Goal: Task Accomplishment & Management: Manage account settings

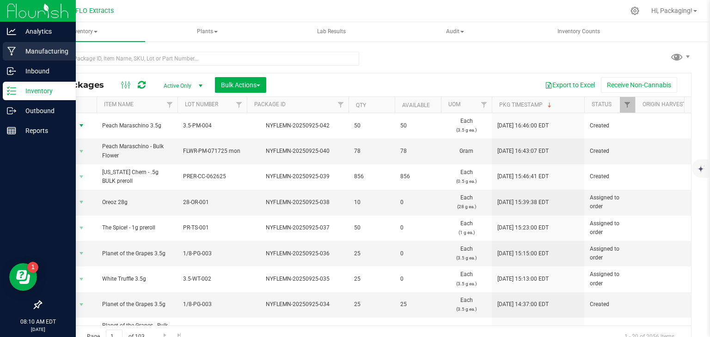
click at [37, 51] on p "Manufacturing" at bounding box center [43, 51] width 55 height 11
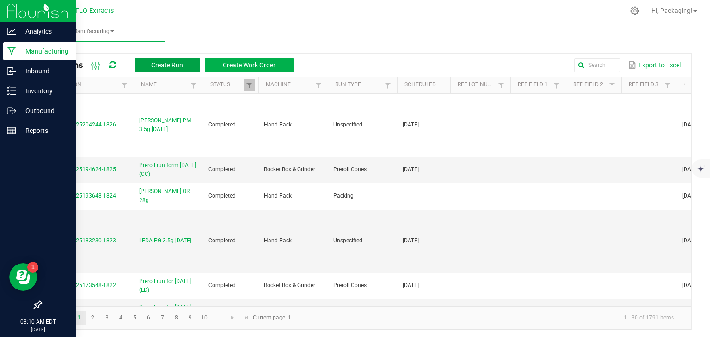
click at [155, 63] on span "Create Run" at bounding box center [167, 64] width 32 height 7
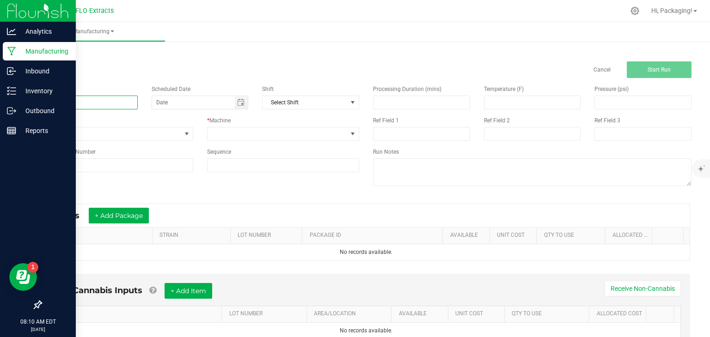
click at [62, 103] on input at bounding box center [89, 103] width 97 height 14
click at [239, 101] on span "Toggle calendar" at bounding box center [240, 102] width 7 height 7
type input "LEDA SB 3.5g [DATE]"
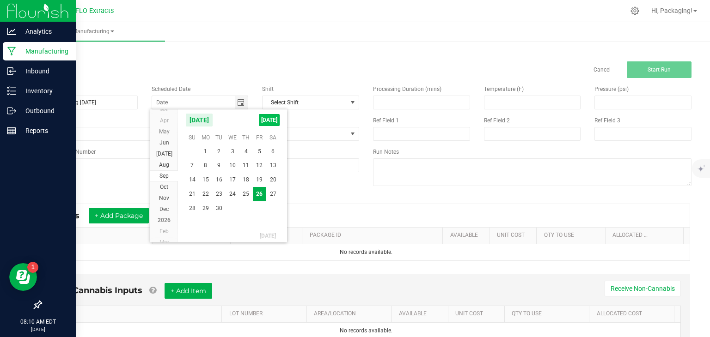
click at [263, 122] on span "[DATE]" at bounding box center [269, 120] width 21 height 12
type input "[DATE]"
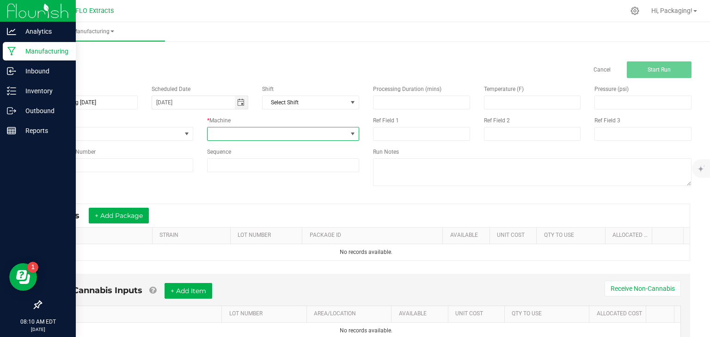
click at [349, 132] on span at bounding box center [352, 133] width 7 height 7
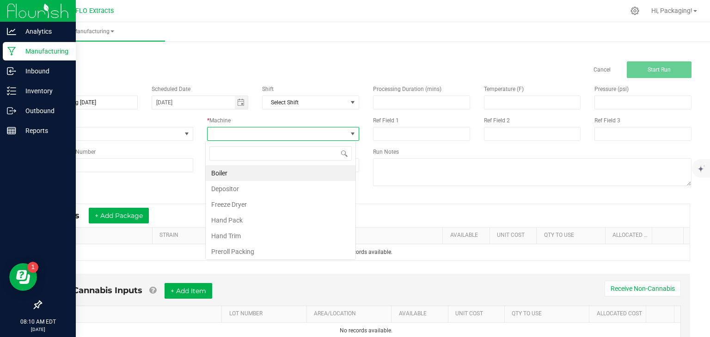
scroll to position [13, 150]
click at [266, 215] on li "Hand Pack" at bounding box center [281, 221] width 150 height 16
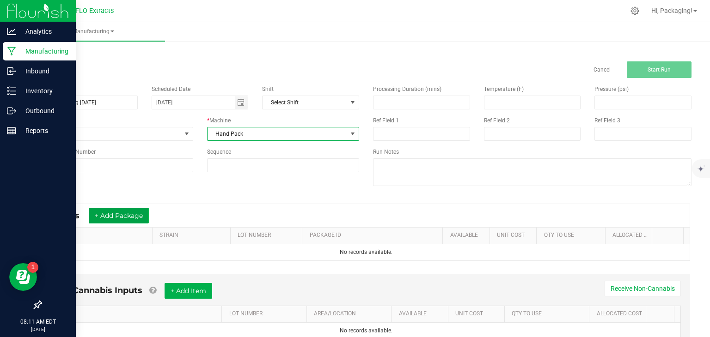
click at [135, 213] on button "+ Add Package" at bounding box center [119, 216] width 60 height 16
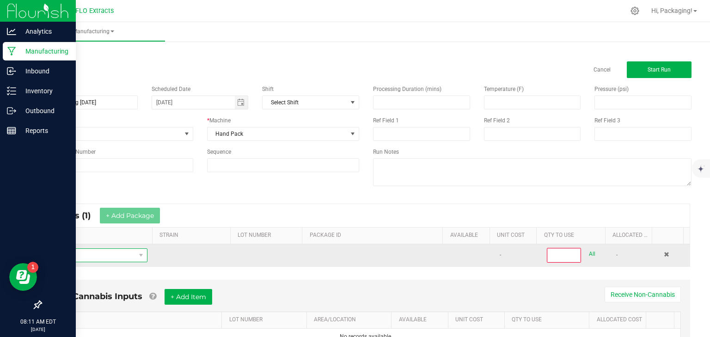
click at [91, 252] on span "NO DATA FOUND" at bounding box center [92, 255] width 87 height 13
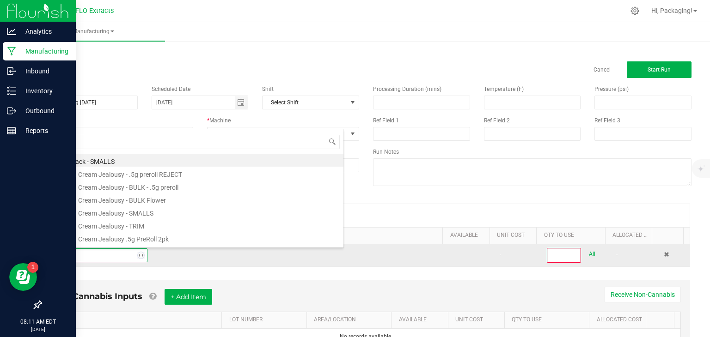
type input "STRAW"
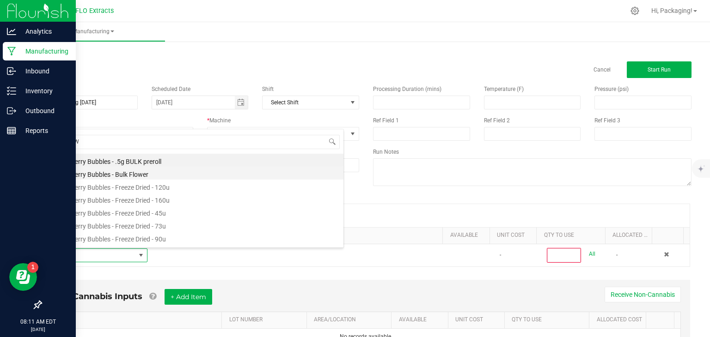
click at [121, 175] on li "Strawberry Bubbles - Bulk Flower" at bounding box center [196, 173] width 295 height 13
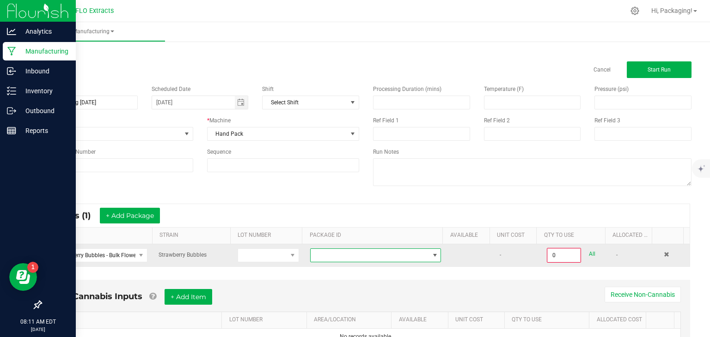
click at [431, 256] on span at bounding box center [434, 255] width 7 height 7
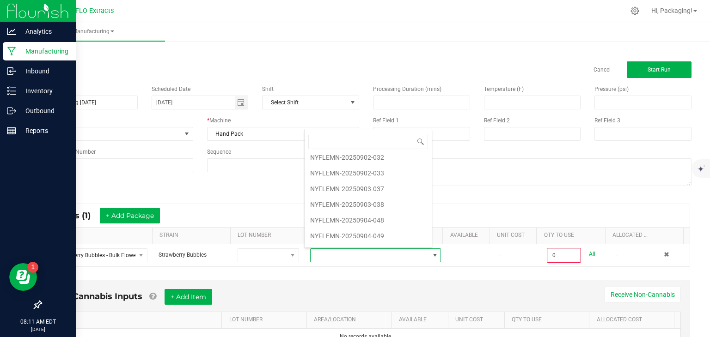
scroll to position [82, 0]
click at [378, 235] on li "NYFLEMN-20250904-049" at bounding box center [368, 237] width 127 height 16
click at [378, 235] on link "PACKAGE ID" at bounding box center [375, 235] width 130 height 7
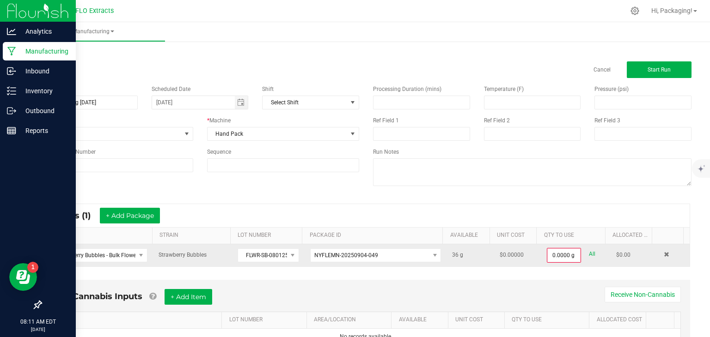
click at [589, 251] on link "All" at bounding box center [592, 254] width 6 height 12
type input "36.0000 g"
click at [140, 215] on button "+ Add Package" at bounding box center [130, 216] width 60 height 16
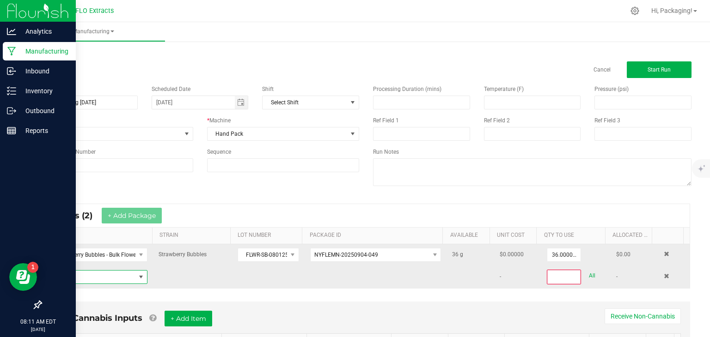
click at [77, 277] on span "NO DATA FOUND" at bounding box center [92, 277] width 87 height 13
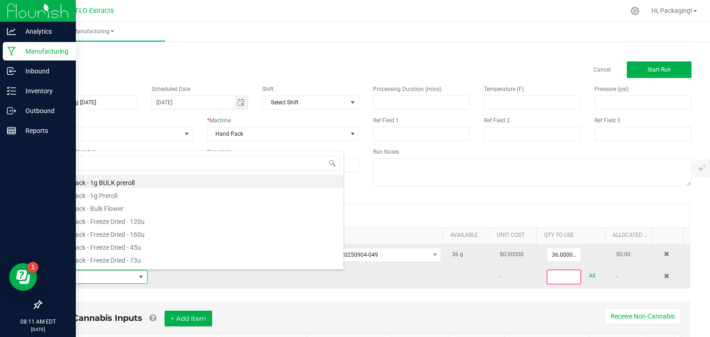
scroll to position [13, 96]
type input "STRAW"
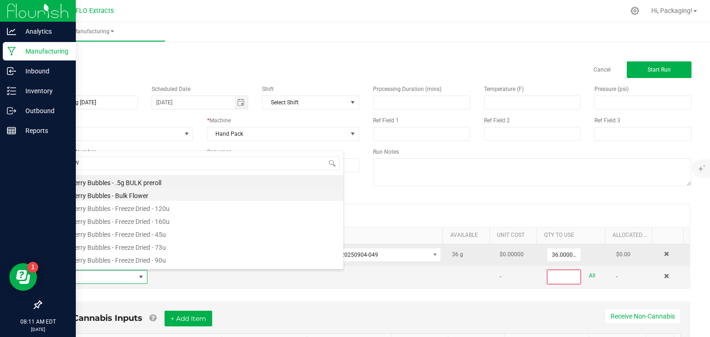
click at [116, 196] on li "Strawberry Bubbles - Bulk Flower" at bounding box center [196, 194] width 295 height 13
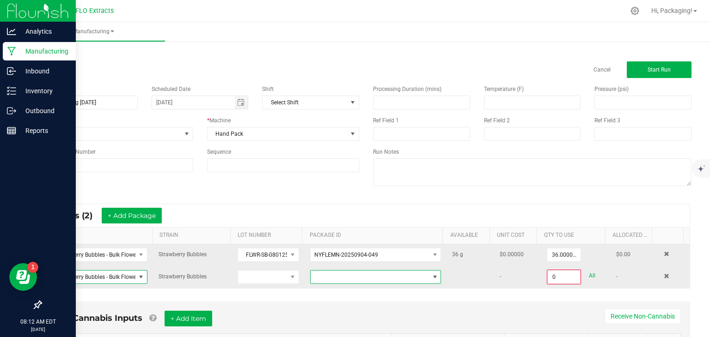
click at [431, 275] on span at bounding box center [434, 277] width 7 height 7
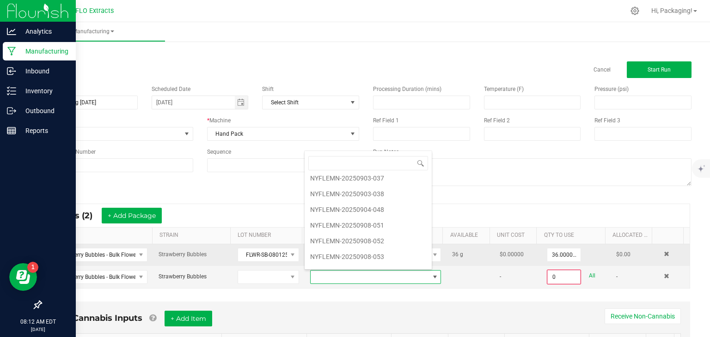
scroll to position [116, 0]
click at [380, 250] on li "NYFLEMN-20250908-053" at bounding box center [368, 255] width 127 height 16
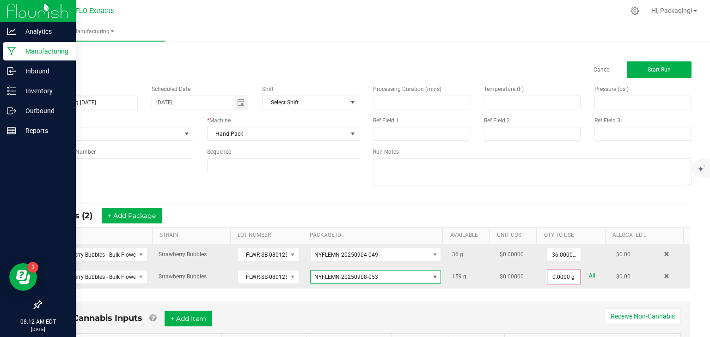
click at [589, 274] on link "All" at bounding box center [592, 276] width 6 height 12
type input "159.0000 g"
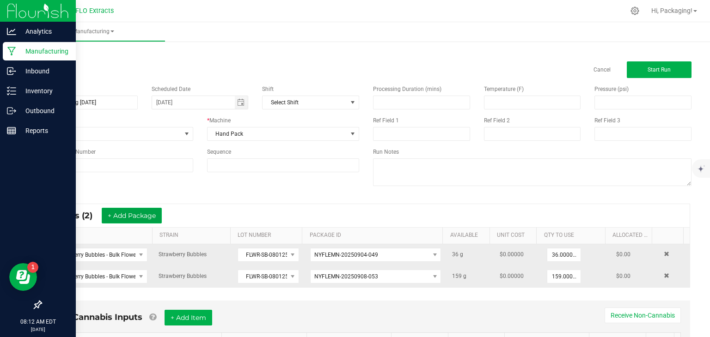
click at [152, 213] on button "+ Add Package" at bounding box center [132, 216] width 60 height 16
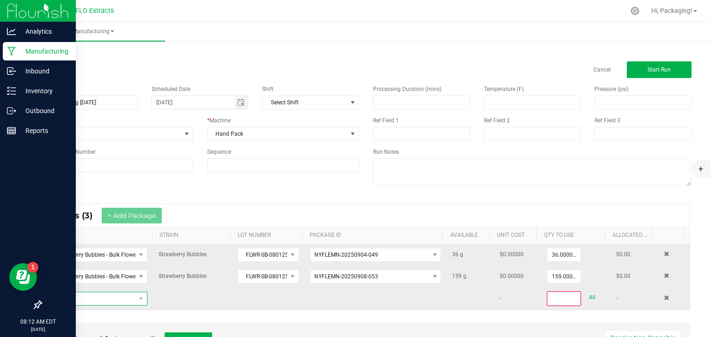
click at [92, 299] on span "NO DATA FOUND" at bounding box center [92, 299] width 87 height 13
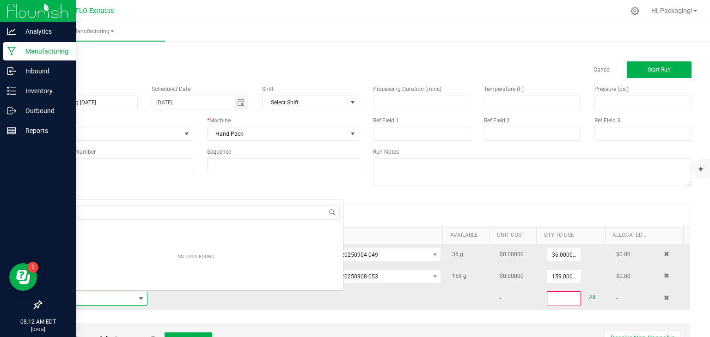
scroll to position [13, 96]
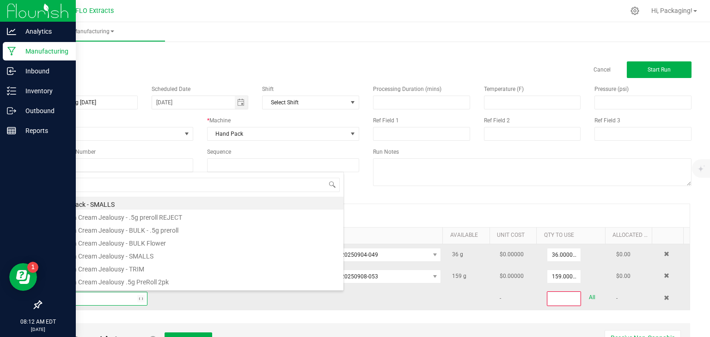
type input "STRA"
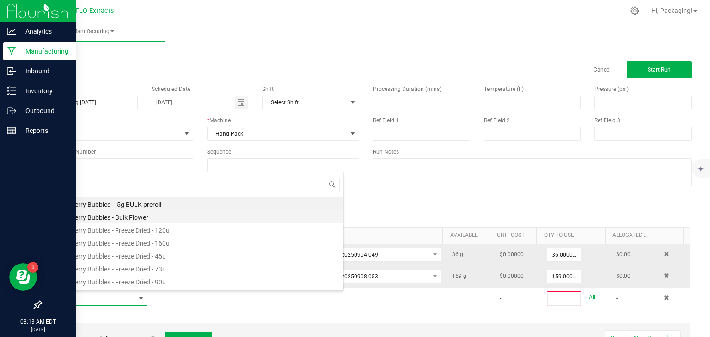
click at [132, 217] on li "Strawberry Bubbles - Bulk Flower" at bounding box center [196, 216] width 295 height 13
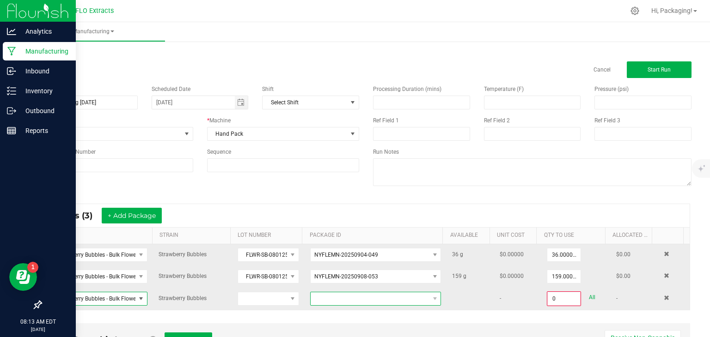
click at [324, 294] on span at bounding box center [370, 299] width 118 height 13
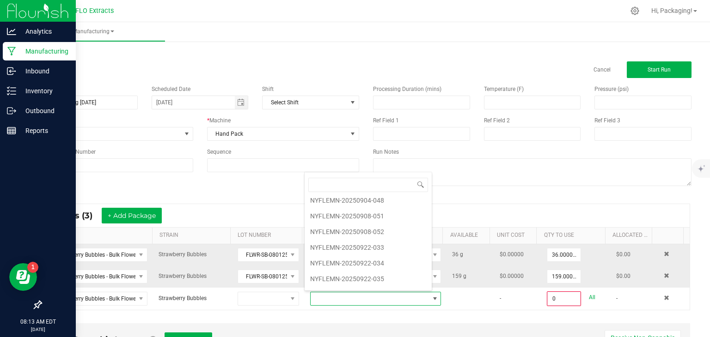
scroll to position [156, 0]
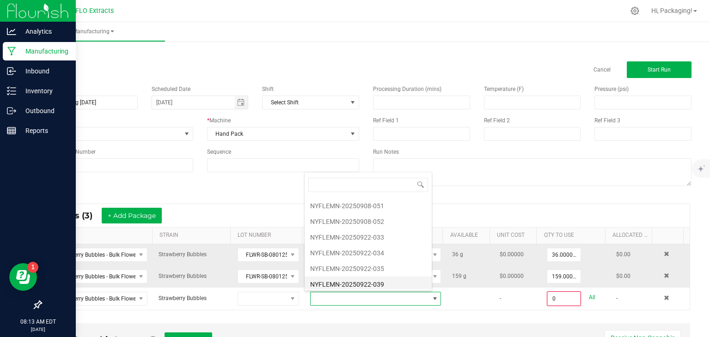
click at [340, 280] on li "NYFLEMN-20250922-039" at bounding box center [368, 285] width 127 height 16
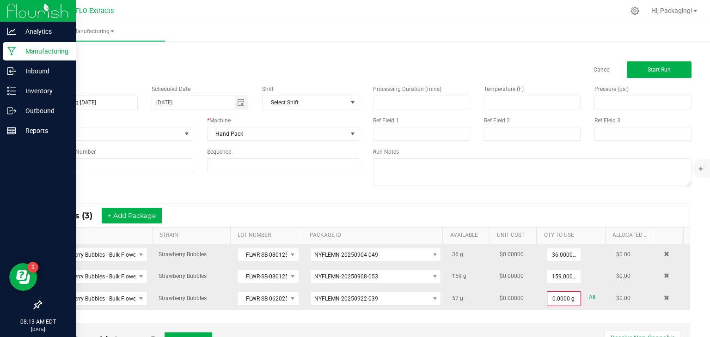
click at [589, 296] on link "All" at bounding box center [592, 298] width 6 height 12
type input "57.0000 g"
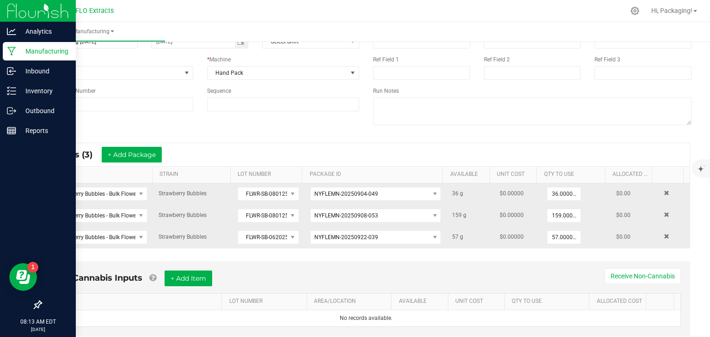
scroll to position [85, 0]
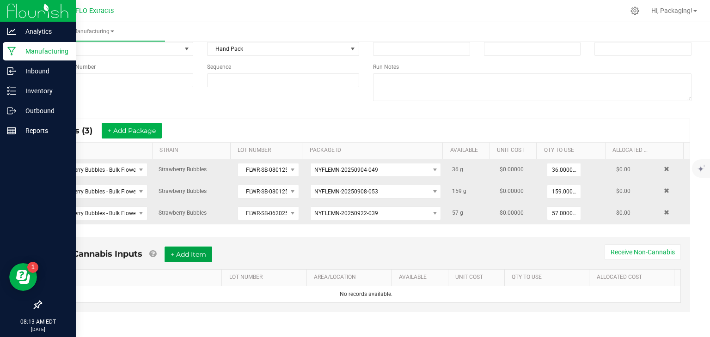
click at [198, 250] on button "+ Add Item" at bounding box center [189, 255] width 48 height 16
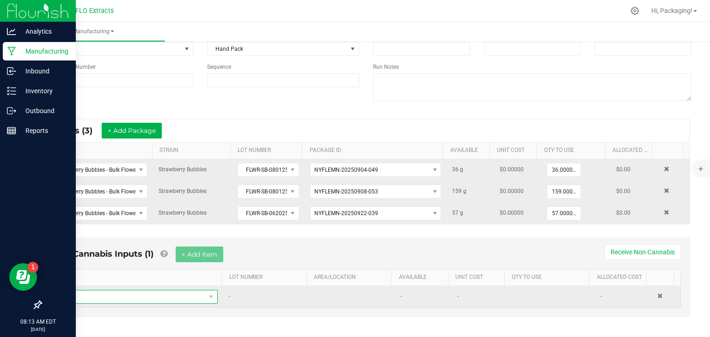
click at [131, 297] on span "NO DATA FOUND" at bounding box center [132, 297] width 148 height 13
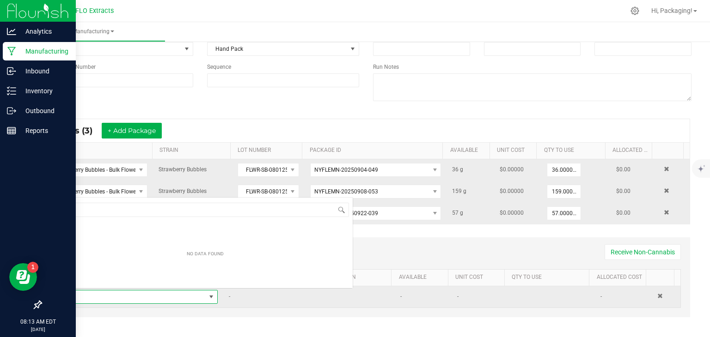
scroll to position [13, 154]
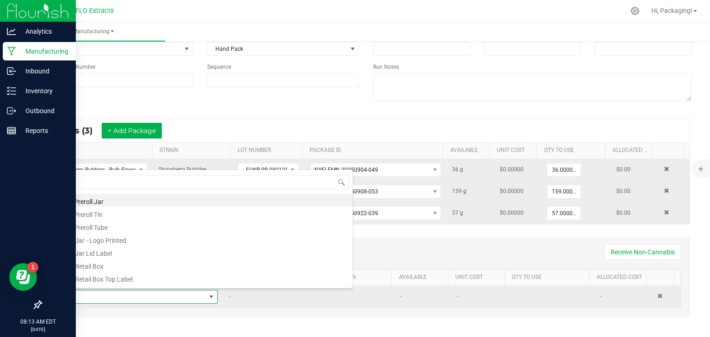
type input "EIG"
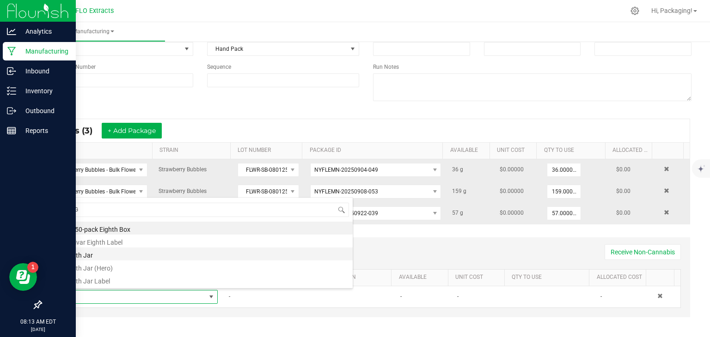
click at [111, 254] on li "Eighth Jar" at bounding box center [205, 254] width 295 height 13
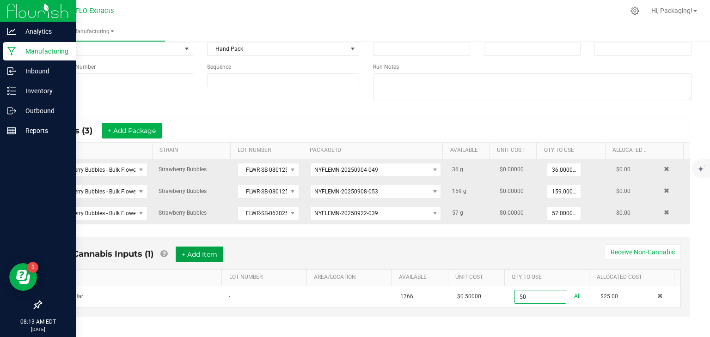
type input "50 ea"
click at [196, 252] on button "+ Add Item" at bounding box center [200, 255] width 48 height 16
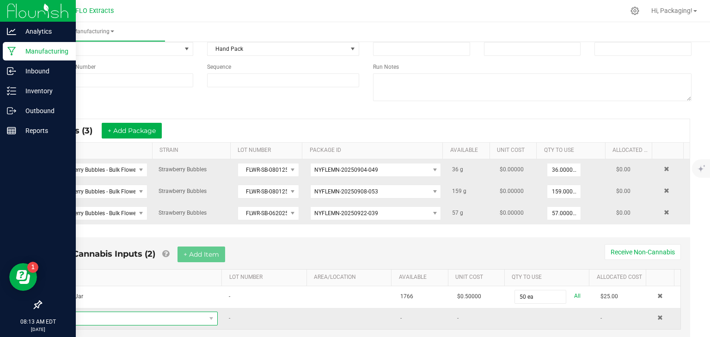
click at [121, 318] on span "NO DATA FOUND" at bounding box center [132, 318] width 148 height 13
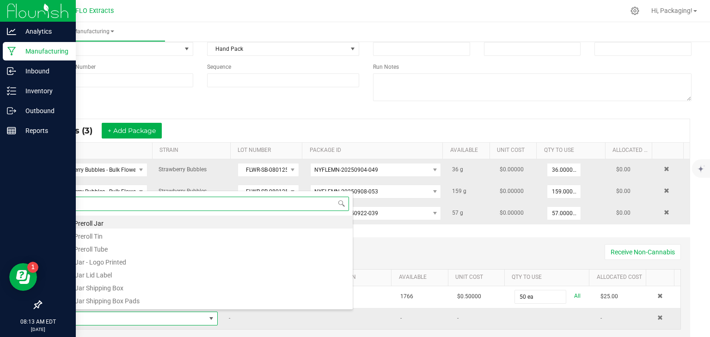
scroll to position [0, 0]
click at [120, 275] on li "1/8 Jar Lid Label" at bounding box center [205, 274] width 295 height 13
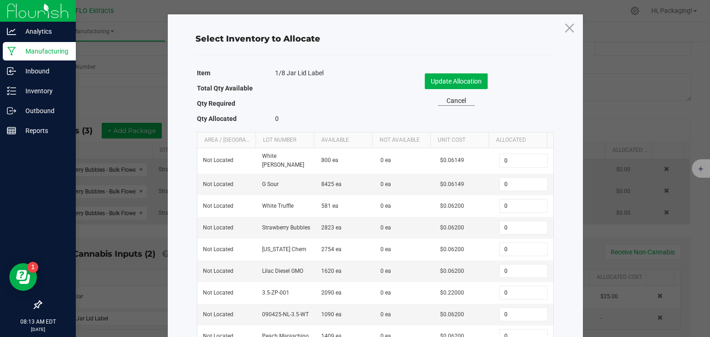
click at [458, 102] on link "Cancel" at bounding box center [456, 101] width 37 height 10
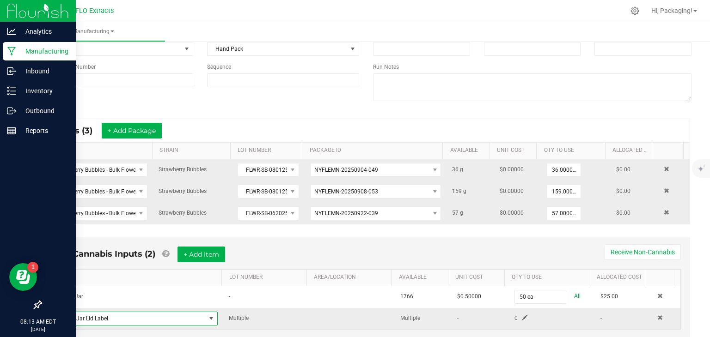
click at [208, 318] on span at bounding box center [211, 318] width 7 height 7
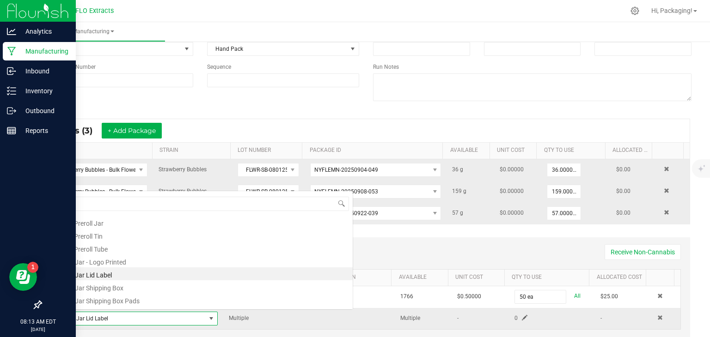
scroll to position [13, 154]
click at [193, 273] on li "1/8 Jar Lid Label" at bounding box center [205, 274] width 295 height 13
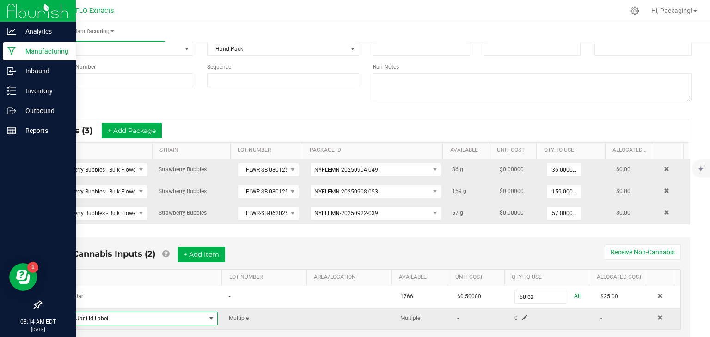
click at [522, 315] on span at bounding box center [525, 318] width 6 height 6
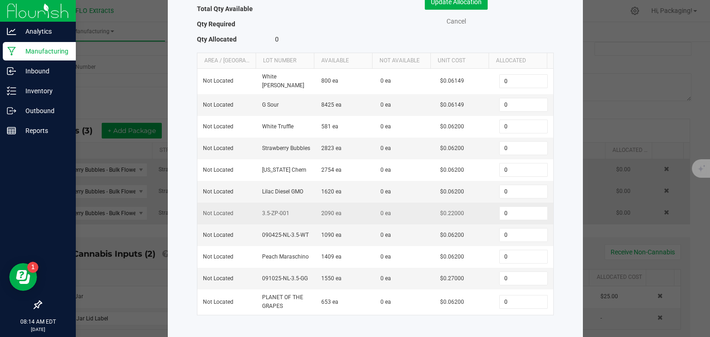
scroll to position [83, 0]
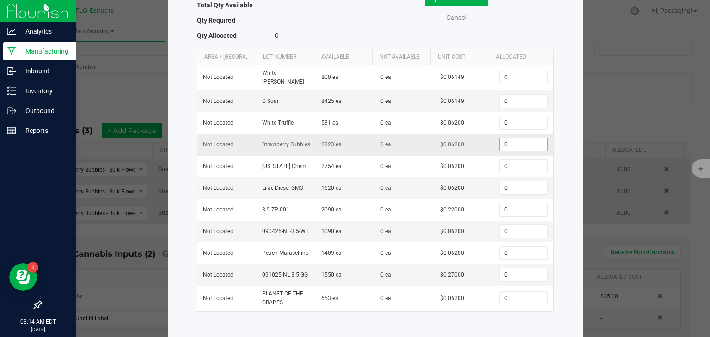
click at [507, 140] on input "0" at bounding box center [523, 144] width 47 height 13
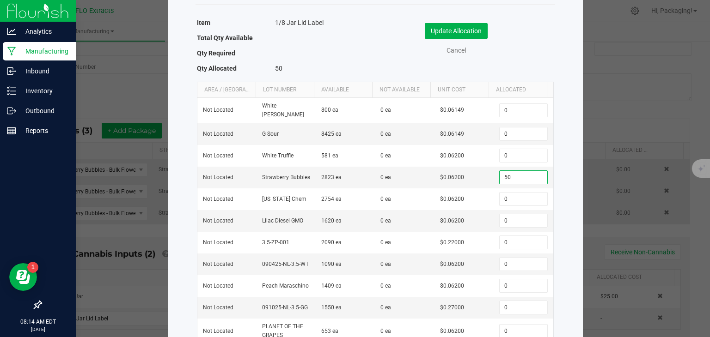
scroll to position [30, 0]
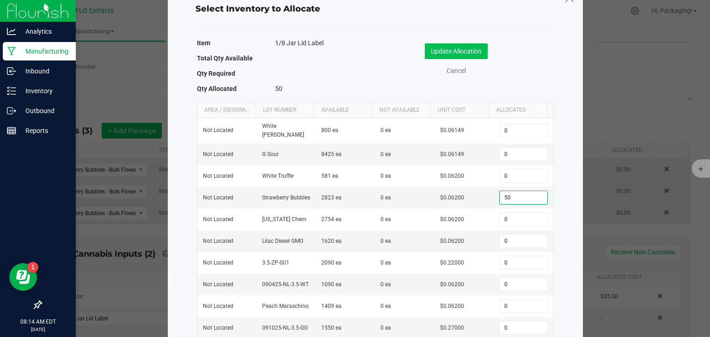
type input "50"
click at [457, 49] on button "Update Allocation" at bounding box center [456, 51] width 63 height 16
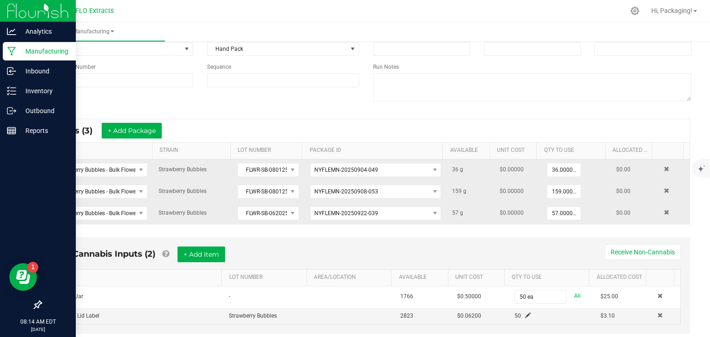
scroll to position [106, 0]
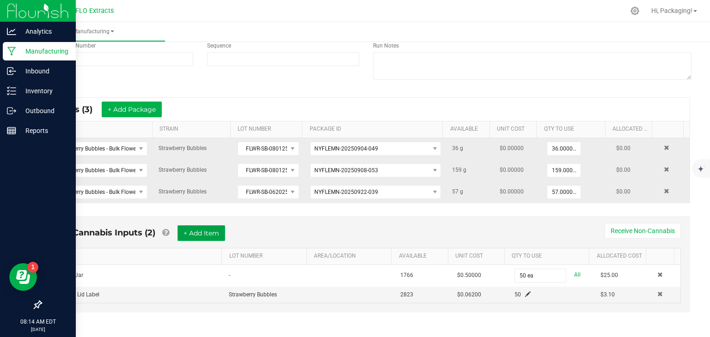
click at [214, 233] on button "+ Add Item" at bounding box center [202, 234] width 48 height 16
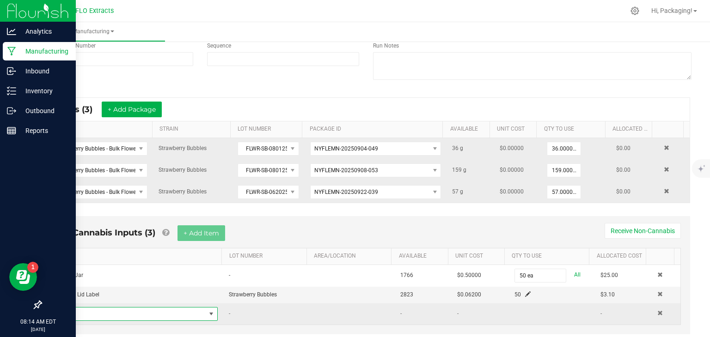
click at [208, 312] on span "NO DATA FOUND" at bounding box center [211, 314] width 7 height 7
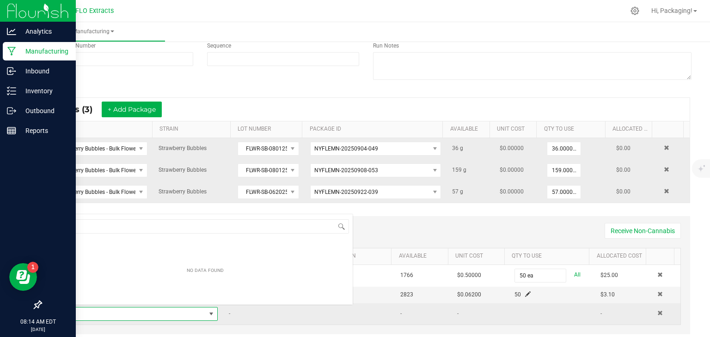
scroll to position [13, 154]
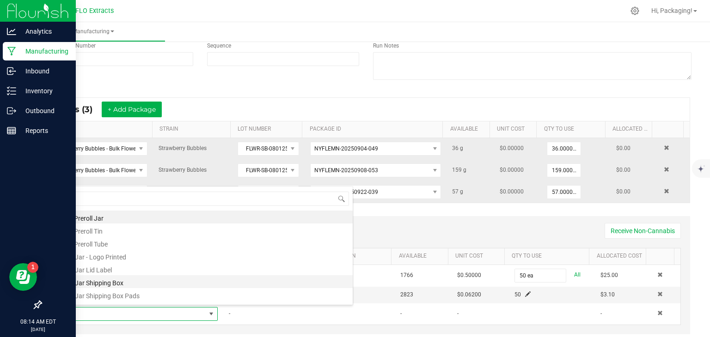
click at [203, 284] on li "1/8 Jar Shipping Box" at bounding box center [205, 282] width 295 height 13
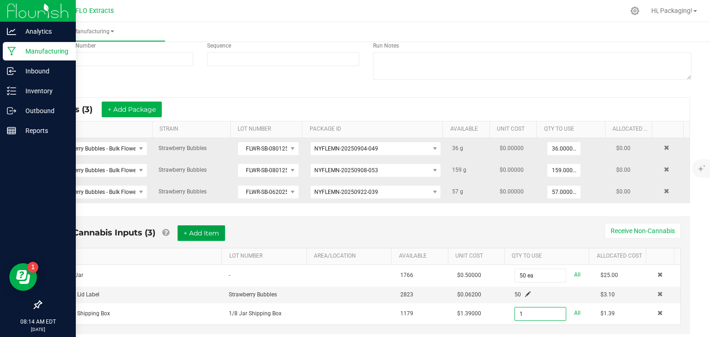
type input "1 ea"
click at [205, 231] on button "+ Add Item" at bounding box center [202, 234] width 48 height 16
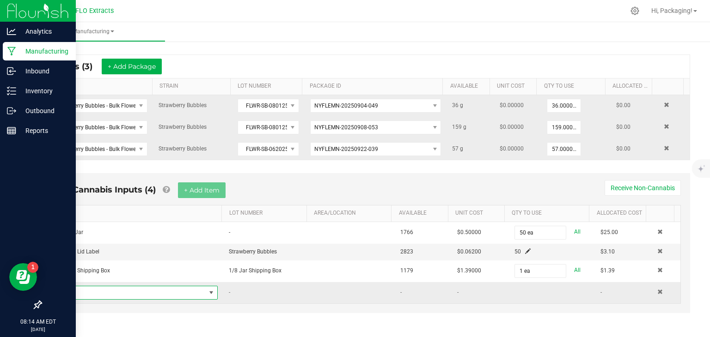
click at [209, 290] on span "NO DATA FOUND" at bounding box center [211, 292] width 7 height 7
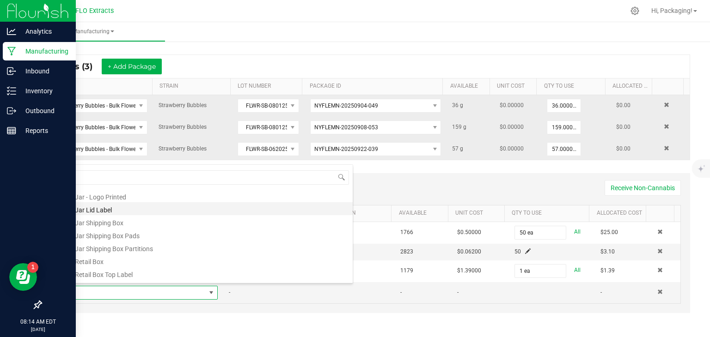
scroll to position [43, 0]
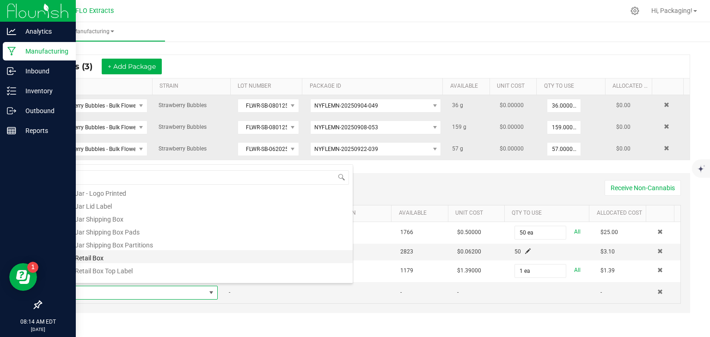
click at [184, 258] on li "1/8 Retail Box" at bounding box center [205, 257] width 295 height 13
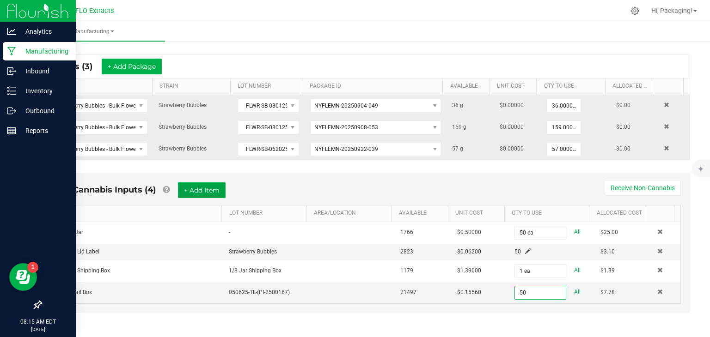
type input "50 ea"
click at [202, 186] on button "+ Add Item" at bounding box center [202, 191] width 48 height 16
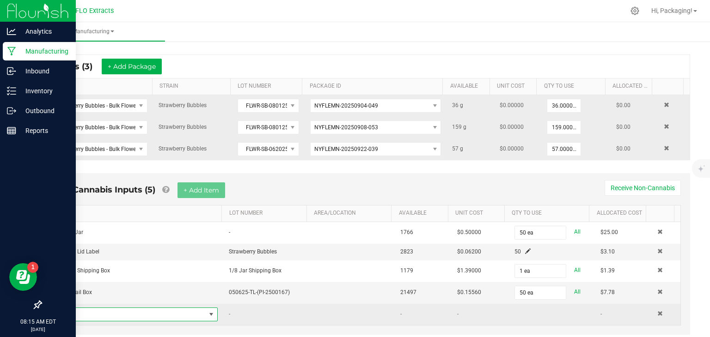
click at [208, 311] on span "NO DATA FOUND" at bounding box center [211, 314] width 7 height 7
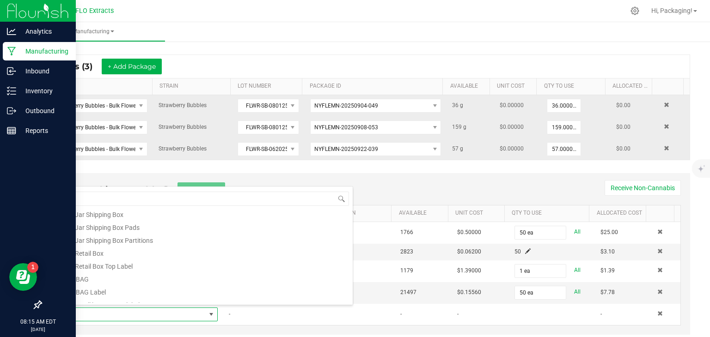
scroll to position [68, 0]
click at [181, 267] on li "1/8 Retail Box Top Label" at bounding box center [205, 265] width 295 height 13
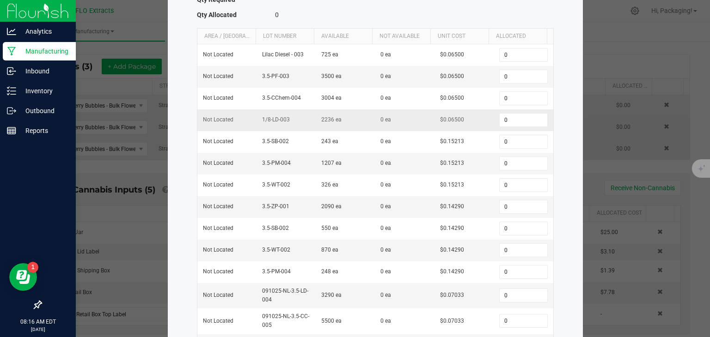
scroll to position [104, 0]
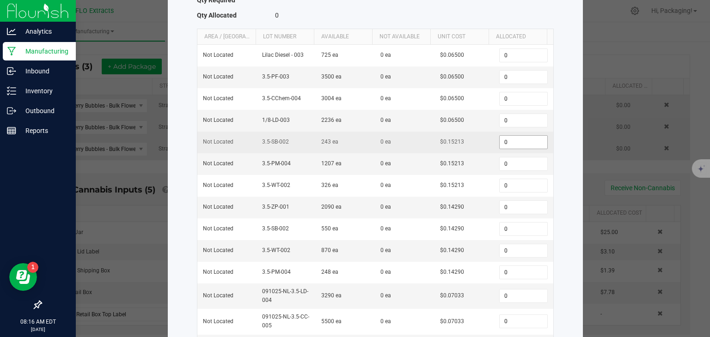
click at [504, 138] on input "0" at bounding box center [523, 142] width 47 height 13
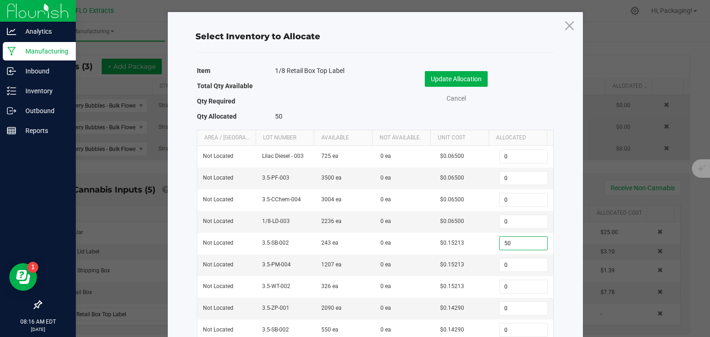
scroll to position [0, 0]
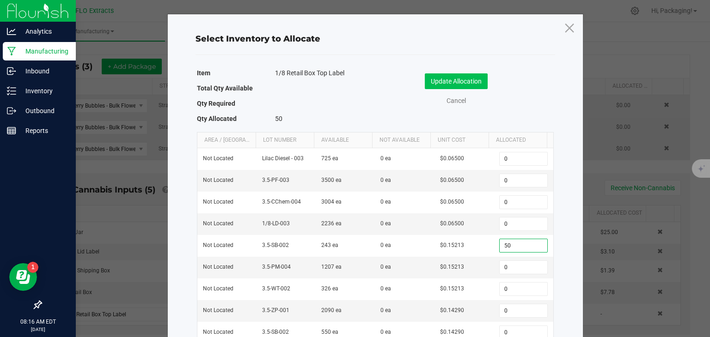
type input "50"
click at [449, 81] on button "Update Allocation" at bounding box center [456, 81] width 63 height 16
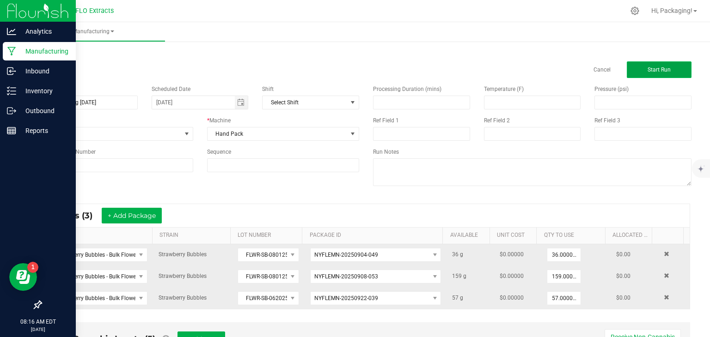
click at [648, 71] on span "Start Run" at bounding box center [659, 70] width 23 height 6
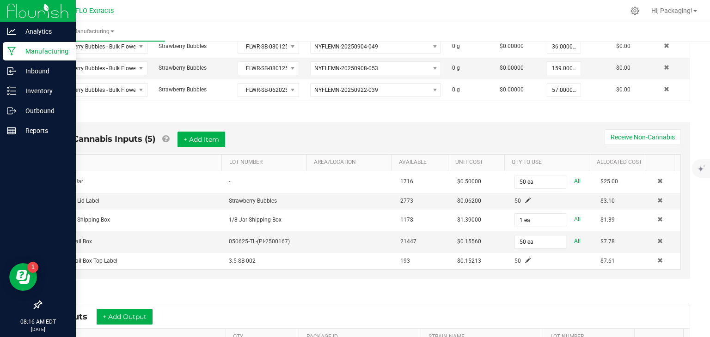
scroll to position [355, 0]
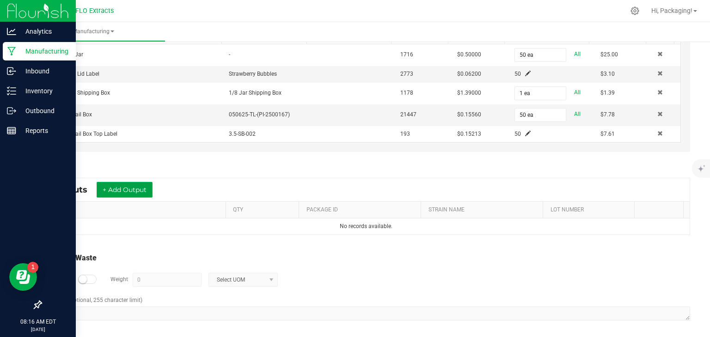
click at [127, 189] on button "+ Add Output" at bounding box center [125, 190] width 56 height 16
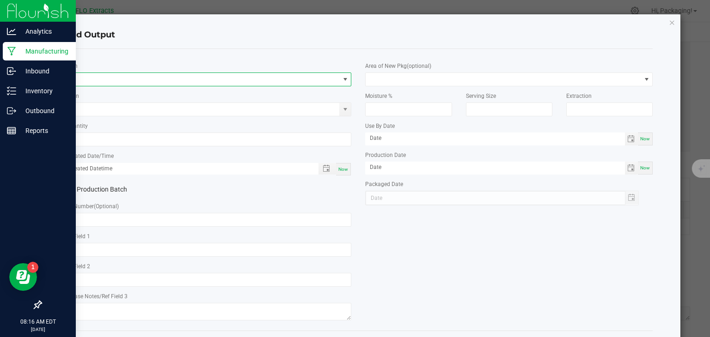
click at [107, 77] on span "NO DATA FOUND" at bounding box center [202, 79] width 275 height 13
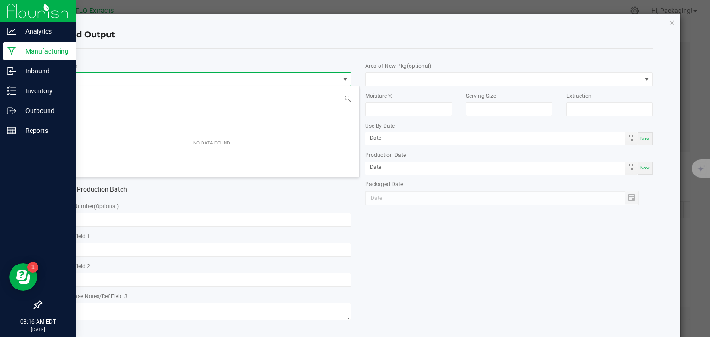
scroll to position [13, 284]
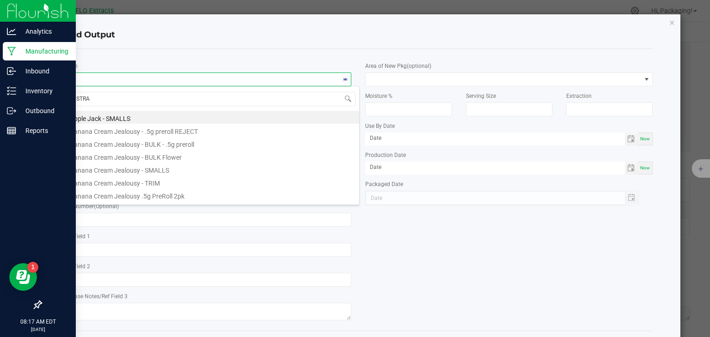
type input "STRAW"
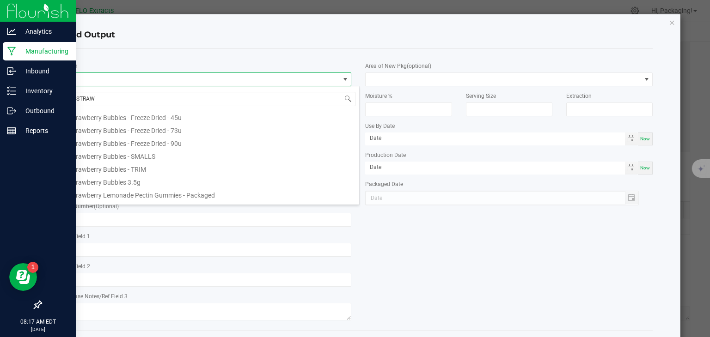
scroll to position [54, 0]
click at [110, 153] on li "Strawberry Bubbles - SMALLS" at bounding box center [211, 154] width 295 height 13
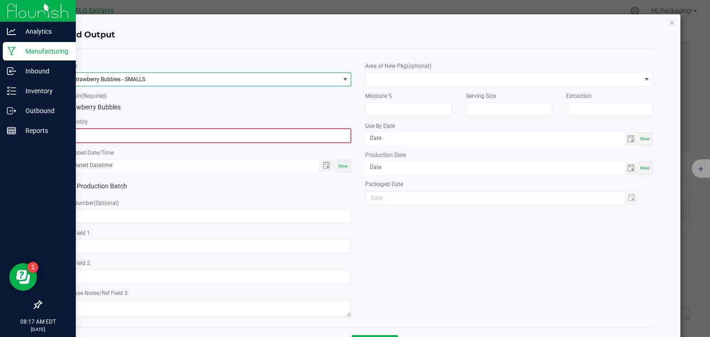
click at [109, 135] on input "0" at bounding box center [208, 135] width 286 height 13
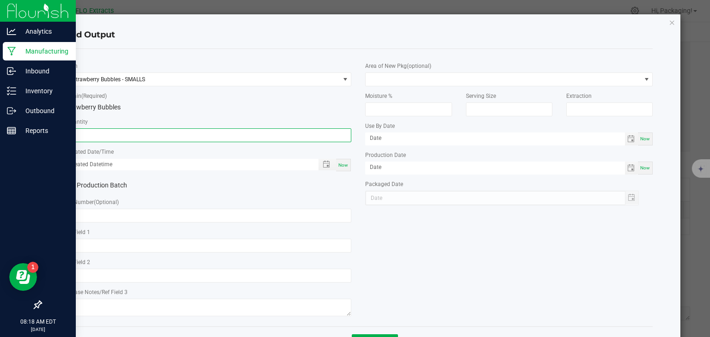
type input "42.0000 g"
click at [342, 164] on span "Now" at bounding box center [343, 165] width 10 height 5
type input "[DATE] 8:18 AM"
type input "[DATE]"
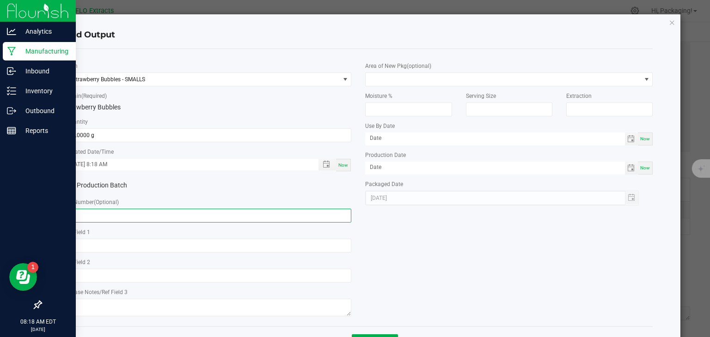
click at [80, 216] on input "text" at bounding box center [208, 216] width 288 height 14
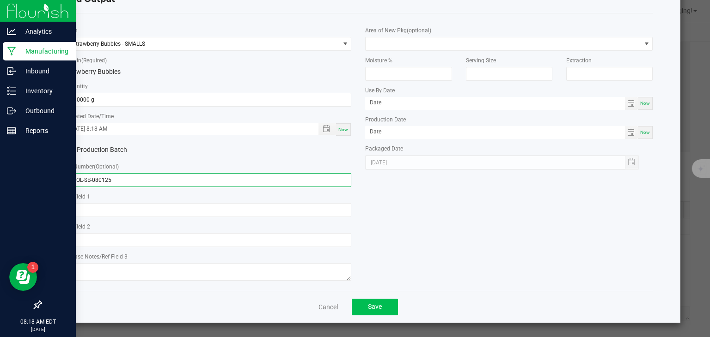
type input "SMOL-SB-080125"
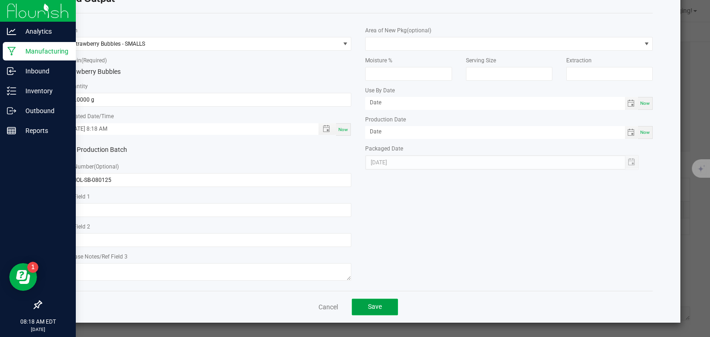
click at [370, 307] on span "Save" at bounding box center [375, 306] width 14 height 7
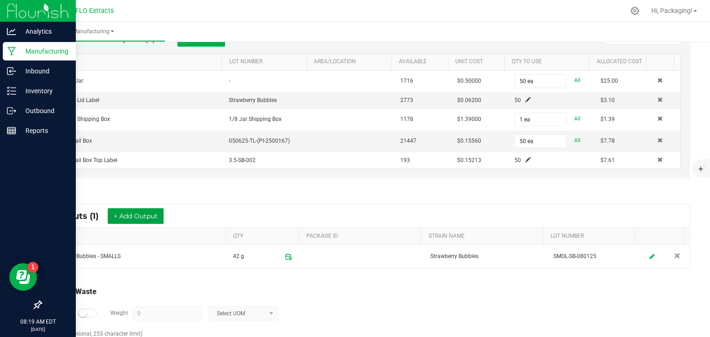
scroll to position [351, 0]
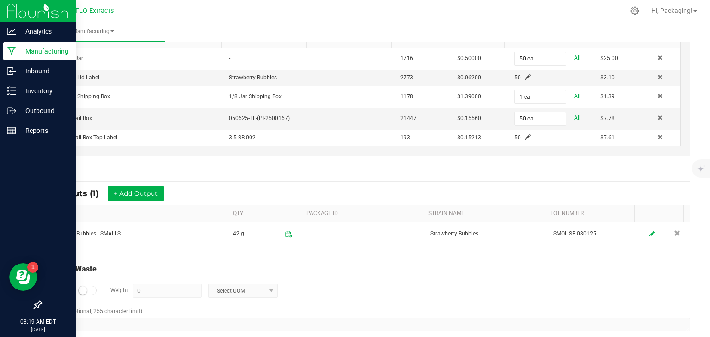
click at [80, 289] on small at bounding box center [83, 291] width 8 height 8
click at [152, 290] on input "0" at bounding box center [167, 291] width 68 height 13
click at [272, 288] on span at bounding box center [271, 291] width 7 height 7
click at [244, 209] on li "Gram" at bounding box center [242, 208] width 68 height 13
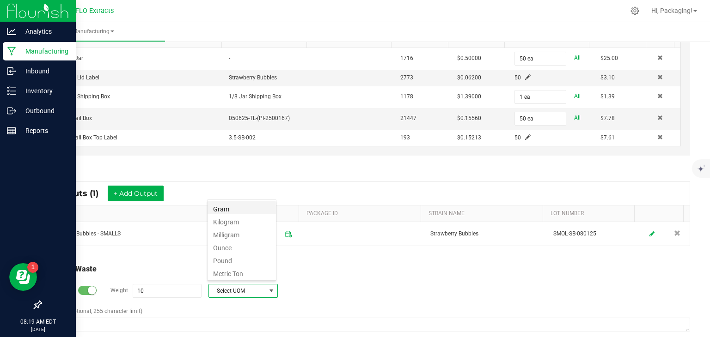
type input "10 g"
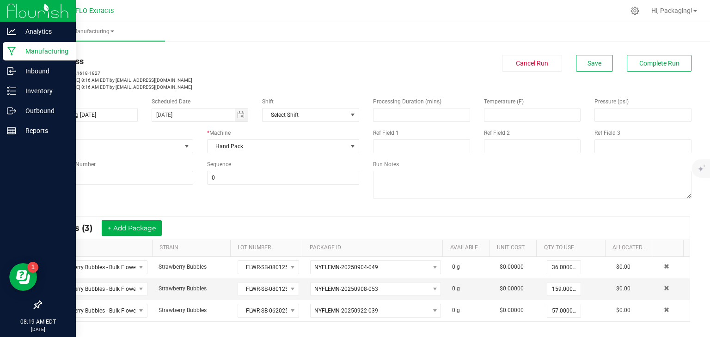
scroll to position [0, 0]
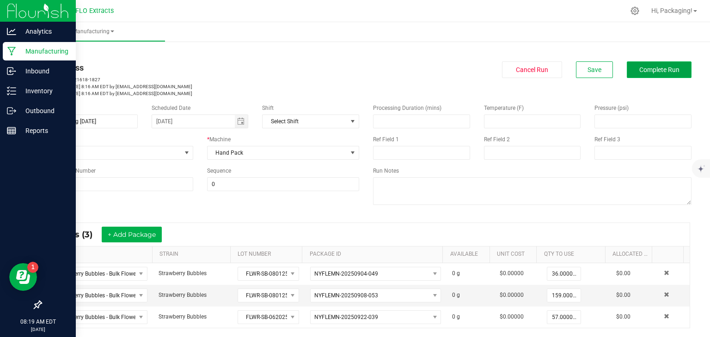
click at [656, 72] on span "Complete Run" at bounding box center [659, 69] width 40 height 7
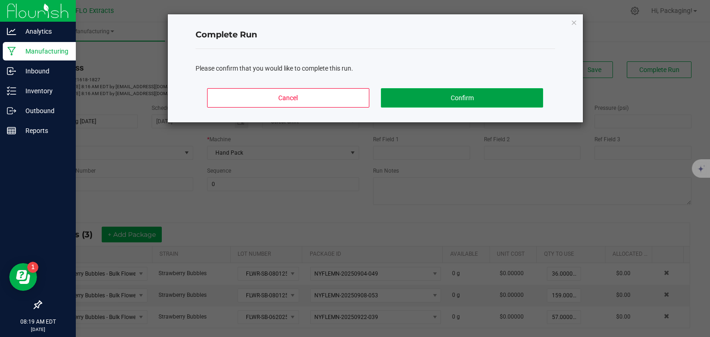
click at [480, 98] on button "Confirm" at bounding box center [462, 97] width 162 height 19
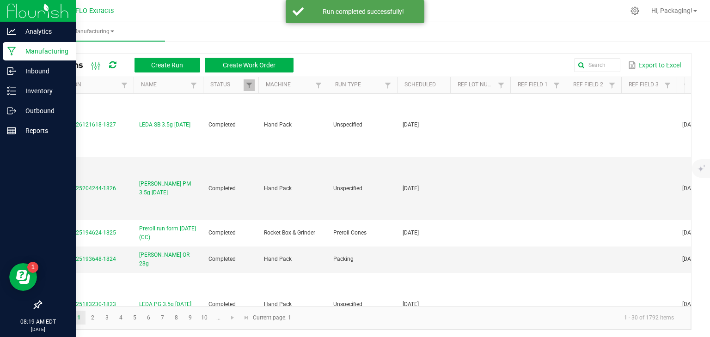
click at [294, 159] on td "Hand Pack" at bounding box center [292, 188] width 69 height 63
click at [40, 94] on p "Inventory" at bounding box center [43, 91] width 55 height 11
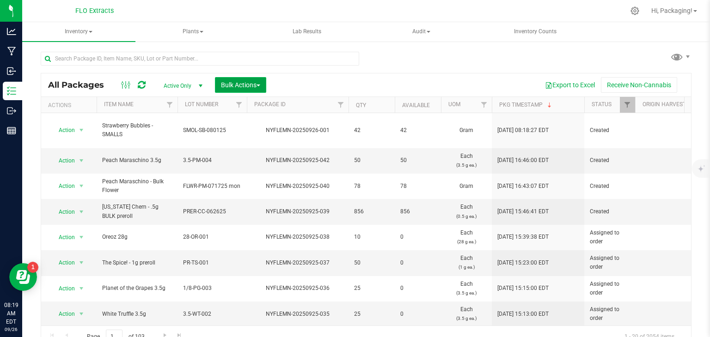
click at [255, 84] on span "Bulk Actions" at bounding box center [240, 84] width 39 height 7
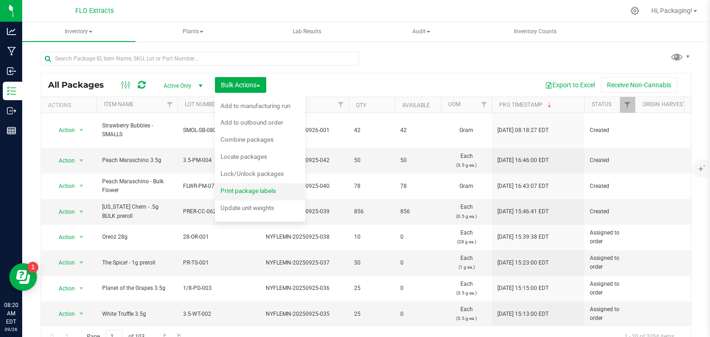
click at [233, 190] on span "Print package labels" at bounding box center [247, 190] width 55 height 7
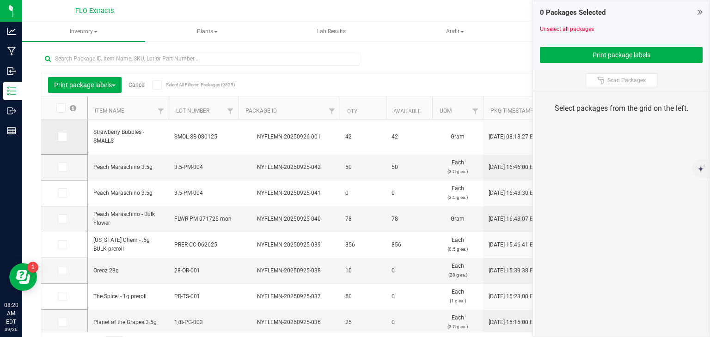
click at [65, 138] on span at bounding box center [62, 136] width 9 height 9
click at [0, 0] on input "checkbox" at bounding box center [0, 0] width 0 height 0
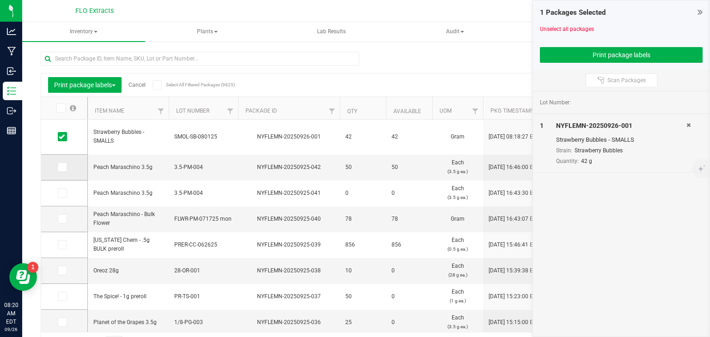
click at [62, 167] on icon at bounding box center [62, 167] width 6 height 0
click at [0, 0] on input "checkbox" at bounding box center [0, 0] width 0 height 0
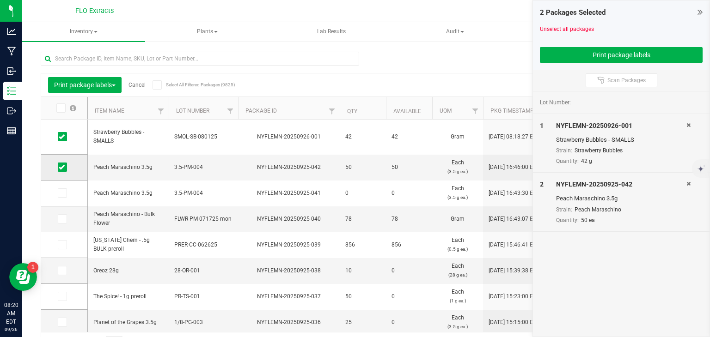
click at [62, 167] on icon at bounding box center [62, 167] width 6 height 0
click at [0, 0] on input "checkbox" at bounding box center [0, 0] width 0 height 0
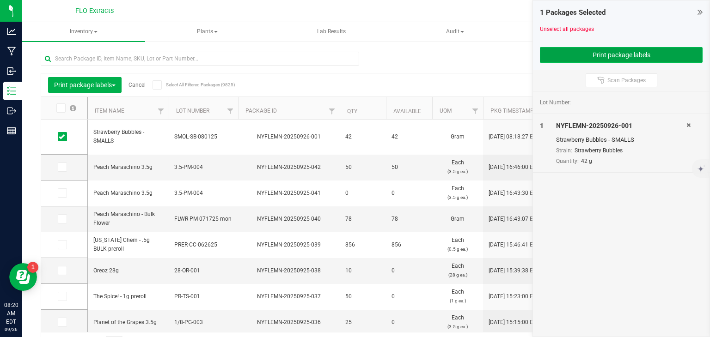
click at [558, 54] on button "Print package labels" at bounding box center [621, 55] width 163 height 16
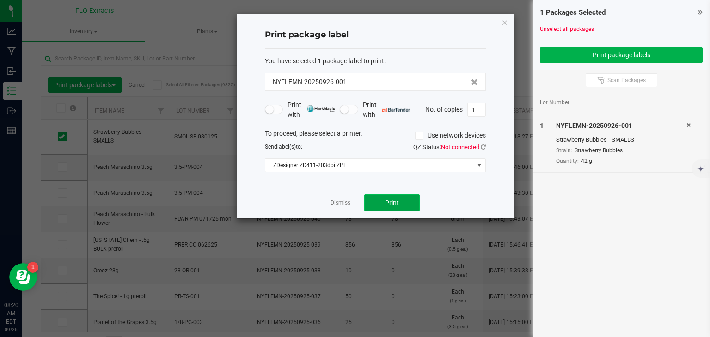
click at [400, 198] on button "Print" at bounding box center [391, 203] width 55 height 17
click at [342, 202] on link "Dismiss" at bounding box center [341, 203] width 20 height 8
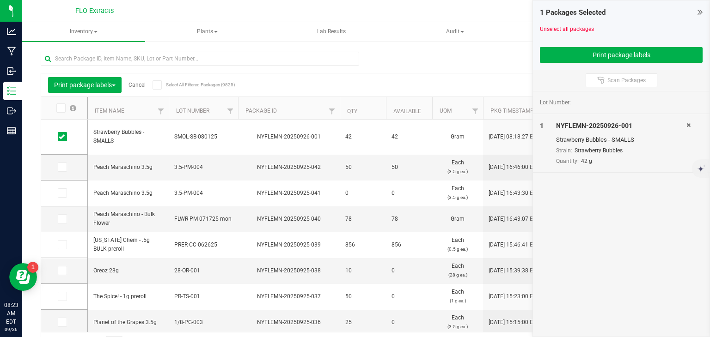
click at [139, 84] on link "Cancel" at bounding box center [137, 85] width 17 height 6
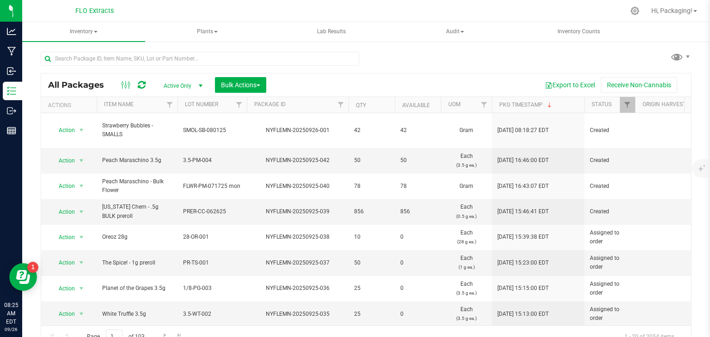
click at [392, 61] on div "All Packages Active Only Active Only Lab Samples Locked All Bulk Actions Add to…" at bounding box center [366, 196] width 651 height 306
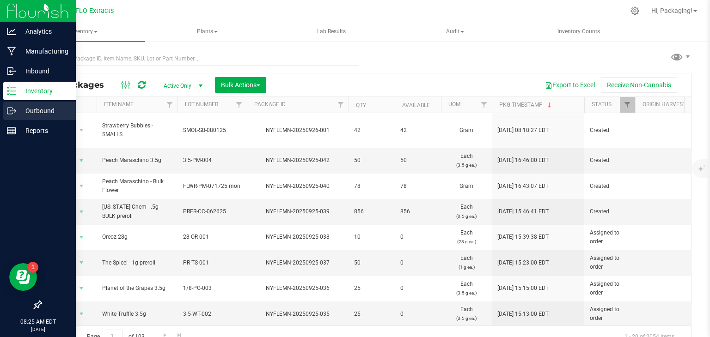
click at [45, 107] on p "Outbound" at bounding box center [43, 110] width 55 height 11
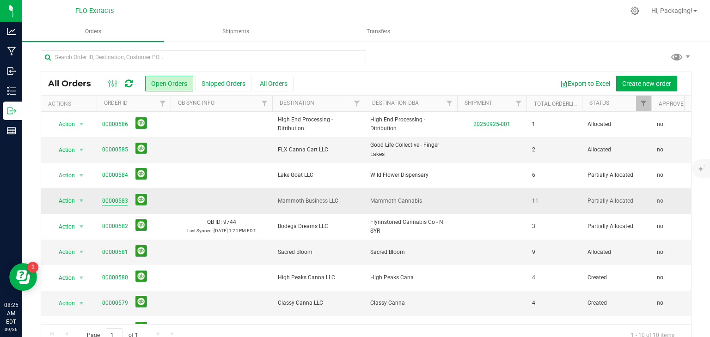
click at [112, 202] on link "00000583" at bounding box center [115, 201] width 26 height 9
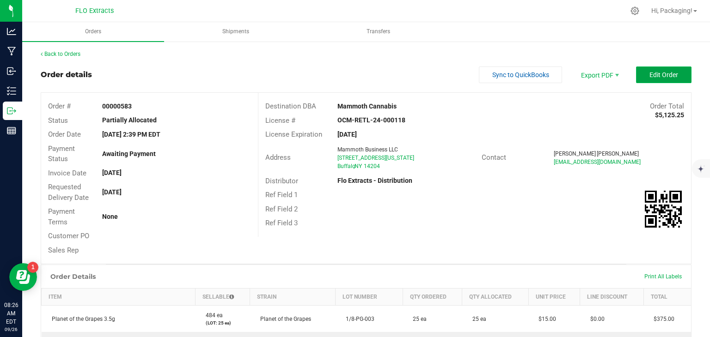
click at [649, 76] on span "Edit Order" at bounding box center [663, 74] width 29 height 7
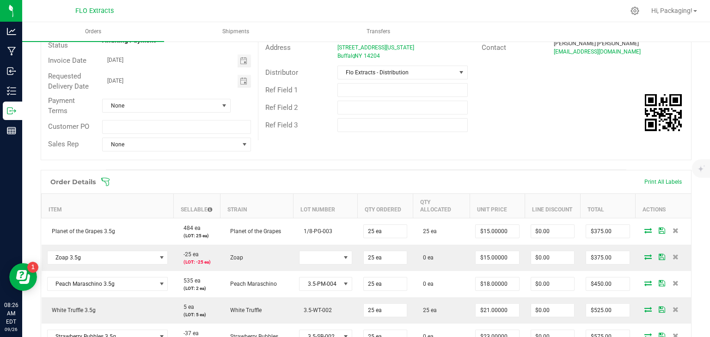
scroll to position [115, 0]
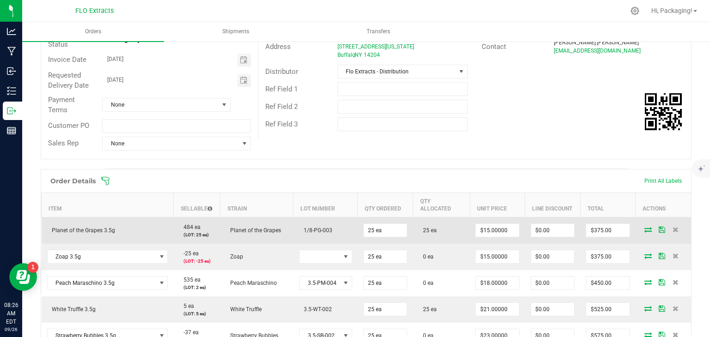
click at [644, 227] on icon at bounding box center [647, 230] width 7 height 6
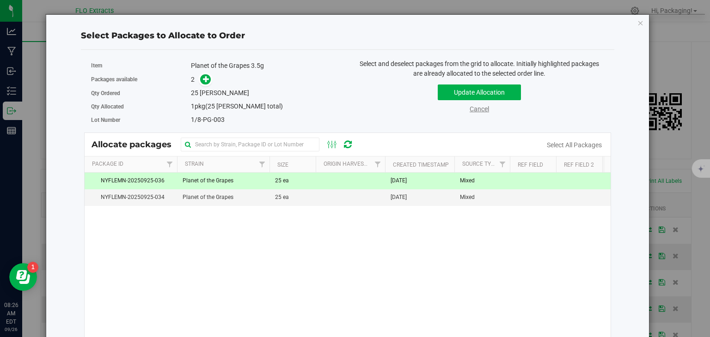
click at [475, 111] on link "Cancel" at bounding box center [479, 108] width 19 height 7
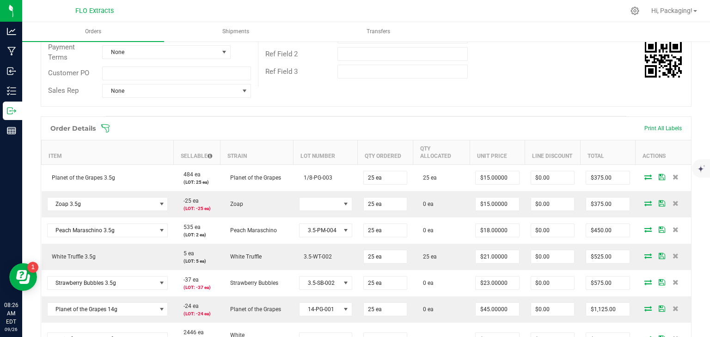
scroll to position [196, 0]
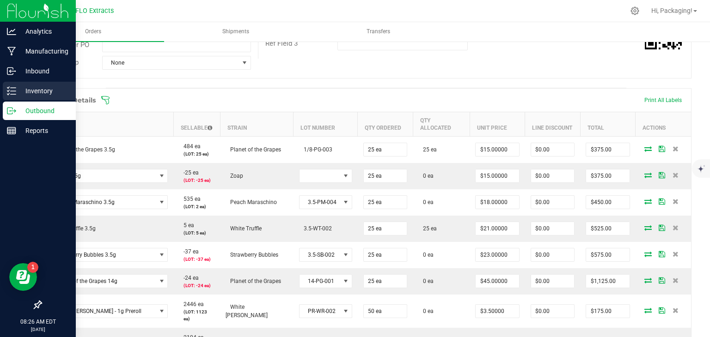
click at [41, 90] on p "Inventory" at bounding box center [43, 91] width 55 height 11
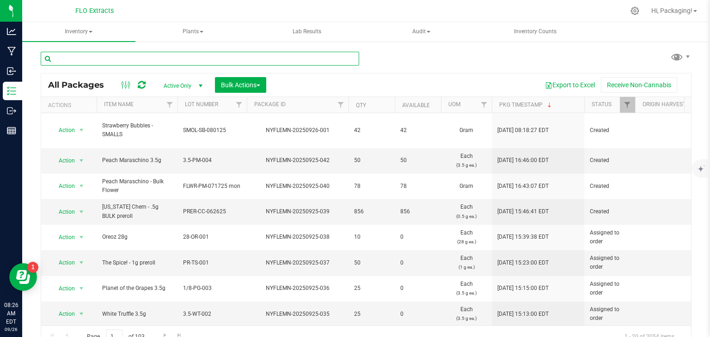
click at [149, 56] on input "text" at bounding box center [200, 59] width 318 height 14
type input "nyflemn-20250925-042"
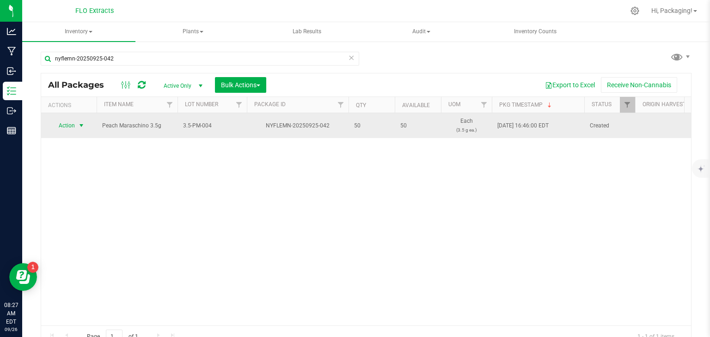
click at [72, 126] on span "Action" at bounding box center [62, 125] width 25 height 13
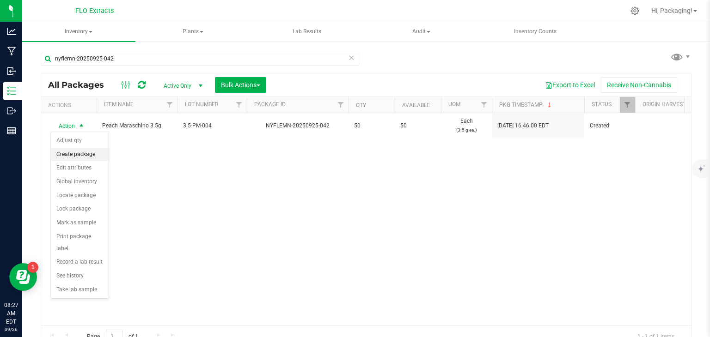
click at [90, 153] on li "Create package" at bounding box center [80, 155] width 58 height 14
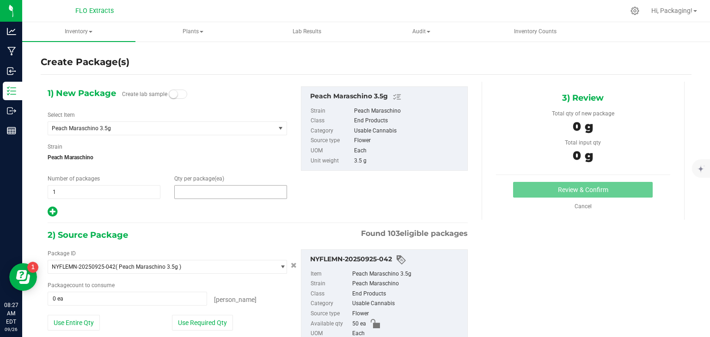
click at [181, 193] on span at bounding box center [230, 192] width 113 height 14
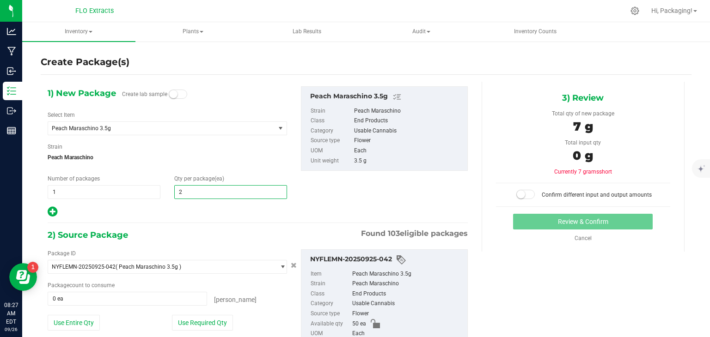
type input "25"
click at [196, 318] on button "Use Required Qty" at bounding box center [202, 323] width 61 height 16
type input "25 ea"
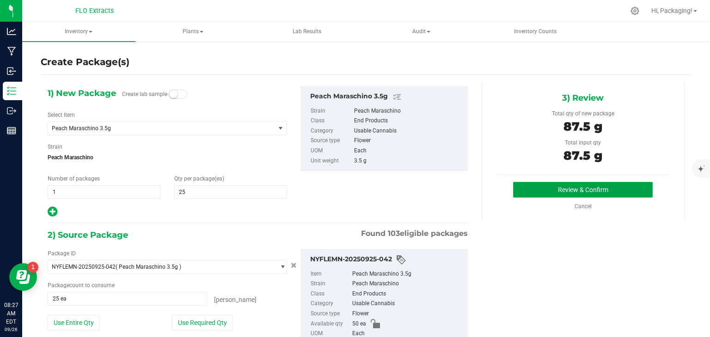
click at [528, 193] on button "Review & Confirm" at bounding box center [583, 190] width 140 height 16
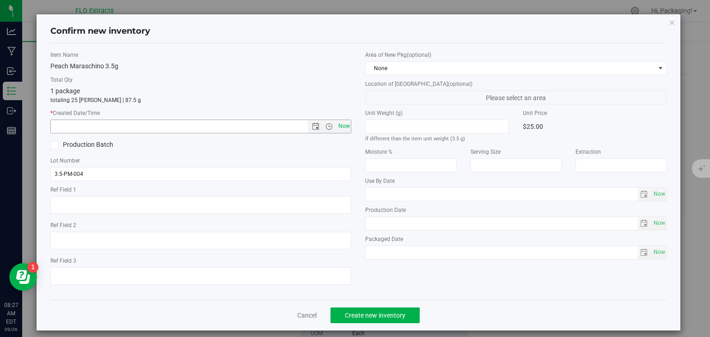
click at [343, 128] on span "Now" at bounding box center [344, 126] width 16 height 13
type input "[DATE] 8:27 AM"
click at [383, 311] on button "Create new inventory" at bounding box center [375, 316] width 89 height 16
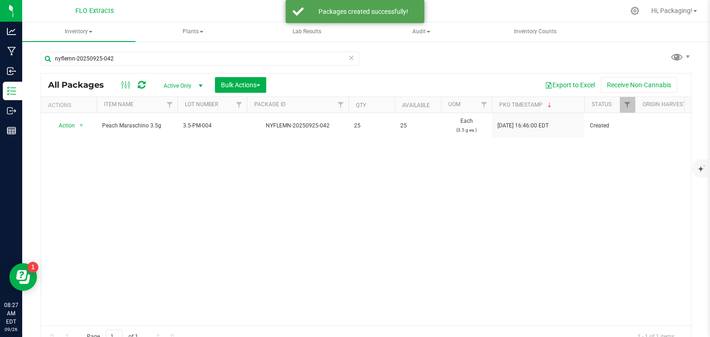
click at [348, 60] on icon at bounding box center [351, 57] width 6 height 11
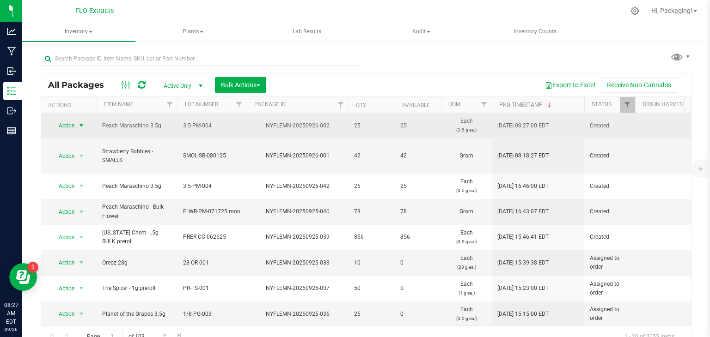
click at [61, 124] on span "Action" at bounding box center [62, 125] width 25 height 13
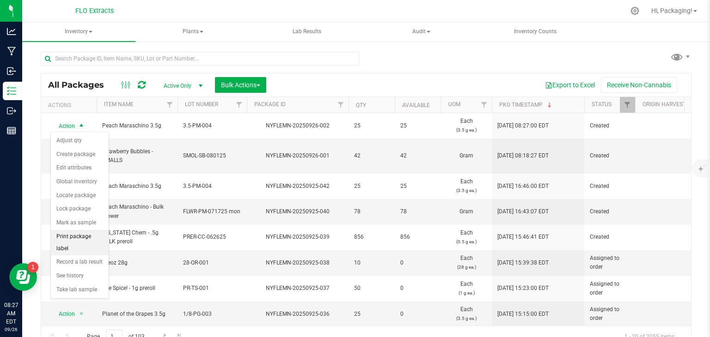
click at [103, 234] on li "Print package label" at bounding box center [80, 242] width 58 height 25
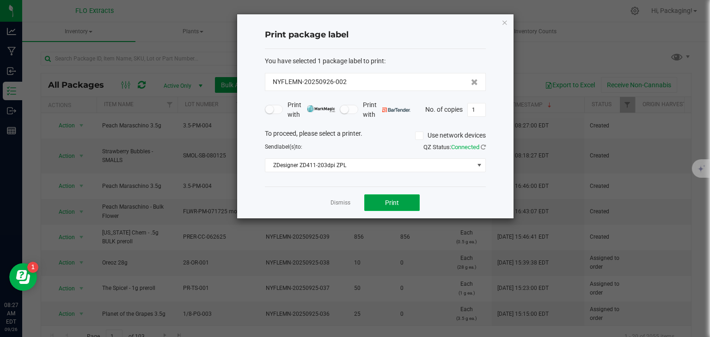
click at [404, 199] on button "Print" at bounding box center [391, 203] width 55 height 17
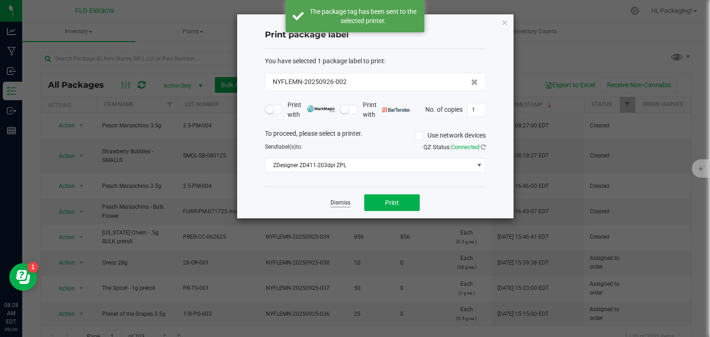
click at [339, 202] on link "Dismiss" at bounding box center [341, 203] width 20 height 8
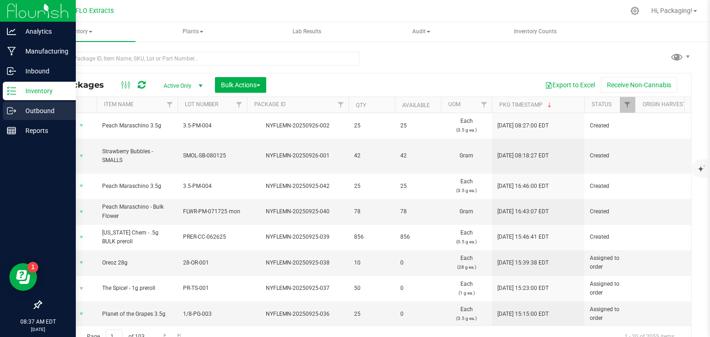
click at [15, 111] on icon at bounding box center [14, 111] width 1 height 1
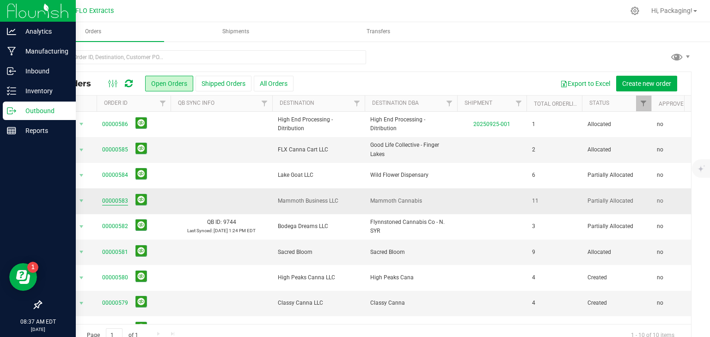
click at [114, 200] on link "00000583" at bounding box center [115, 201] width 26 height 9
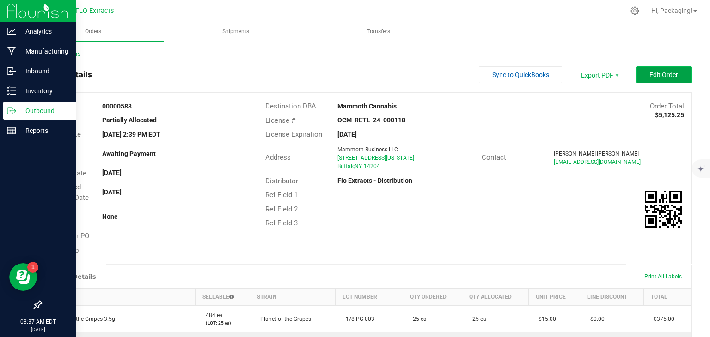
click at [656, 77] on span "Edit Order" at bounding box center [663, 74] width 29 height 7
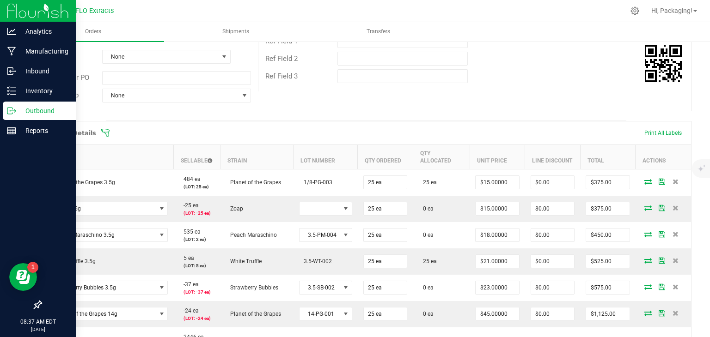
scroll to position [163, 0]
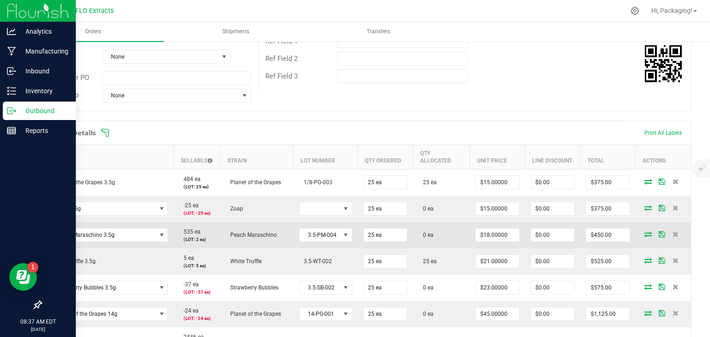
click at [644, 232] on icon at bounding box center [647, 235] width 7 height 6
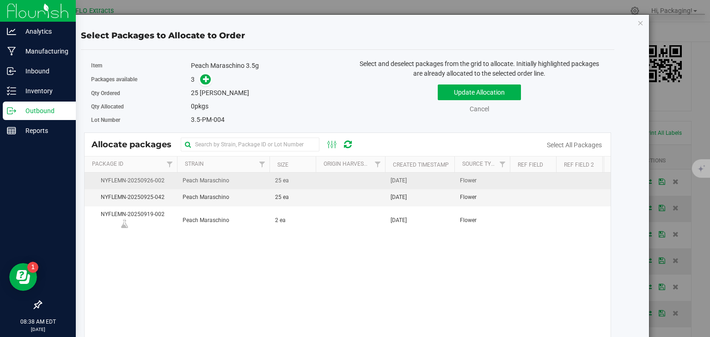
click at [407, 178] on span "[DATE]" at bounding box center [399, 181] width 16 height 9
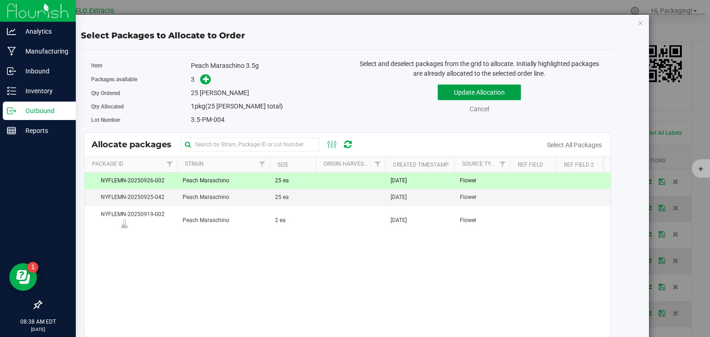
click at [497, 92] on button "Update Allocation" at bounding box center [479, 93] width 83 height 16
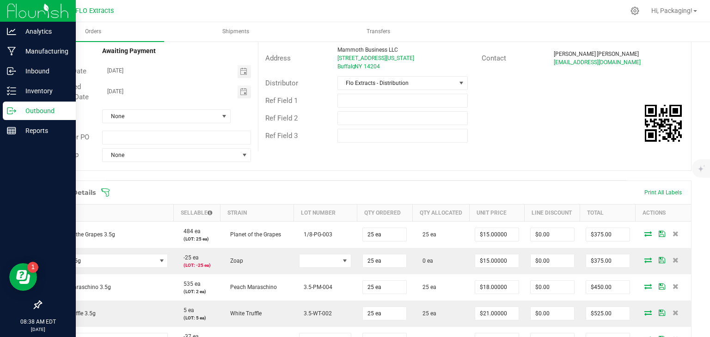
scroll to position [0, 0]
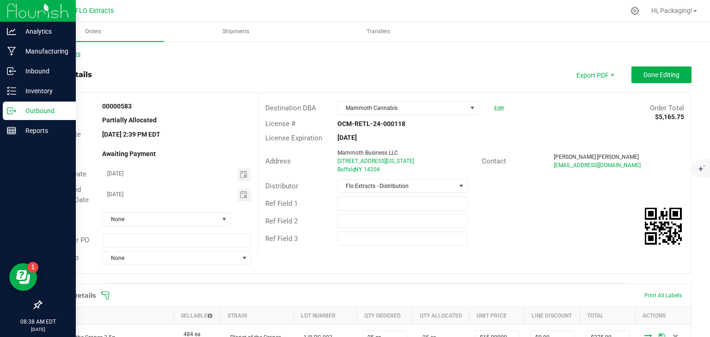
click at [74, 53] on link "Back to Orders" at bounding box center [61, 54] width 40 height 6
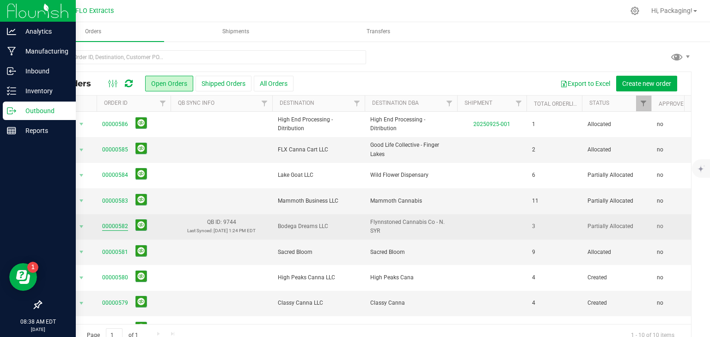
click at [116, 222] on link "00000582" at bounding box center [115, 226] width 26 height 9
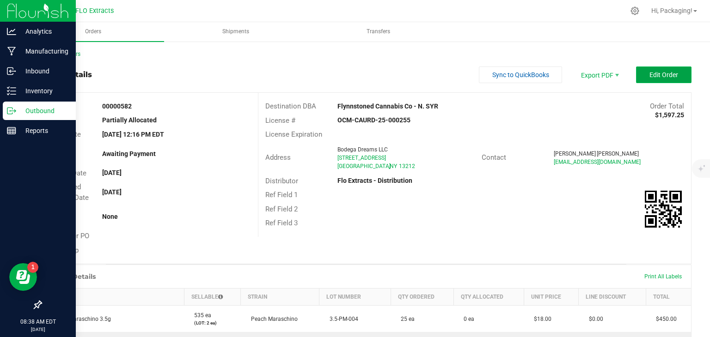
click at [642, 78] on button "Edit Order" at bounding box center [663, 75] width 55 height 17
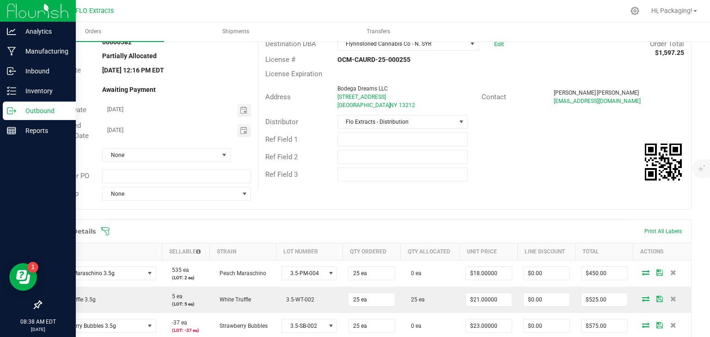
scroll to position [68, 0]
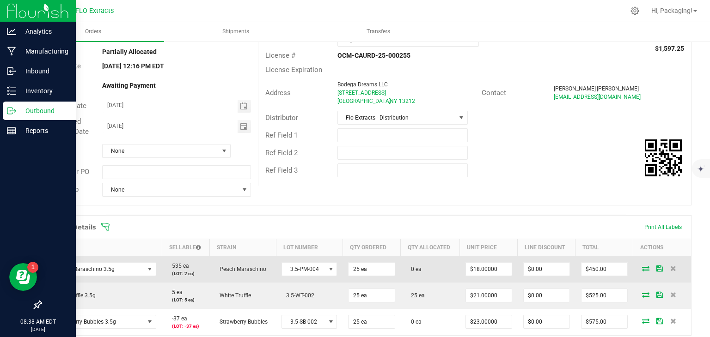
click at [642, 267] on icon at bounding box center [645, 269] width 7 height 6
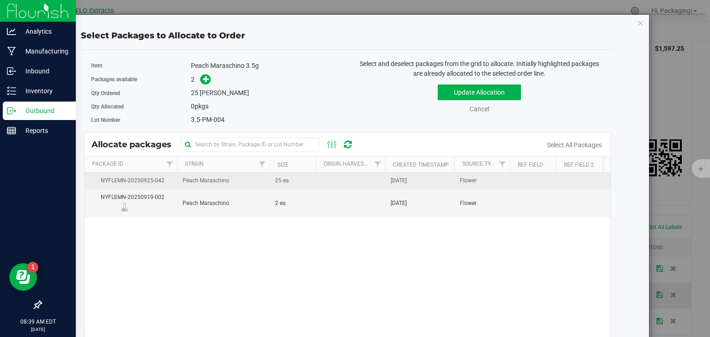
click at [407, 180] on span "[DATE]" at bounding box center [399, 181] width 16 height 9
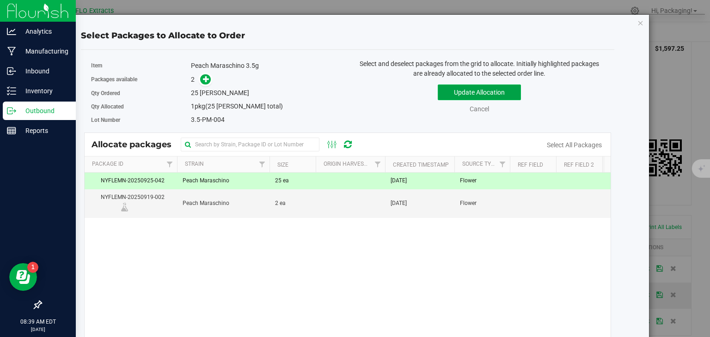
click at [499, 92] on button "Update Allocation" at bounding box center [479, 93] width 83 height 16
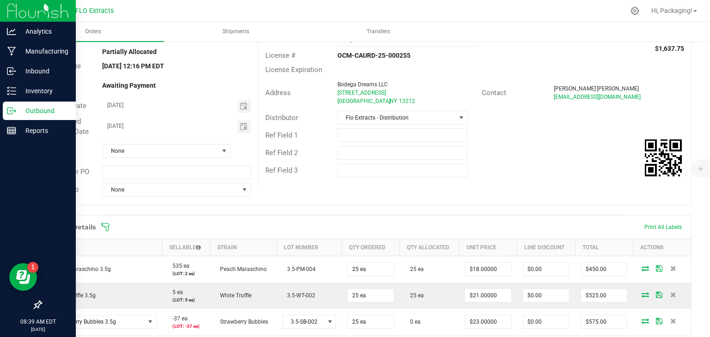
scroll to position [0, 0]
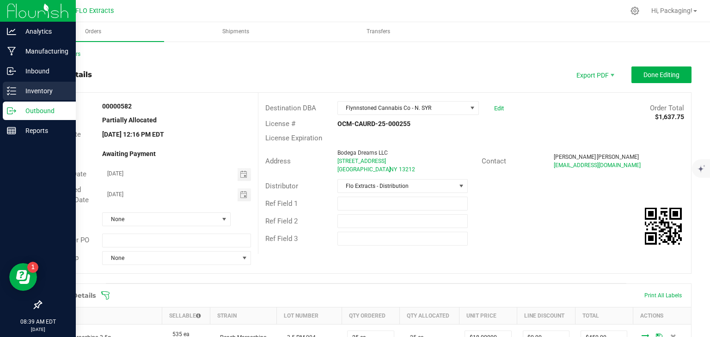
click at [35, 89] on p "Inventory" at bounding box center [43, 91] width 55 height 11
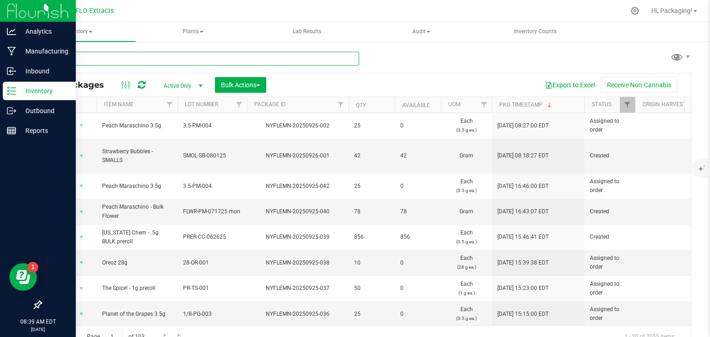
click at [127, 58] on input "text" at bounding box center [200, 59] width 318 height 14
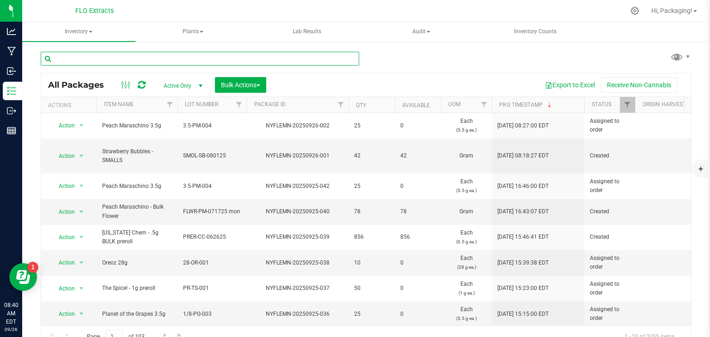
click at [147, 58] on input "text" at bounding box center [200, 59] width 318 height 14
type input "nyflemn-20250925-042"
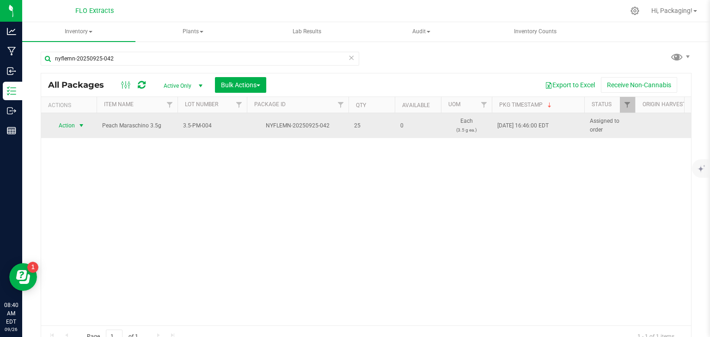
click at [67, 127] on span "Action" at bounding box center [62, 125] width 25 height 13
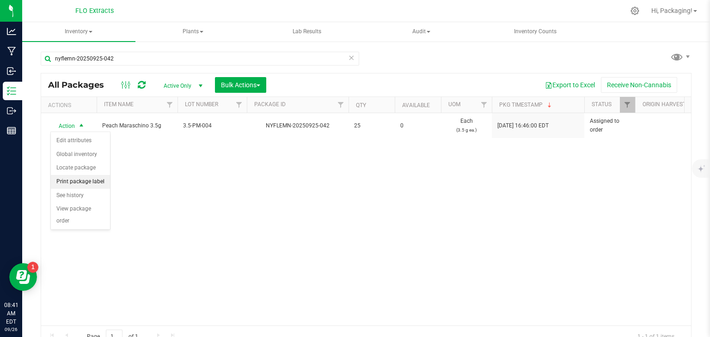
click at [91, 181] on li "Print package label" at bounding box center [80, 182] width 59 height 14
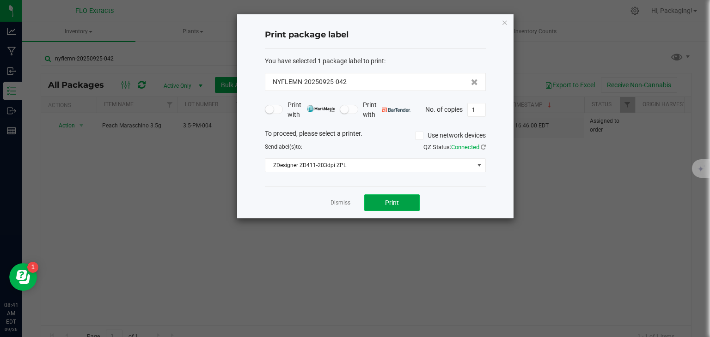
click at [383, 201] on button "Print" at bounding box center [391, 203] width 55 height 17
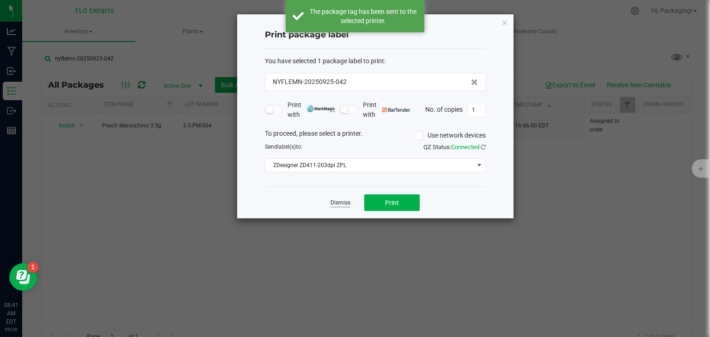
click at [340, 201] on link "Dismiss" at bounding box center [341, 203] width 20 height 8
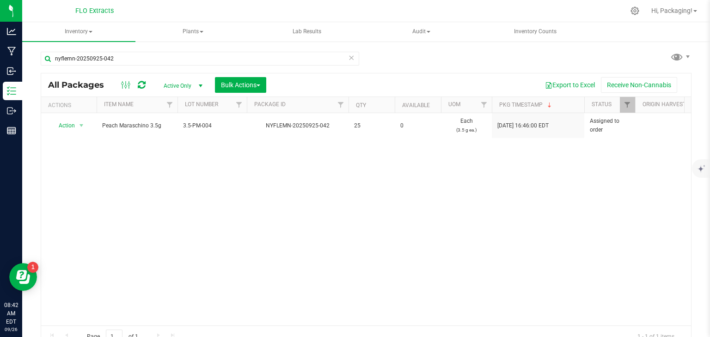
click at [349, 60] on icon at bounding box center [351, 57] width 6 height 11
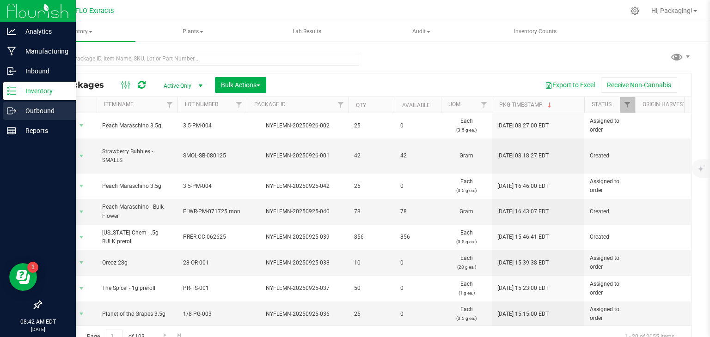
click at [31, 111] on p "Outbound" at bounding box center [43, 110] width 55 height 11
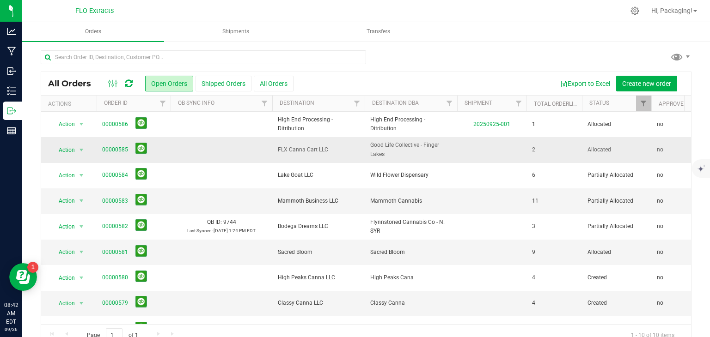
click at [111, 150] on link "00000585" at bounding box center [115, 150] width 26 height 9
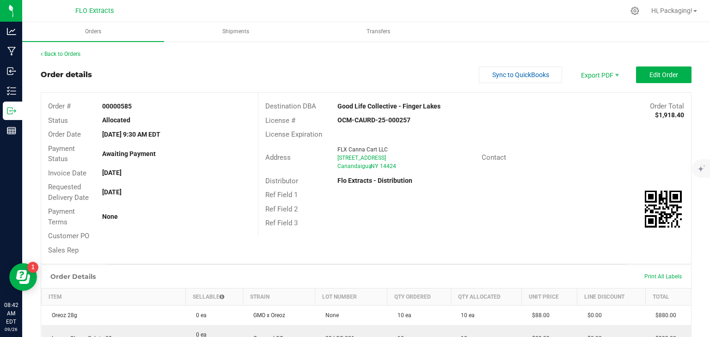
drag, startPoint x: 213, startPoint y: 176, endPoint x: 121, endPoint y: 66, distance: 143.8
click at [121, 66] on div "Back to Orders Order details Sync to QuickBooks Export PDF Edit Order Order # 0…" at bounding box center [366, 277] width 651 height 454
click at [79, 55] on link "Back to Orders" at bounding box center [61, 54] width 40 height 6
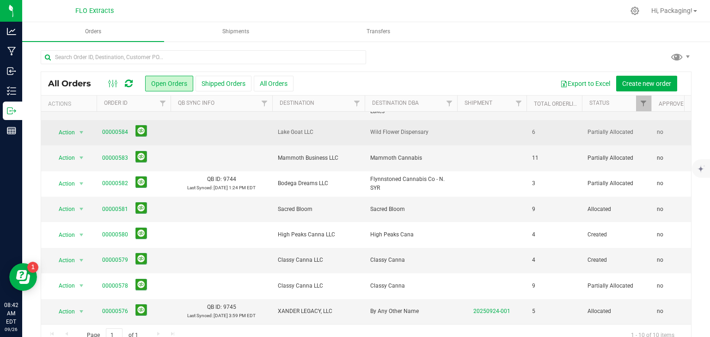
scroll to position [49, 0]
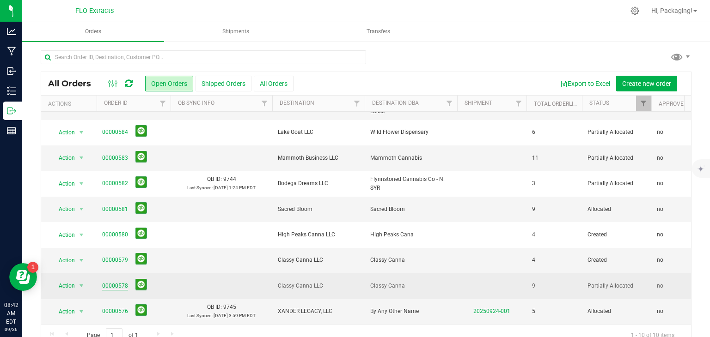
click at [118, 282] on link "00000578" at bounding box center [115, 286] width 26 height 9
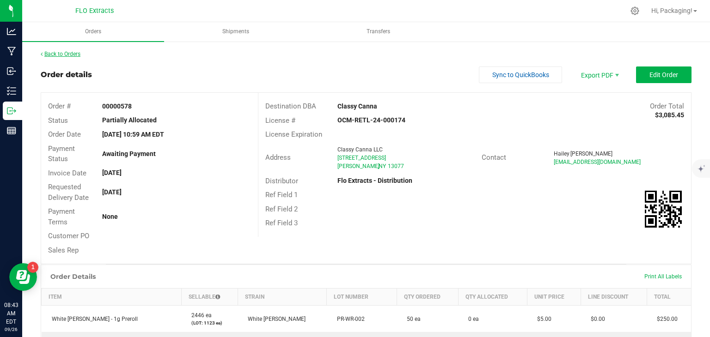
click at [64, 51] on link "Back to Orders" at bounding box center [61, 54] width 40 height 6
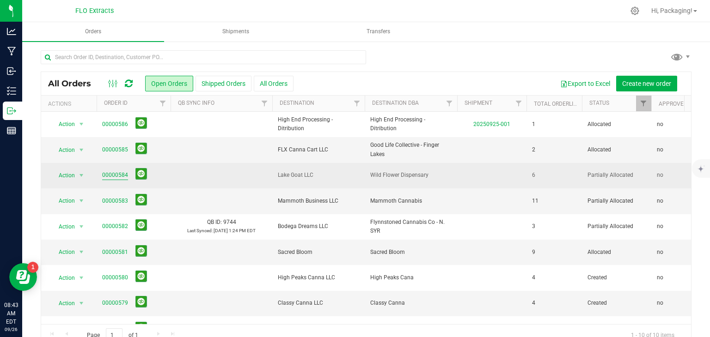
click at [116, 177] on link "00000584" at bounding box center [115, 175] width 26 height 9
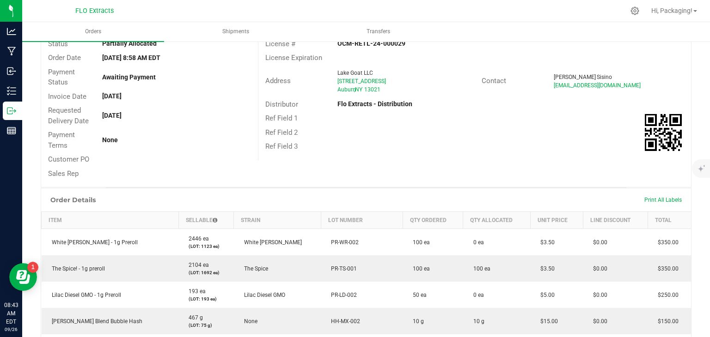
scroll to position [78, 0]
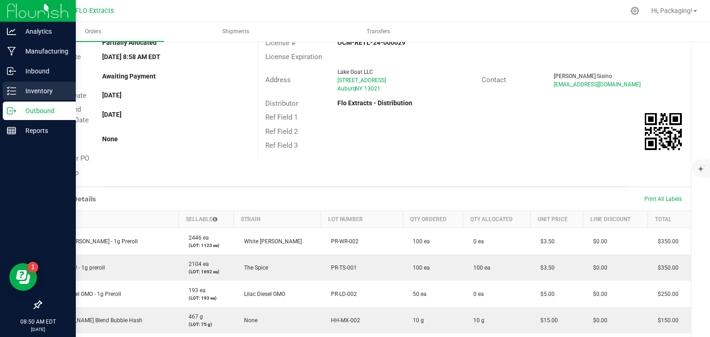
click at [35, 91] on p "Inventory" at bounding box center [43, 91] width 55 height 11
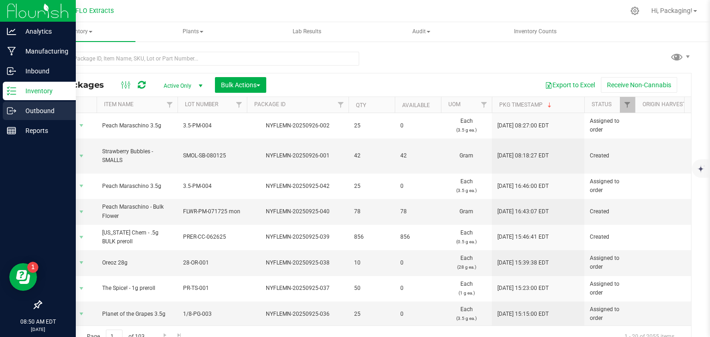
click at [39, 111] on p "Outbound" at bounding box center [43, 110] width 55 height 11
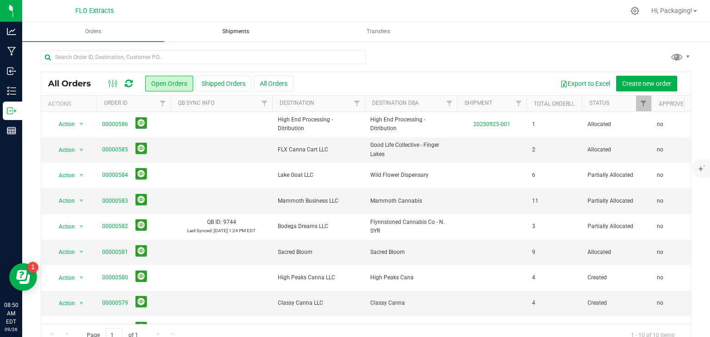
click at [230, 32] on span "Shipments" at bounding box center [236, 32] width 52 height 8
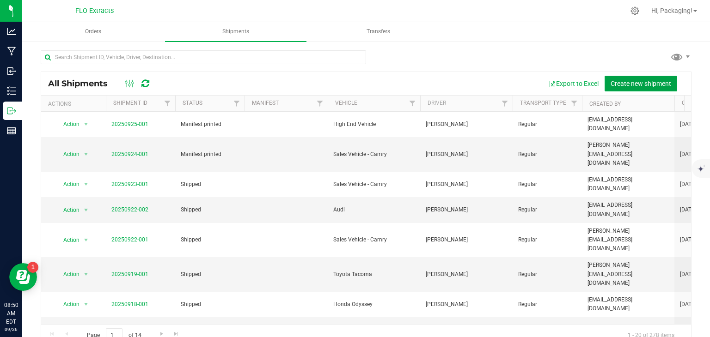
click at [617, 86] on span "Create new shipment" at bounding box center [641, 83] width 61 height 7
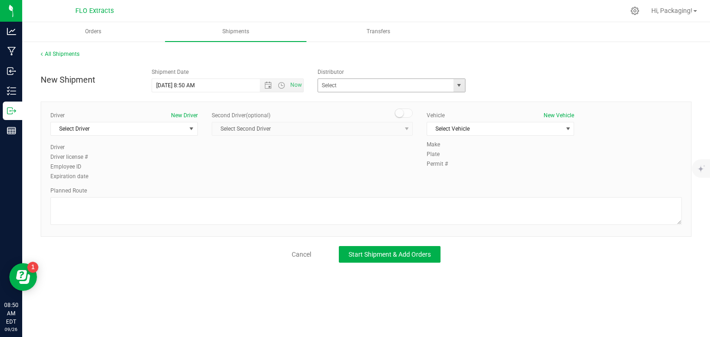
click at [461, 89] on span "select" at bounding box center [459, 85] width 12 height 13
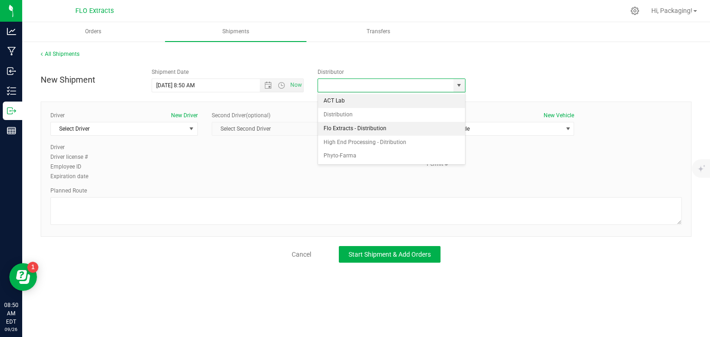
click at [359, 129] on li "Flo Extracts - Distribution" at bounding box center [391, 129] width 147 height 14
type input "Flo Extracts - Distribution"
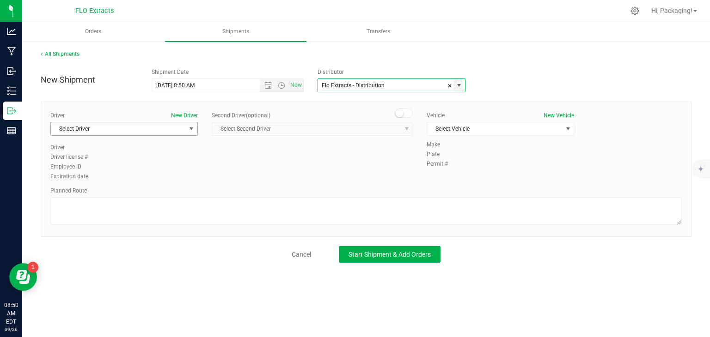
click at [190, 130] on span "select" at bounding box center [191, 128] width 7 height 7
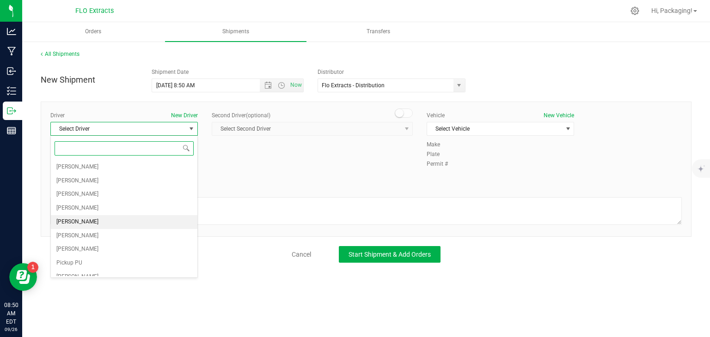
click at [68, 221] on span "[PERSON_NAME]" at bounding box center [77, 222] width 42 height 12
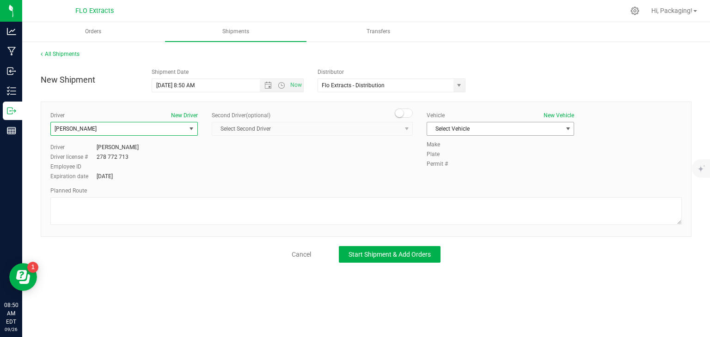
click at [569, 128] on span "select" at bounding box center [567, 128] width 7 height 7
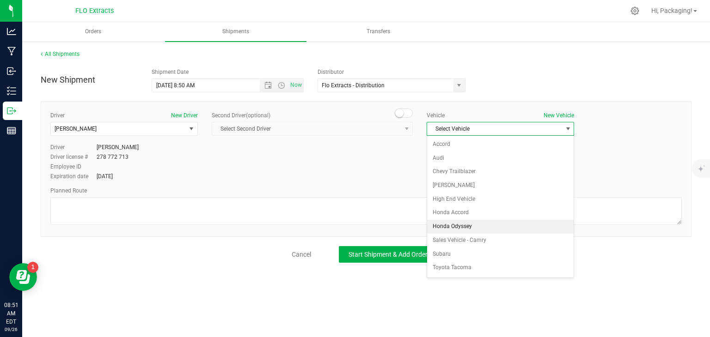
click at [459, 226] on li "Honda Odyssey" at bounding box center [500, 227] width 147 height 14
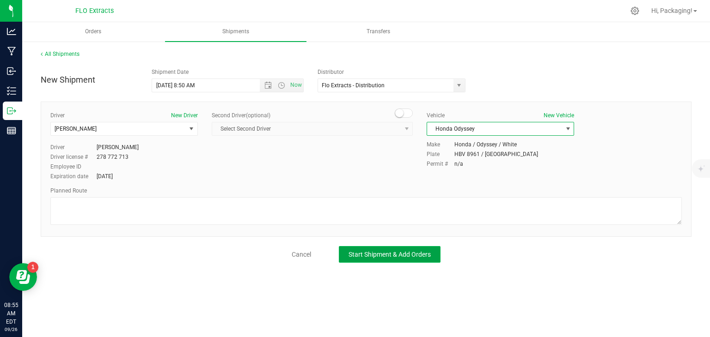
click at [384, 257] on span "Start Shipment & Add Orders" at bounding box center [390, 254] width 82 height 7
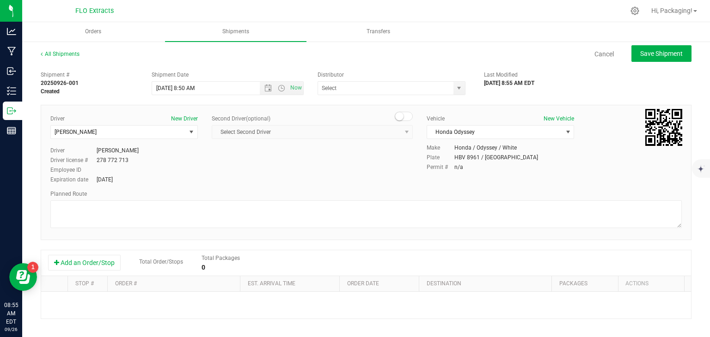
type input "Flo Extracts - Distribution"
click at [92, 265] on button "Add an Order/Stop" at bounding box center [84, 263] width 73 height 16
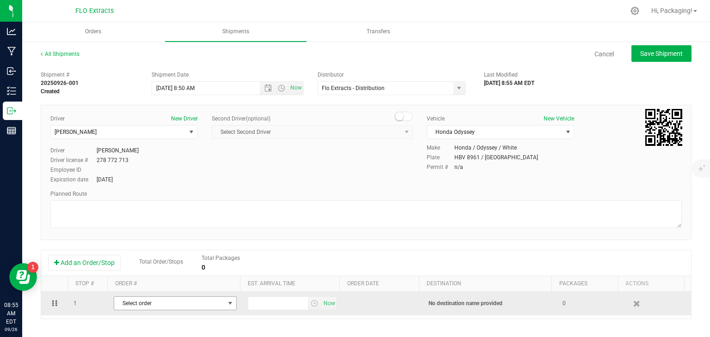
click at [227, 304] on span "select" at bounding box center [230, 303] width 7 height 7
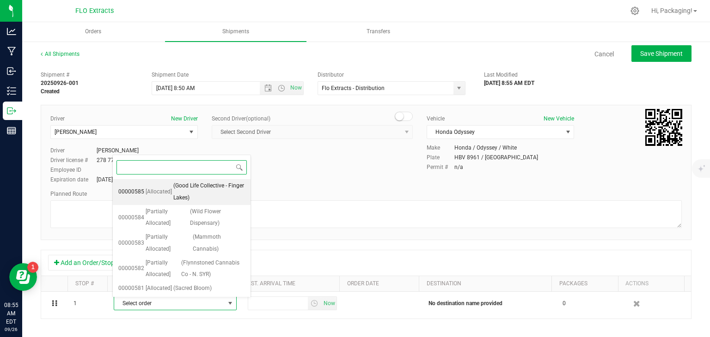
click at [185, 185] on span "(Good Life Collective - Finger Lakes)" at bounding box center [209, 192] width 72 height 24
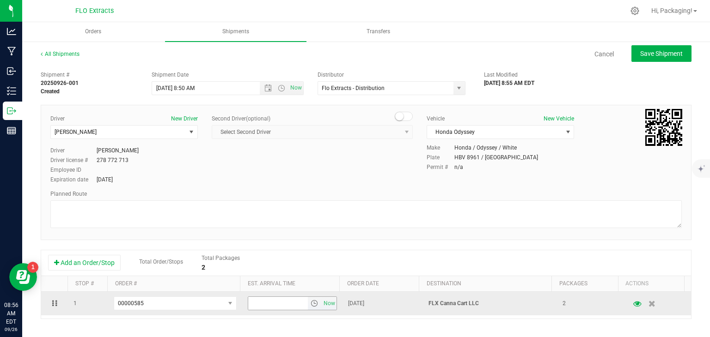
click at [311, 303] on span "select" at bounding box center [314, 303] width 7 height 7
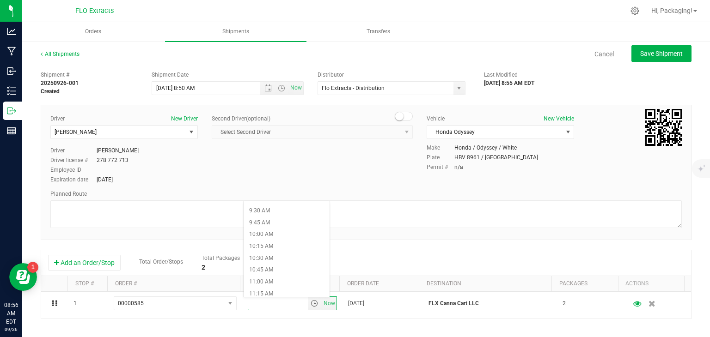
scroll to position [468, 0]
click at [282, 264] on li "11:00 AM" at bounding box center [287, 264] width 86 height 12
click at [647, 56] on span "Save Shipment" at bounding box center [661, 53] width 43 height 7
type input "[DATE] 12:50 PM"
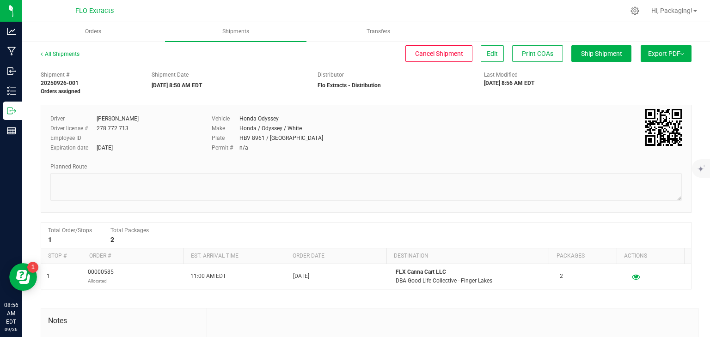
click at [648, 56] on span "Export PDF" at bounding box center [666, 53] width 36 height 7
click at [643, 88] on span "Manifest by Lot" at bounding box center [642, 88] width 38 height 6
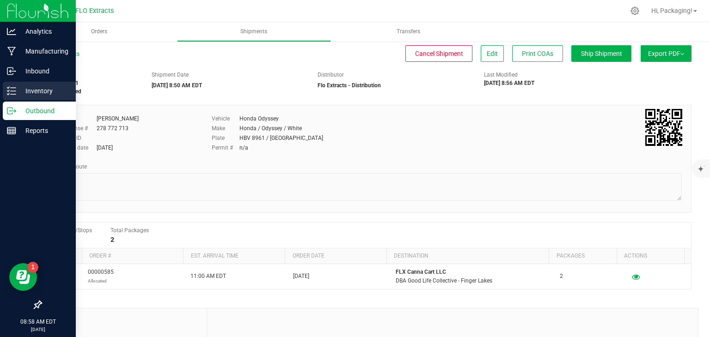
click at [42, 86] on p "Inventory" at bounding box center [43, 91] width 55 height 11
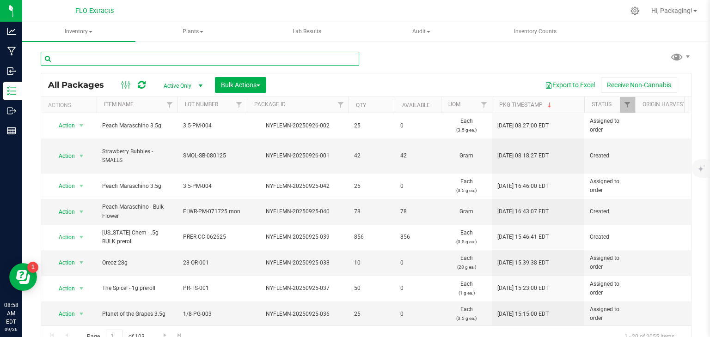
click at [105, 60] on input "text" at bounding box center [200, 59] width 318 height 14
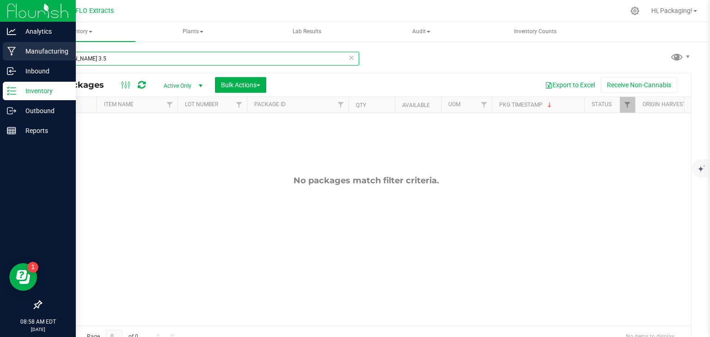
type input "[PERSON_NAME] 3.5"
click at [28, 54] on p "Manufacturing" at bounding box center [43, 51] width 55 height 11
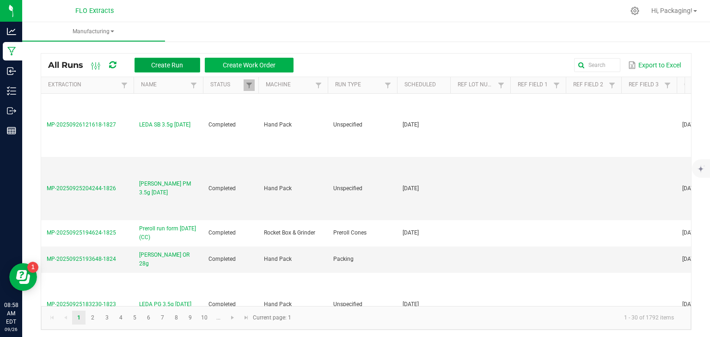
click at [147, 62] on button "Create Run" at bounding box center [168, 65] width 66 height 15
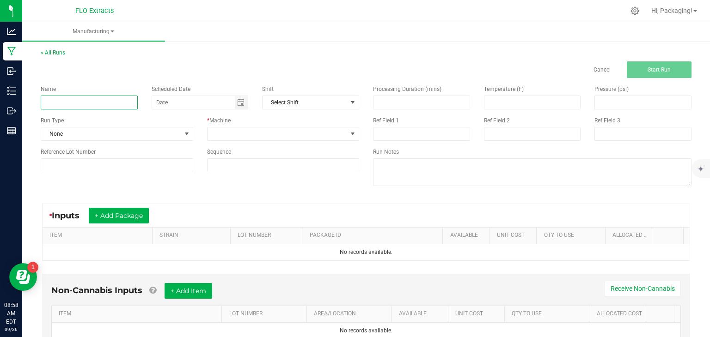
click at [83, 105] on input at bounding box center [89, 103] width 97 height 14
type input "[PERSON_NAME] 3.5"
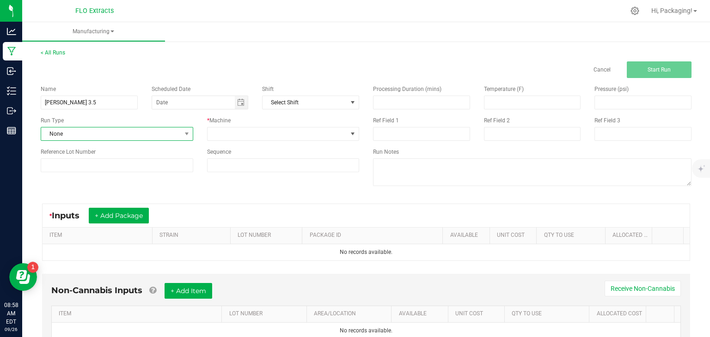
click at [183, 138] on span at bounding box center [187, 134] width 12 height 13
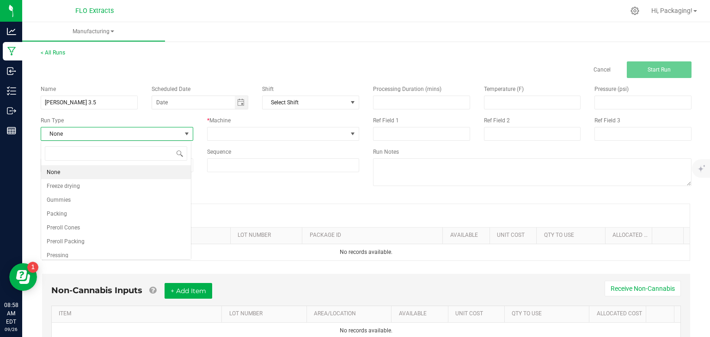
scroll to position [13, 150]
click at [66, 214] on span "Packing" at bounding box center [57, 213] width 20 height 9
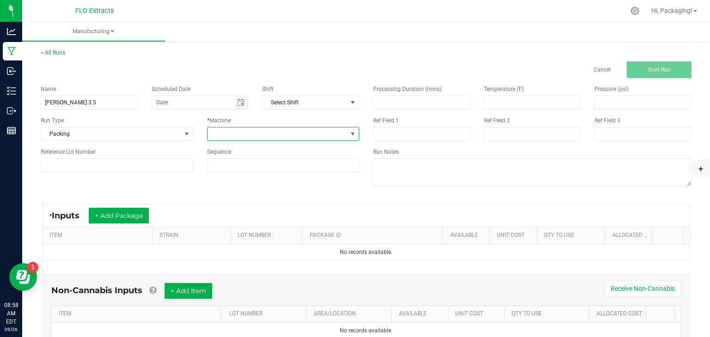
click at [349, 134] on span at bounding box center [352, 133] width 7 height 7
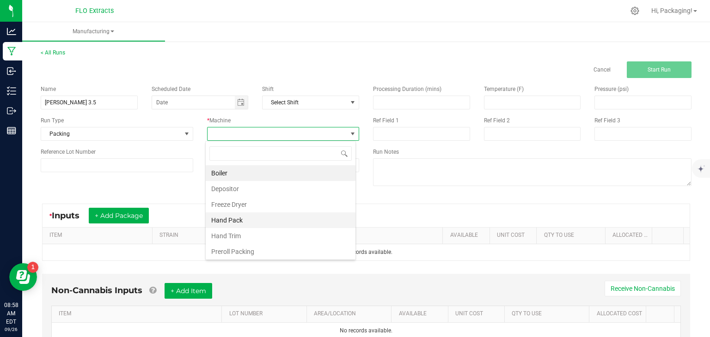
click at [238, 217] on li "Hand Pack" at bounding box center [281, 221] width 150 height 16
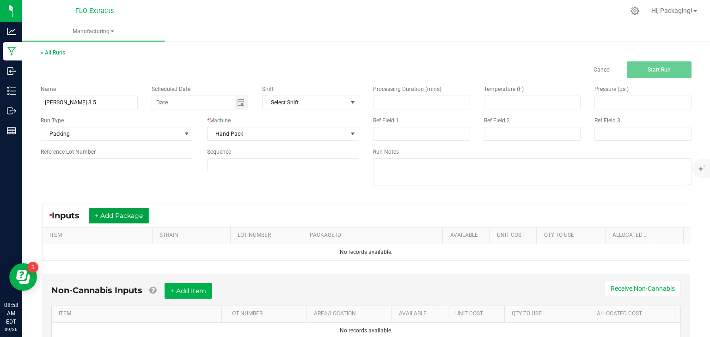
click at [120, 219] on button "+ Add Package" at bounding box center [119, 216] width 60 height 16
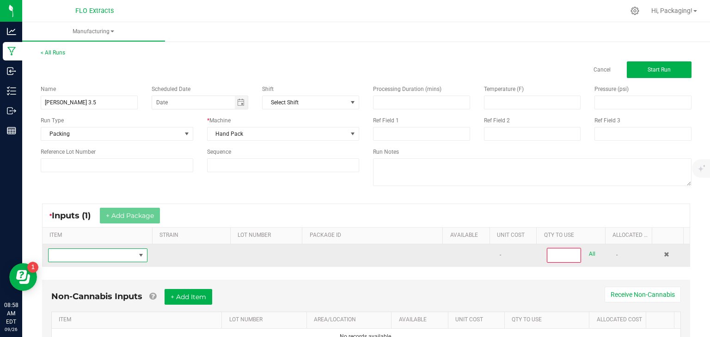
click at [138, 254] on span "NO DATA FOUND" at bounding box center [140, 255] width 7 height 7
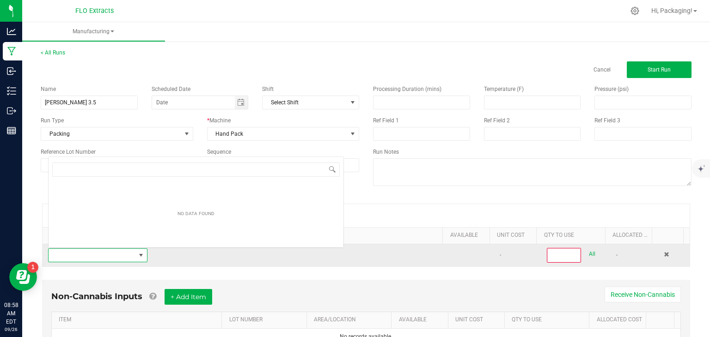
scroll to position [13, 96]
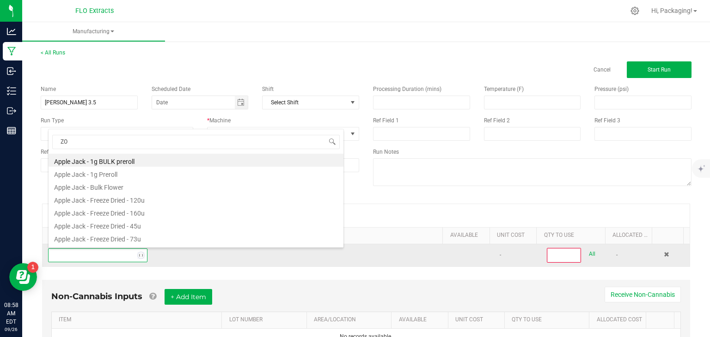
type input "ZOA"
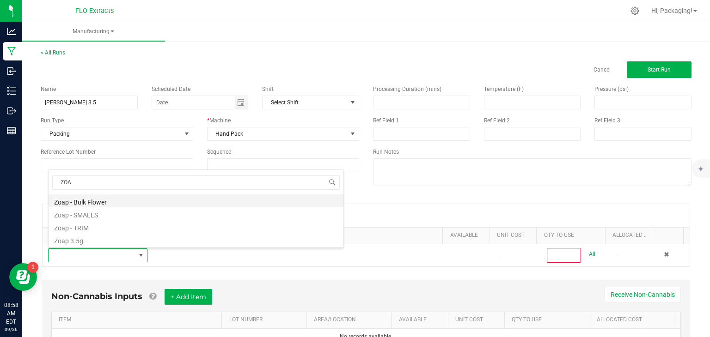
click at [113, 202] on li "Zoap - Bulk Flower" at bounding box center [196, 201] width 295 height 13
type input "0"
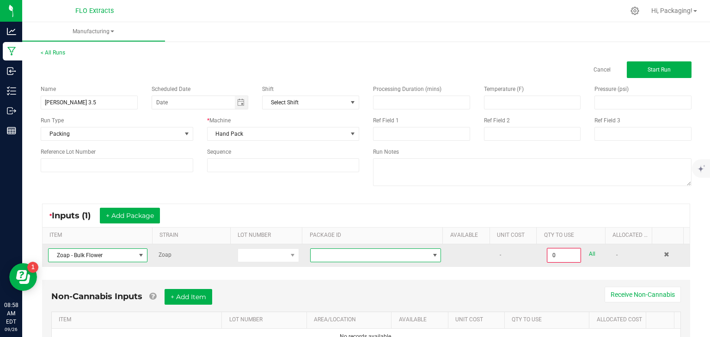
click at [431, 254] on span at bounding box center [434, 255] width 7 height 7
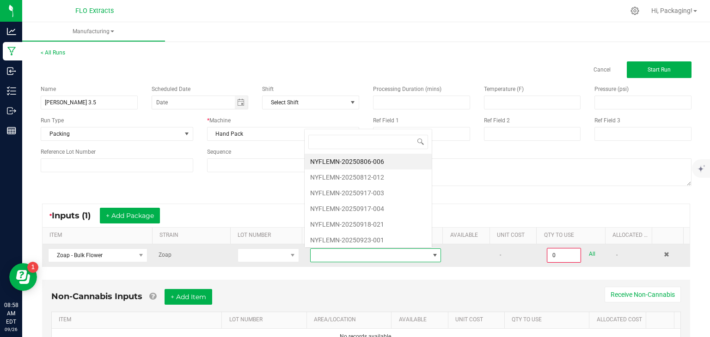
scroll to position [13, 126]
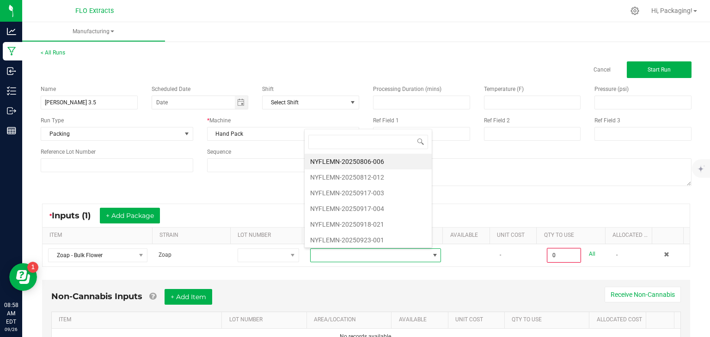
click at [396, 283] on div "Non-Cannabis Inputs + Add Item Receive Non-Cannabis ITEM LOT NUMBER AREA/LOCATI…" at bounding box center [366, 317] width 648 height 75
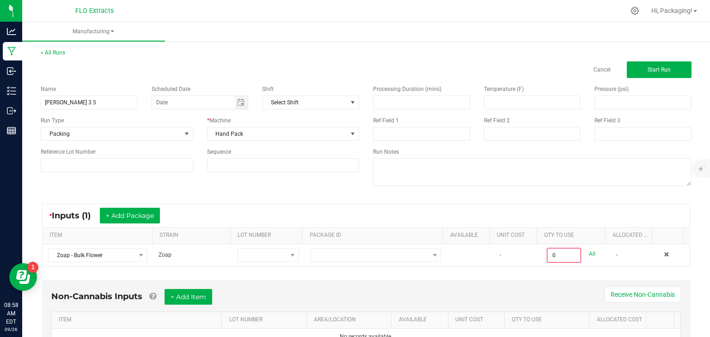
scroll to position [43, 0]
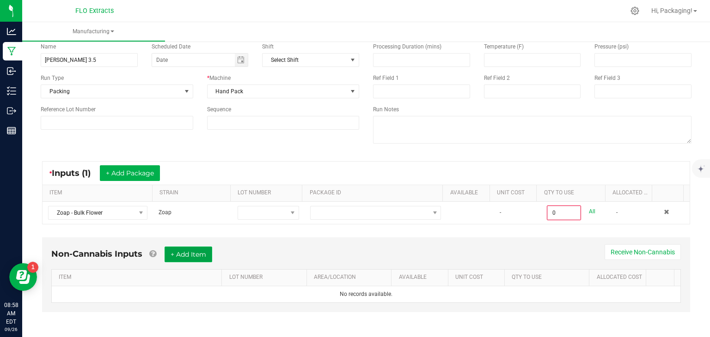
click at [198, 258] on button "+ Add Item" at bounding box center [189, 255] width 48 height 16
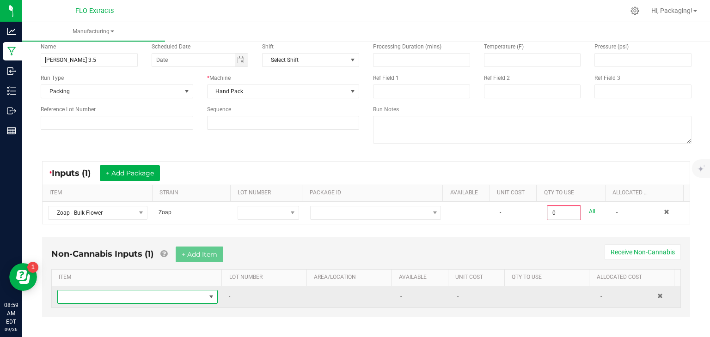
click at [208, 296] on span "NO DATA FOUND" at bounding box center [211, 297] width 7 height 7
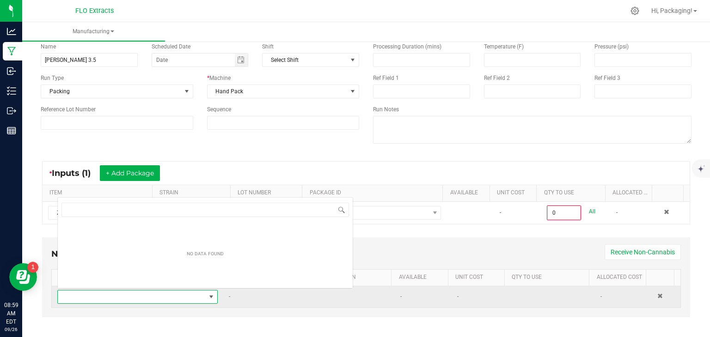
scroll to position [13, 154]
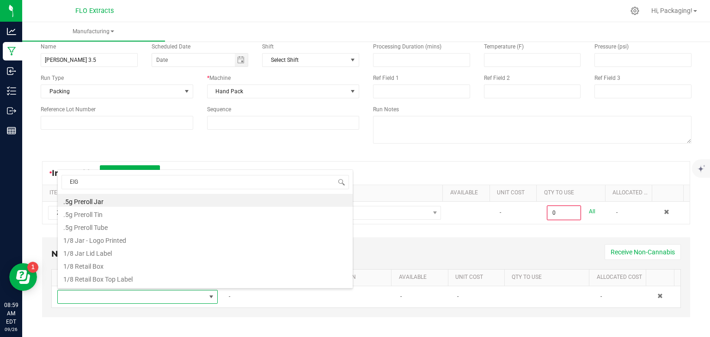
type input "EIGH"
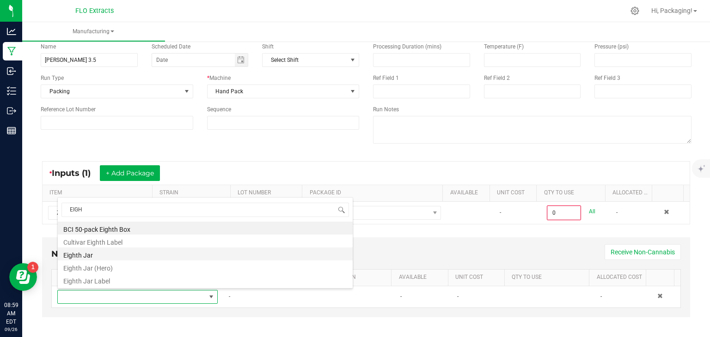
click at [83, 255] on li "Eighth Jar" at bounding box center [205, 254] width 295 height 13
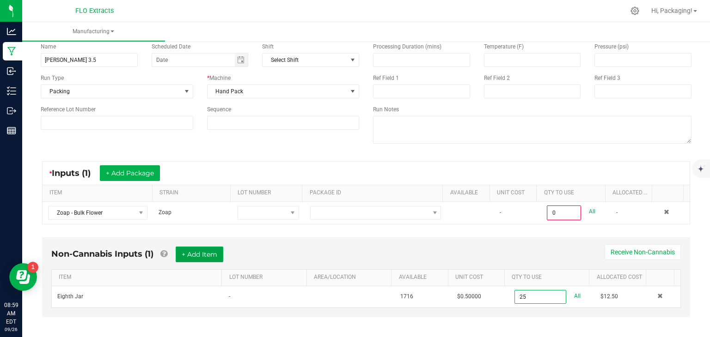
type input "25 ea"
click at [194, 254] on button "+ Add Item" at bounding box center [200, 255] width 48 height 16
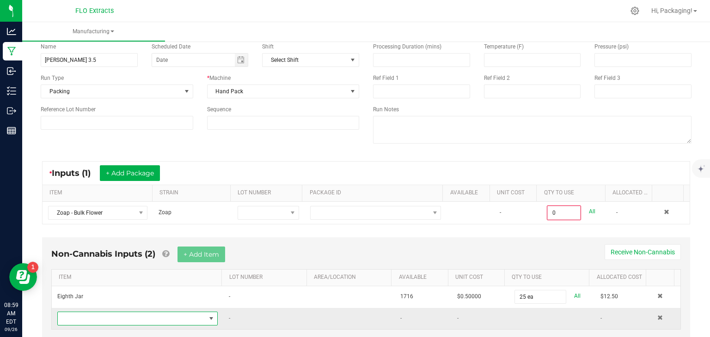
click at [208, 316] on span "NO DATA FOUND" at bounding box center [211, 318] width 7 height 7
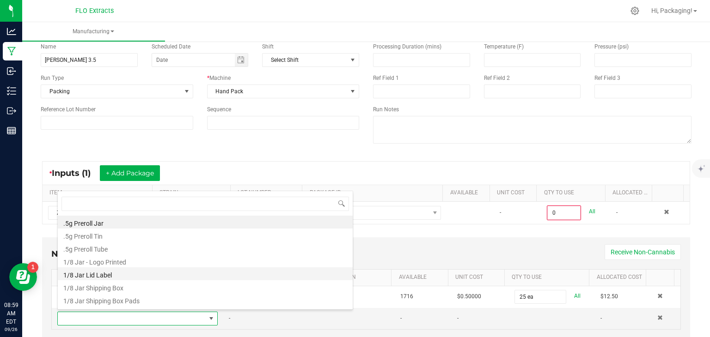
click at [114, 272] on li "1/8 Jar Lid Label" at bounding box center [205, 274] width 295 height 13
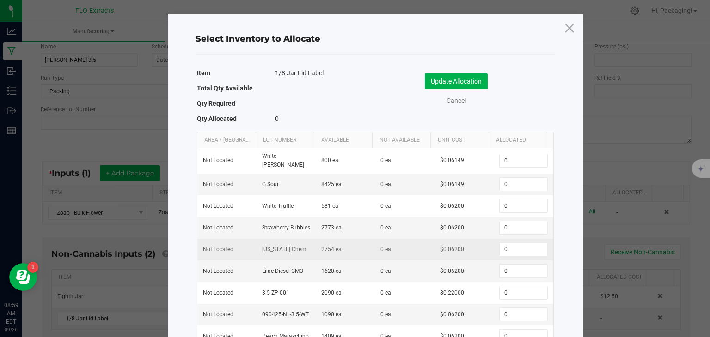
scroll to position [83, 0]
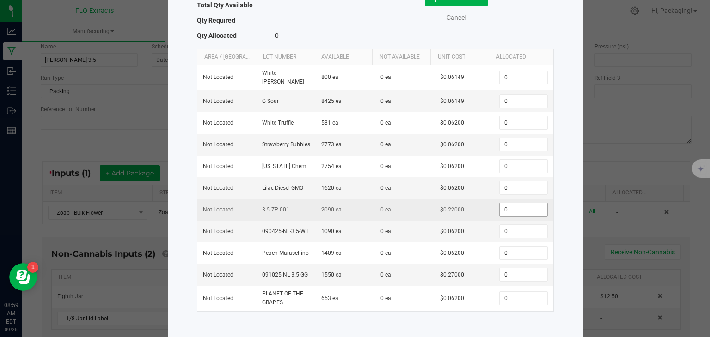
click at [503, 210] on input "0" at bounding box center [523, 209] width 47 height 13
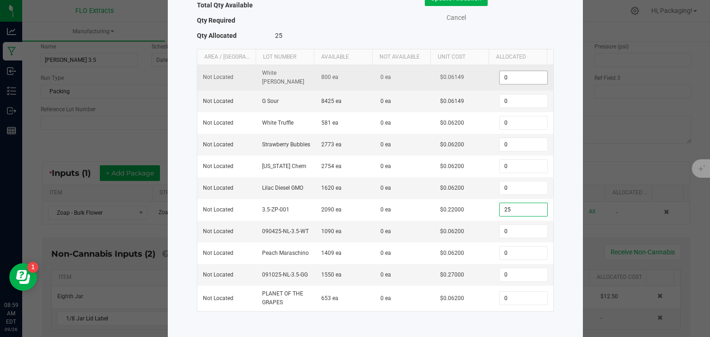
scroll to position [0, 0]
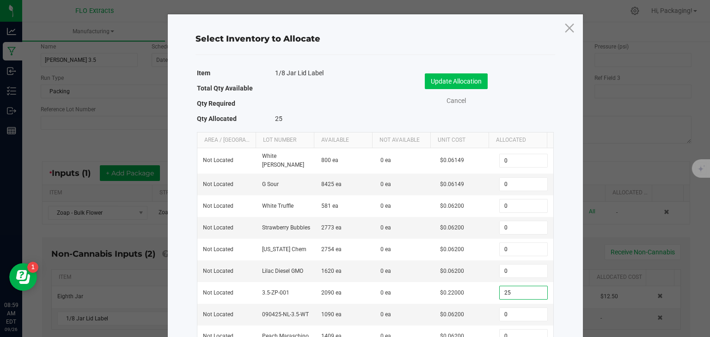
type input "25"
click at [476, 78] on button "Update Allocation" at bounding box center [456, 81] width 63 height 16
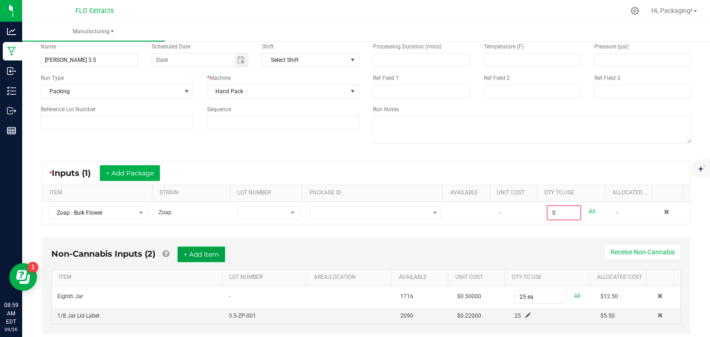
click at [198, 250] on button "+ Add Item" at bounding box center [202, 255] width 48 height 16
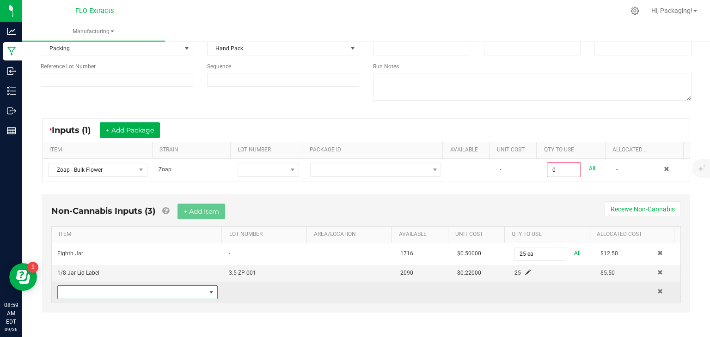
click at [208, 290] on span "NO DATA FOUND" at bounding box center [211, 292] width 7 height 7
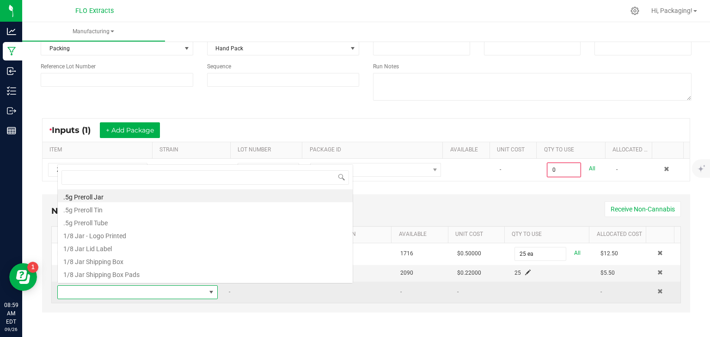
scroll to position [13, 154]
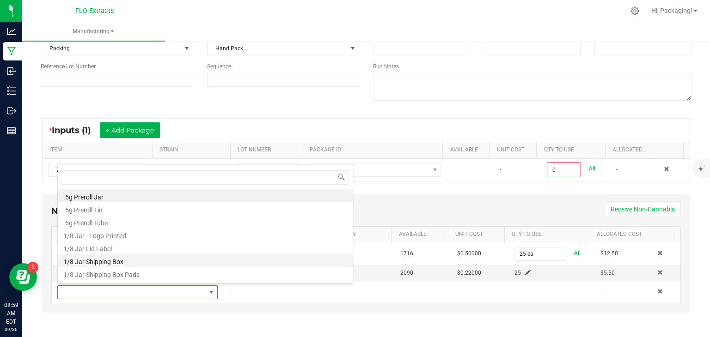
click at [135, 262] on li "1/8 Jar Shipping Box" at bounding box center [205, 260] width 295 height 13
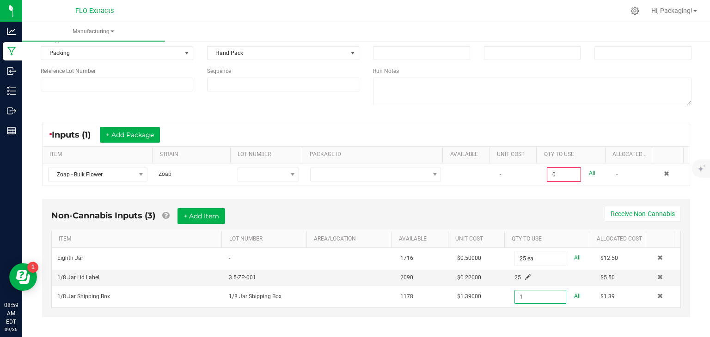
scroll to position [86, 0]
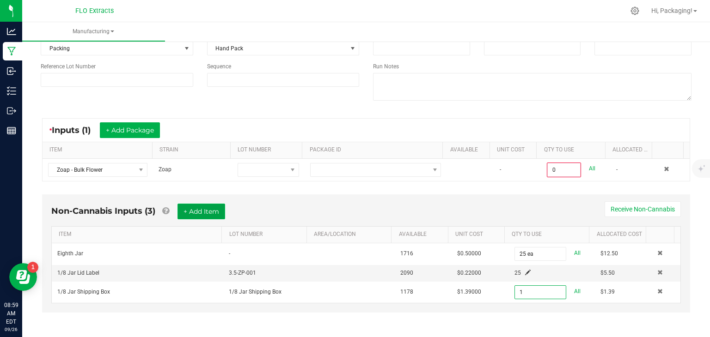
type input "1 ea"
click at [201, 214] on button "+ Add Item" at bounding box center [202, 212] width 48 height 16
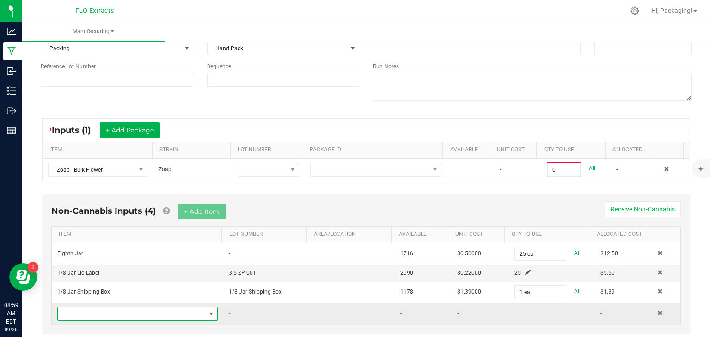
click at [209, 313] on span "NO DATA FOUND" at bounding box center [211, 314] width 7 height 7
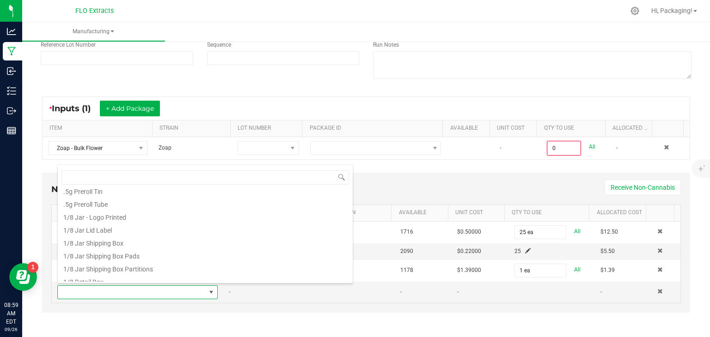
scroll to position [37, 0]
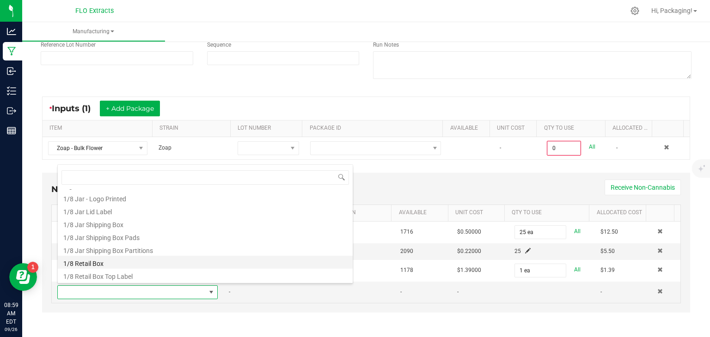
click at [113, 263] on li "1/8 Retail Box" at bounding box center [205, 262] width 295 height 13
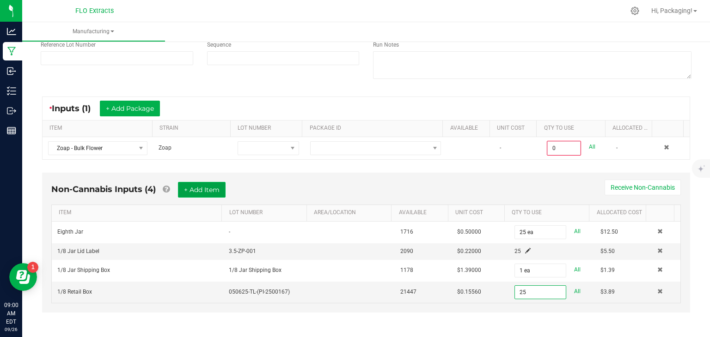
type input "25 ea"
click at [209, 187] on button "+ Add Item" at bounding box center [202, 190] width 48 height 16
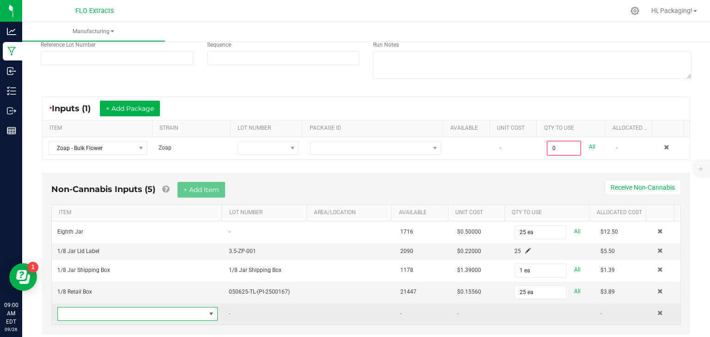
click at [208, 311] on span "NO DATA FOUND" at bounding box center [211, 314] width 7 height 7
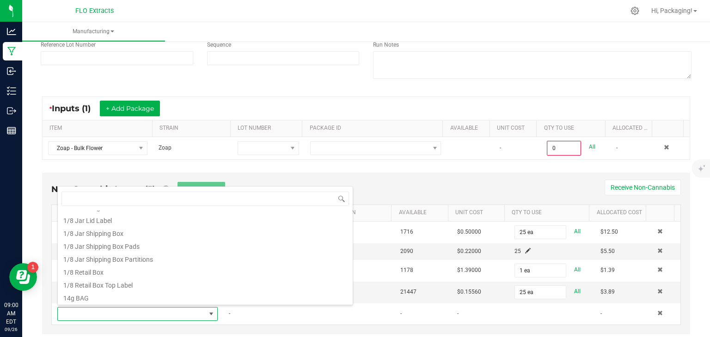
scroll to position [55, 0]
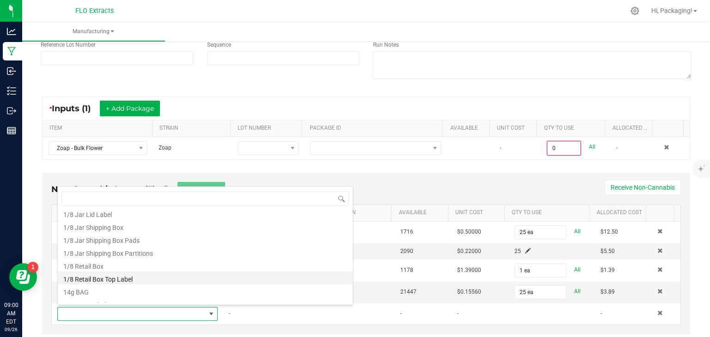
click at [132, 278] on li "1/8 Retail Box Top Label" at bounding box center [205, 278] width 295 height 13
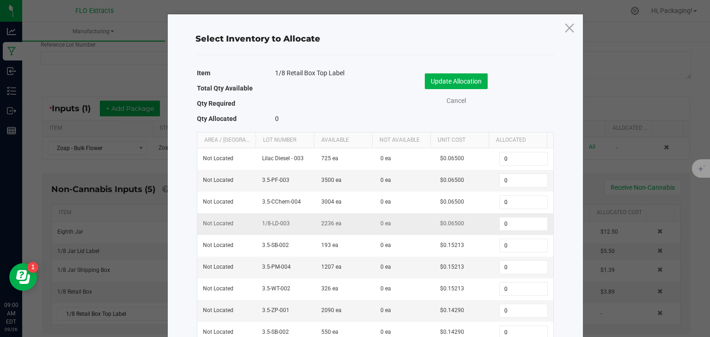
scroll to position [20, 0]
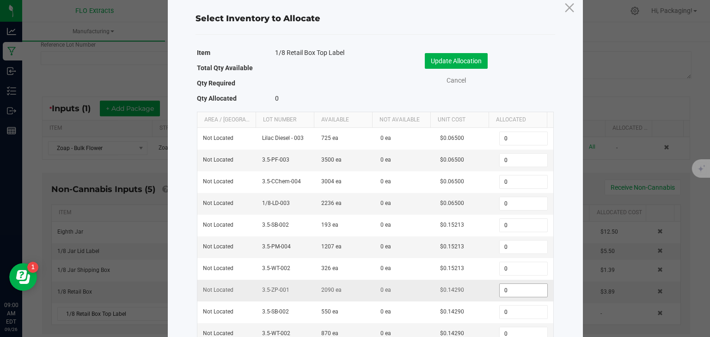
click at [514, 287] on input "0" at bounding box center [523, 290] width 47 height 13
type input "25"
click at [470, 61] on button "Update Allocation" at bounding box center [456, 61] width 63 height 16
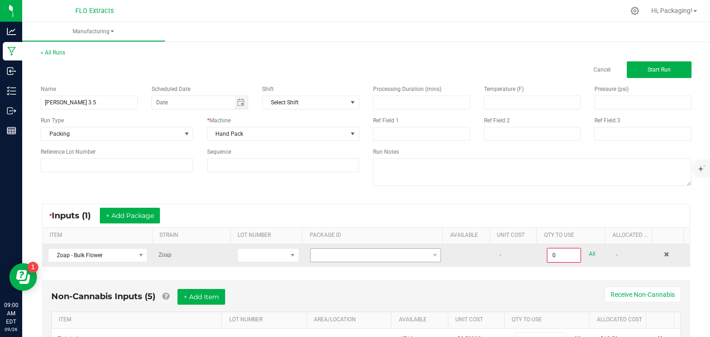
scroll to position [0, 0]
click at [431, 254] on span at bounding box center [434, 255] width 7 height 7
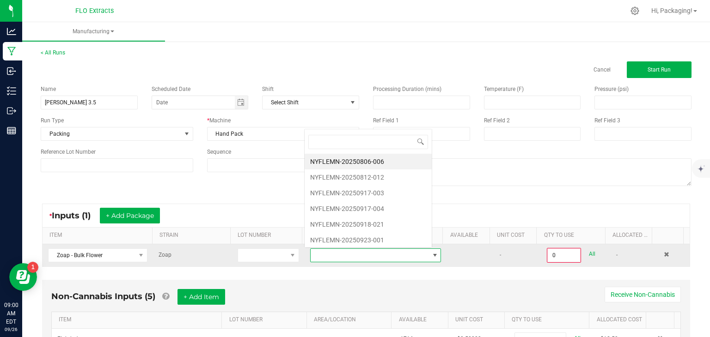
scroll to position [13, 126]
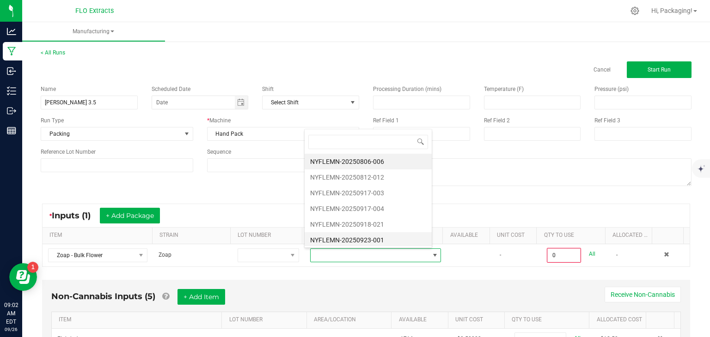
click at [361, 239] on li "NYFLEMN-20250923-001" at bounding box center [368, 241] width 127 height 16
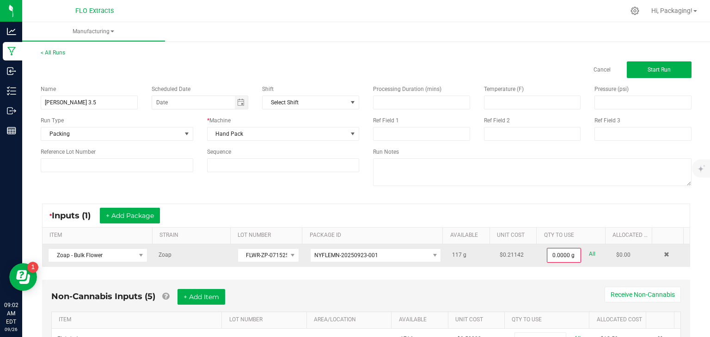
click at [589, 252] on link "All" at bounding box center [592, 254] width 6 height 12
type input "117.0000 g"
click at [659, 70] on span "Start Run" at bounding box center [659, 70] width 23 height 6
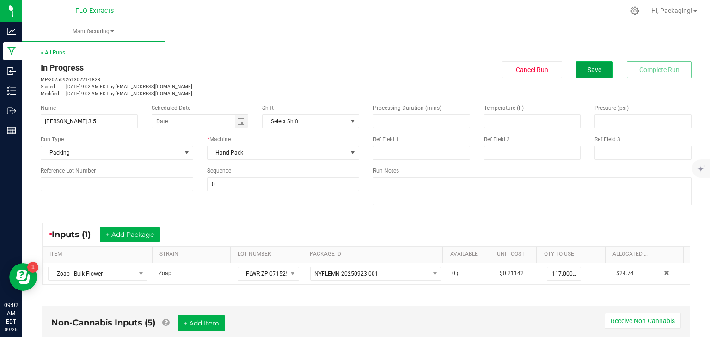
click at [590, 68] on span "Save" at bounding box center [595, 69] width 14 height 7
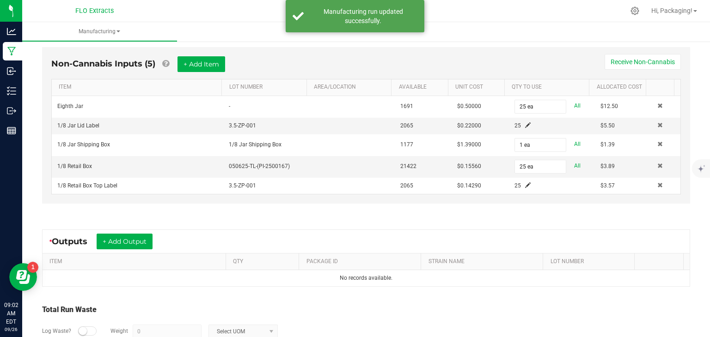
scroll to position [260, 0]
click at [139, 239] on button "+ Add Output" at bounding box center [125, 241] width 56 height 16
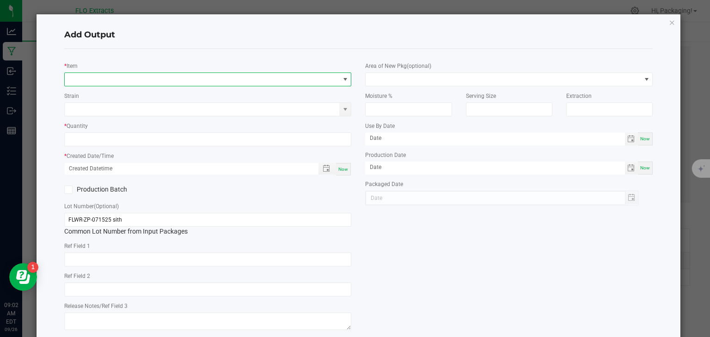
click at [342, 77] on span "NO DATA FOUND" at bounding box center [345, 79] width 7 height 7
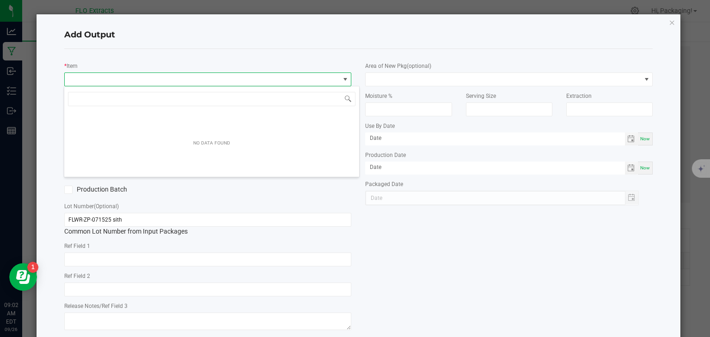
scroll to position [13, 284]
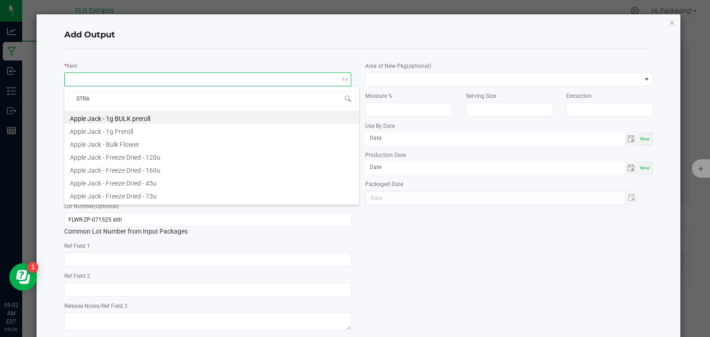
type input "STRAW"
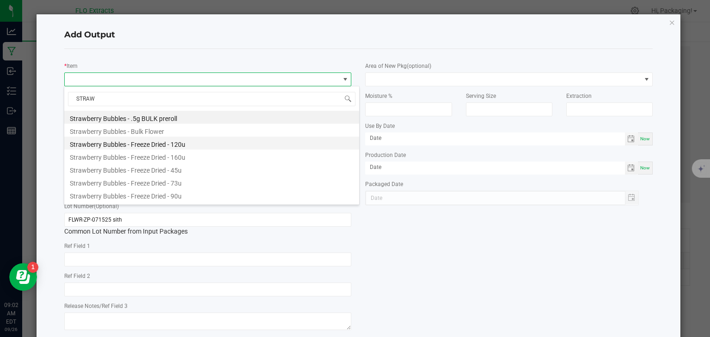
scroll to position [76, 0]
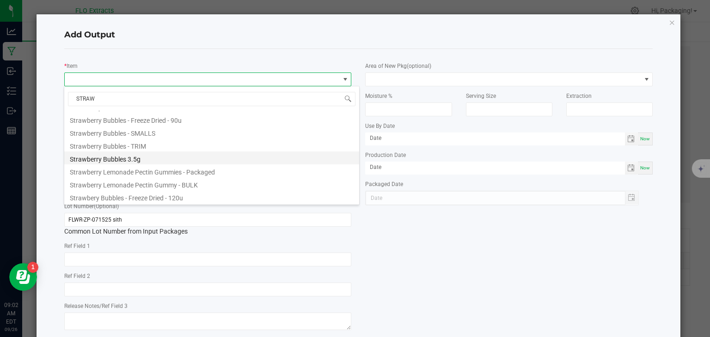
click at [132, 156] on li "Strawberry Bubbles 3.5g" at bounding box center [211, 158] width 295 height 13
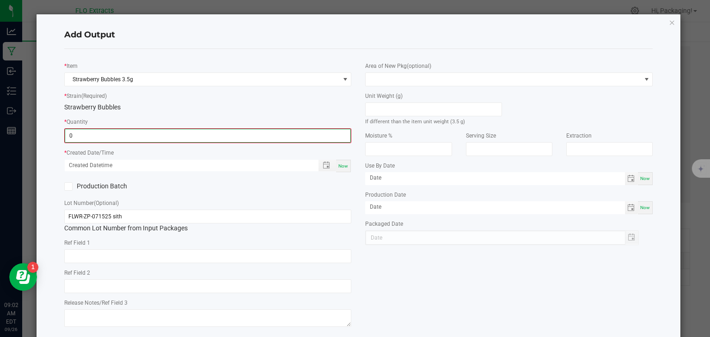
click at [208, 136] on input "0" at bounding box center [208, 135] width 286 height 13
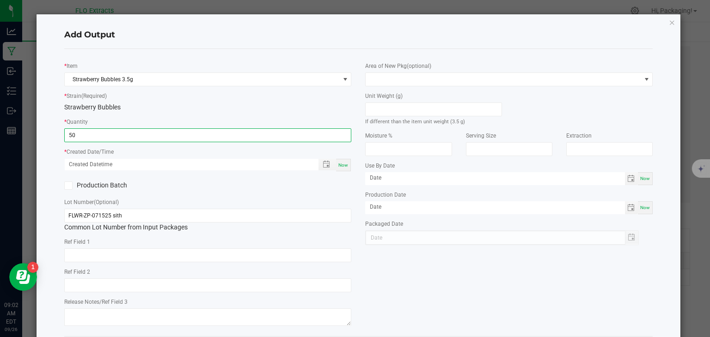
type input "50 ea"
click at [339, 159] on div "Now" at bounding box center [343, 165] width 15 height 12
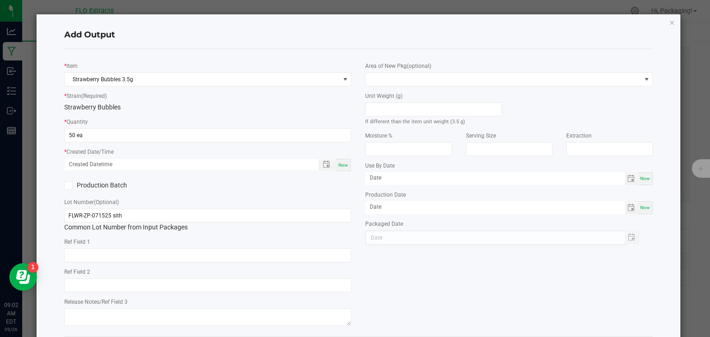
type input "[DATE] 9:02 AM"
type input "[DATE]"
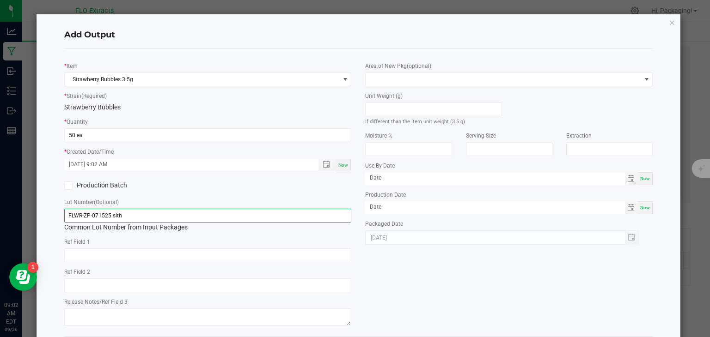
drag, startPoint x: 146, startPoint y: 214, endPoint x: 0, endPoint y: 239, distance: 148.0
click at [0, 239] on ngb-modal-window "Add Output * Item Strawberry Bubbles 3.5g * Strain (Required) Strawberry Bubble…" at bounding box center [358, 168] width 717 height 337
type input "3.5-SB-001"
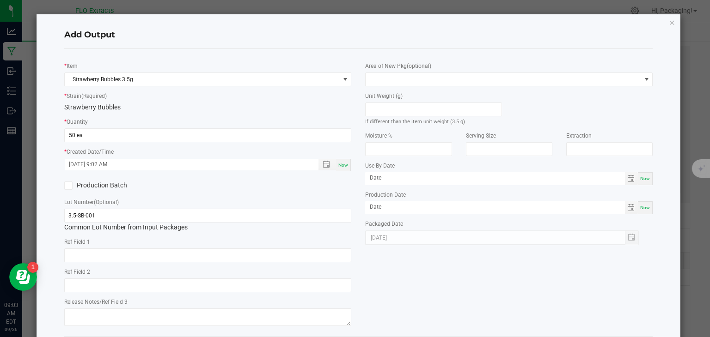
click at [367, 273] on div "* Item Strawberry Bubbles 3.5g * Strain (Required) Strawberry Bubbles * Quantit…" at bounding box center [358, 192] width 603 height 273
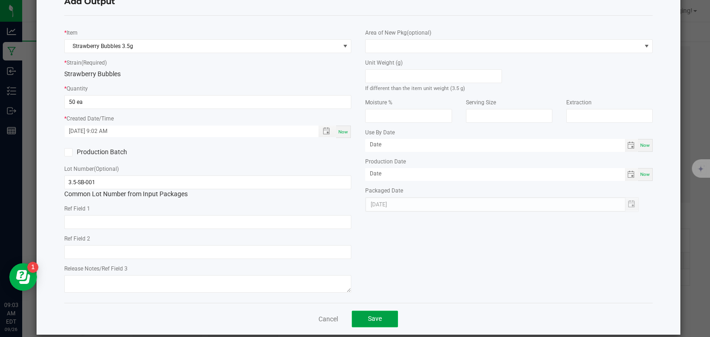
click at [367, 324] on button "Save" at bounding box center [375, 319] width 46 height 17
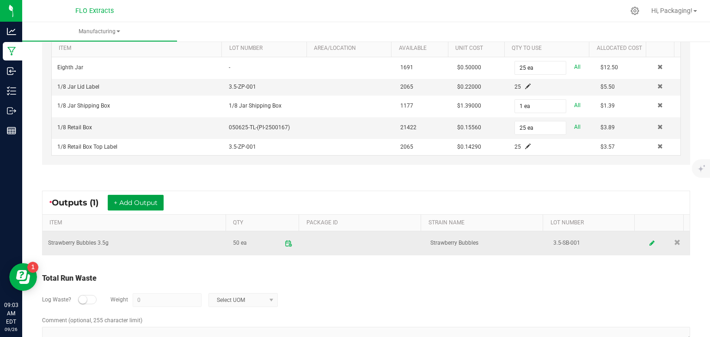
scroll to position [319, 0]
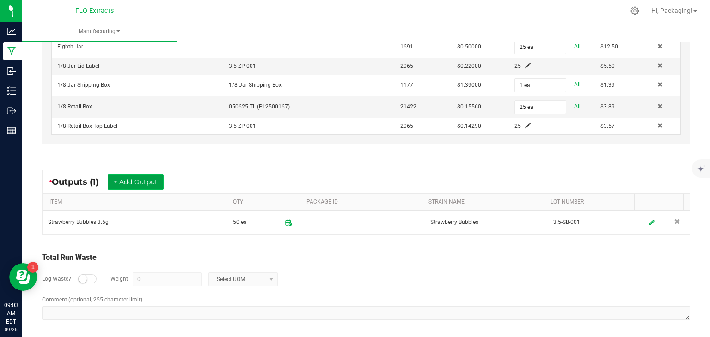
click at [132, 181] on button "+ Add Output" at bounding box center [136, 182] width 56 height 16
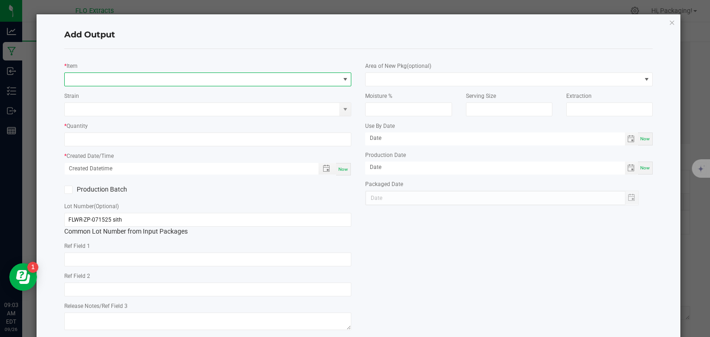
click at [342, 80] on span "NO DATA FOUND" at bounding box center [345, 79] width 7 height 7
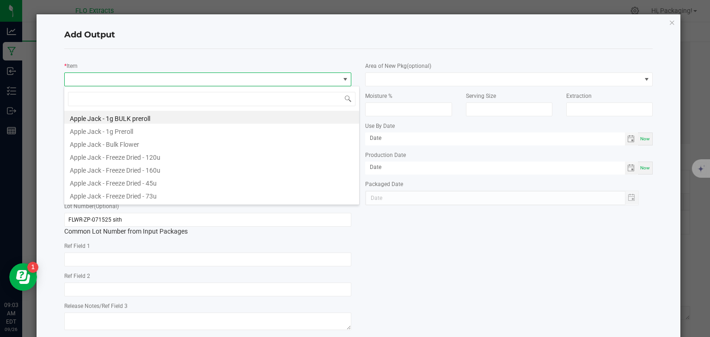
scroll to position [13, 284]
type input "ZOA"
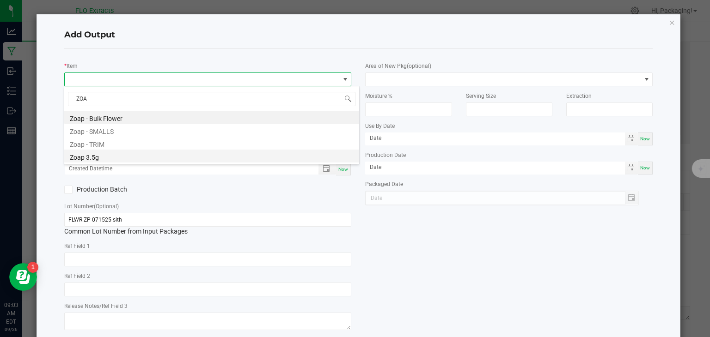
click at [92, 158] on li "Zoap 3.5g" at bounding box center [211, 156] width 295 height 13
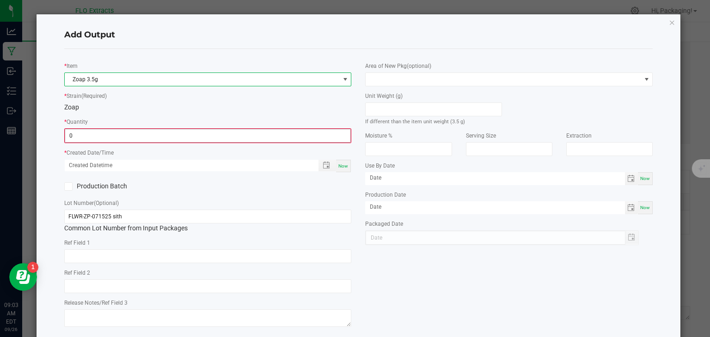
click at [94, 137] on input "0" at bounding box center [208, 135] width 286 height 13
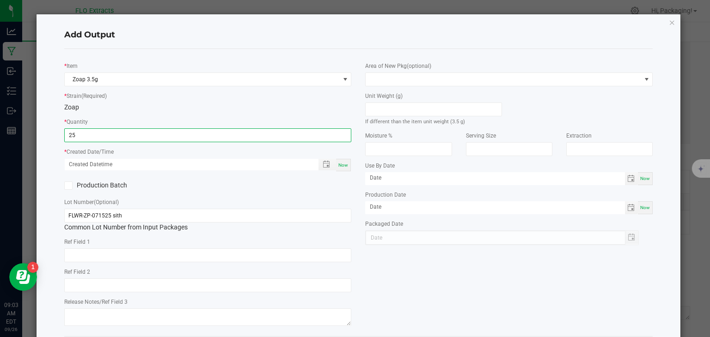
type input "25 ea"
click at [339, 165] on span "Now" at bounding box center [343, 165] width 10 height 5
type input "[DATE] 9:03 AM"
type input "[DATE]"
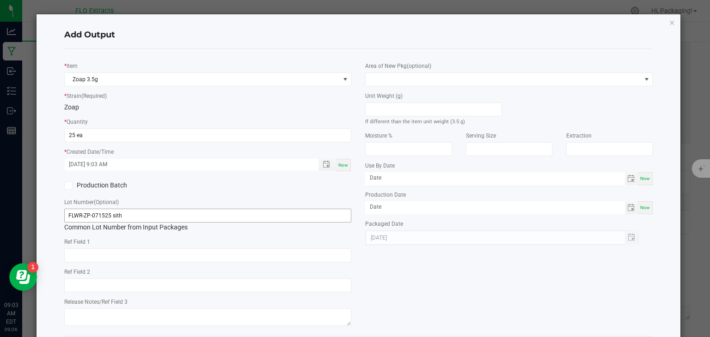
drag, startPoint x: 129, startPoint y: 222, endPoint x: 133, endPoint y: 209, distance: 13.6
click at [133, 209] on div "FLWR-ZP-071525 sith Common Lot Number from Input Packages" at bounding box center [208, 221] width 288 height 24
drag, startPoint x: 132, startPoint y: 219, endPoint x: 0, endPoint y: 255, distance: 136.6
click at [0, 255] on ngb-modal-window "Add Output * Item Zoap 3.5g * Strain (Required) Zoap * Quantity 25 ea * Created…" at bounding box center [358, 168] width 717 height 337
type input "3.5-ZP-001"
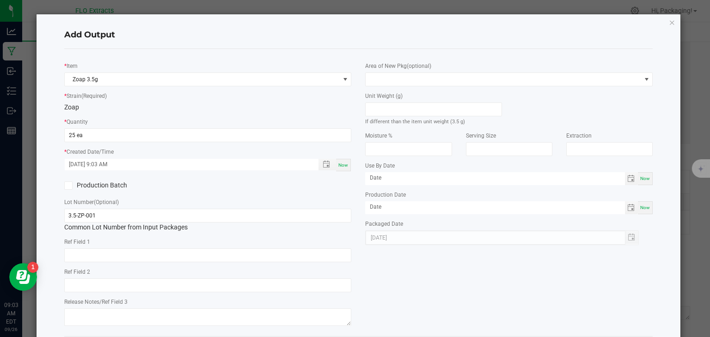
drag, startPoint x: 446, startPoint y: 256, endPoint x: 446, endPoint y: 267, distance: 10.6
click at [446, 267] on div "* Item Zoap 3.5g * Strain (Required) Zoap * Quantity 25 ea * Created Date/Time …" at bounding box center [358, 192] width 603 height 273
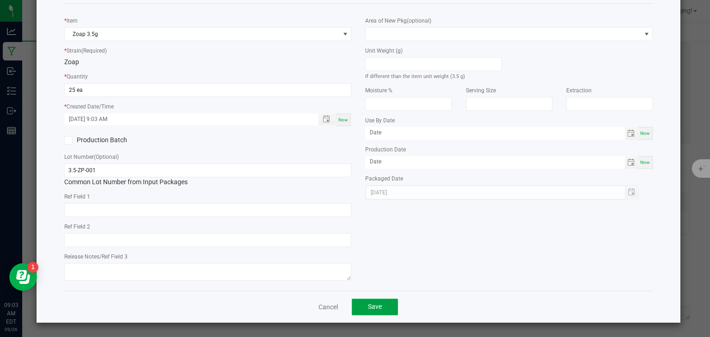
click at [355, 314] on button "Save" at bounding box center [375, 307] width 46 height 17
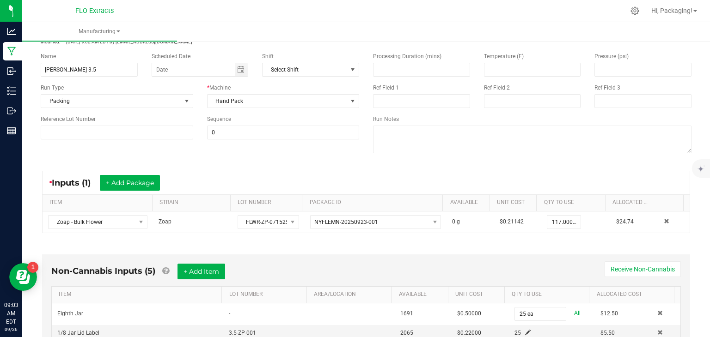
scroll to position [0, 0]
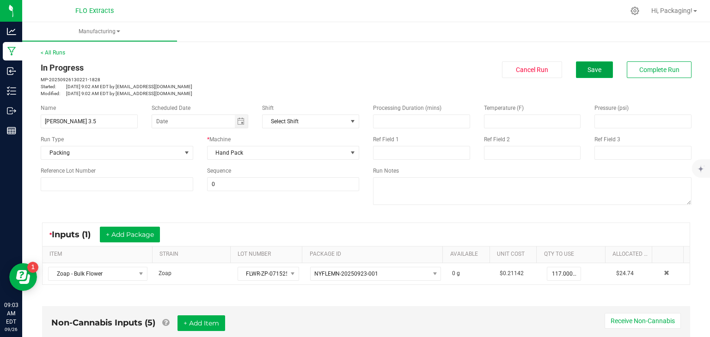
click at [602, 68] on button "Save" at bounding box center [594, 69] width 37 height 17
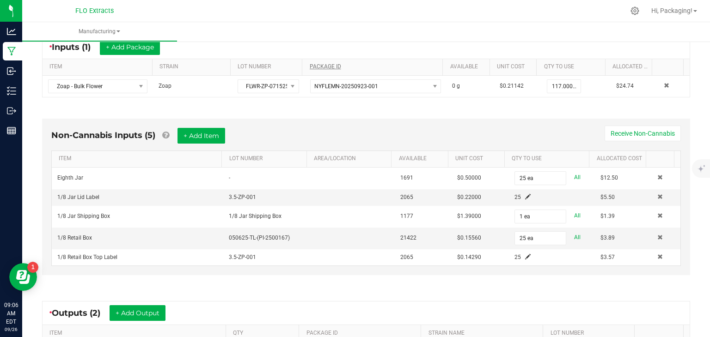
scroll to position [249, 0]
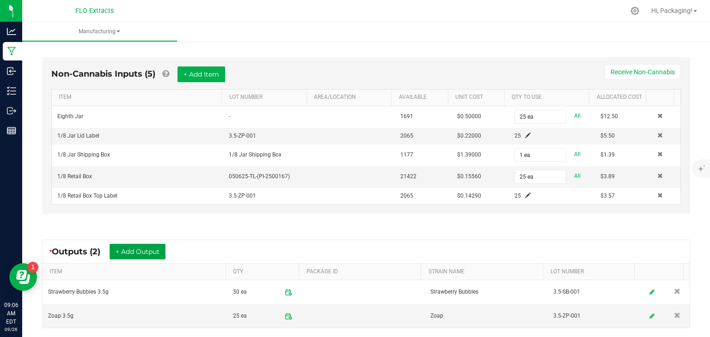
click at [150, 255] on button "+ Add Output" at bounding box center [138, 252] width 56 height 16
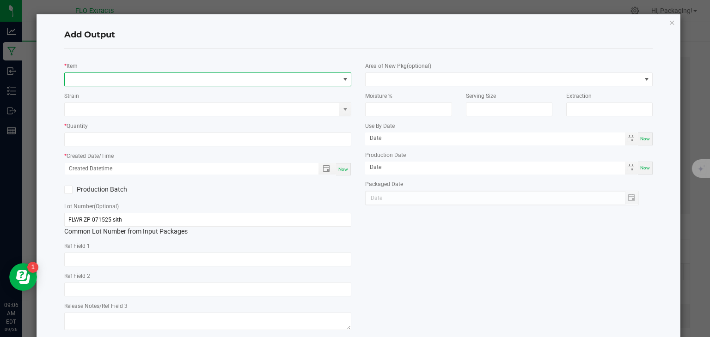
click at [344, 79] on span "NO DATA FOUND" at bounding box center [345, 79] width 7 height 7
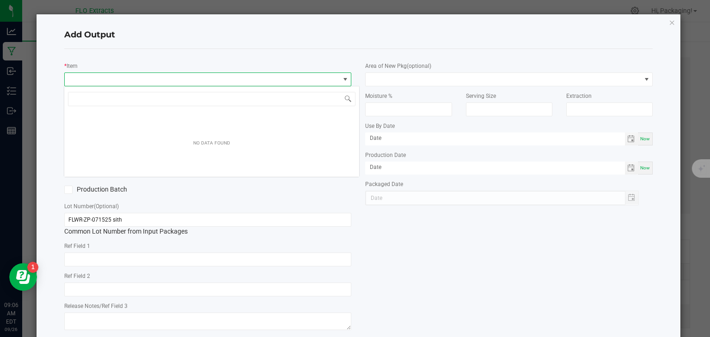
scroll to position [13, 284]
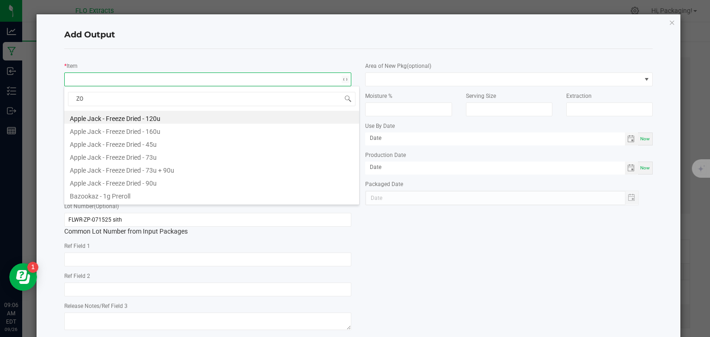
type input "ZOA"
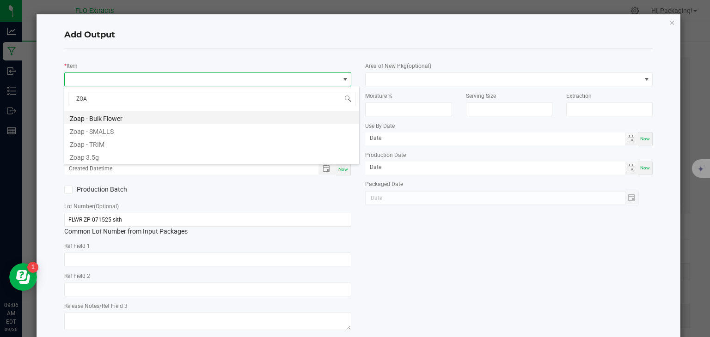
click at [126, 119] on li "Zoap - Bulk Flower" at bounding box center [211, 117] width 295 height 13
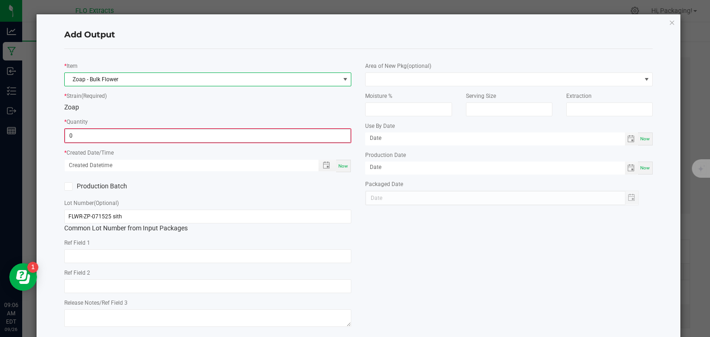
click at [118, 135] on input "0" at bounding box center [208, 135] width 286 height 13
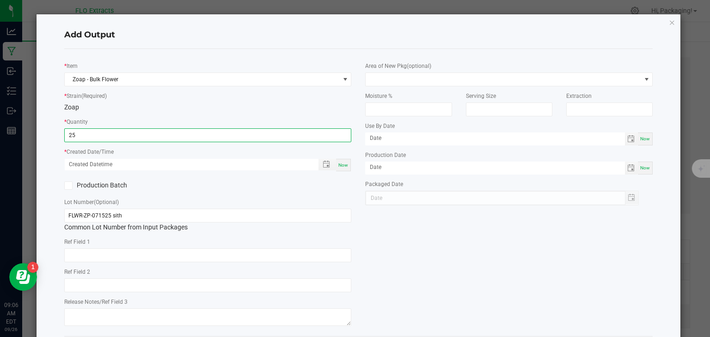
type input "25.0000 g"
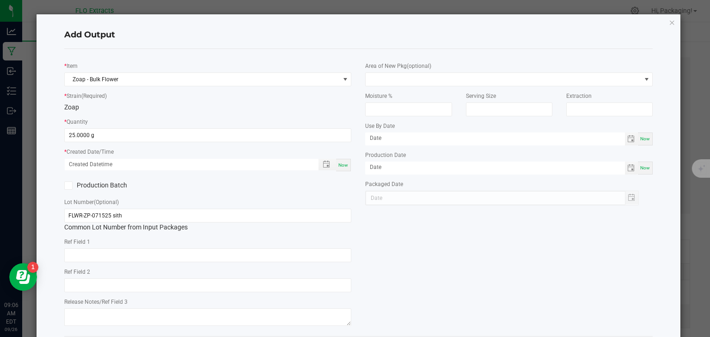
click at [338, 163] on span "Now" at bounding box center [343, 165] width 10 height 5
type input "[DATE] 9:06 AM"
type input "[DATE]"
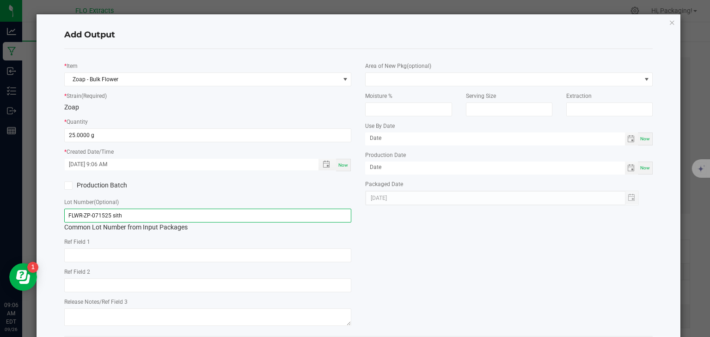
click at [80, 215] on input "FLWR-ZP-071525 sith" at bounding box center [208, 216] width 288 height 14
type input "SMOL-ZP-071525 sith"
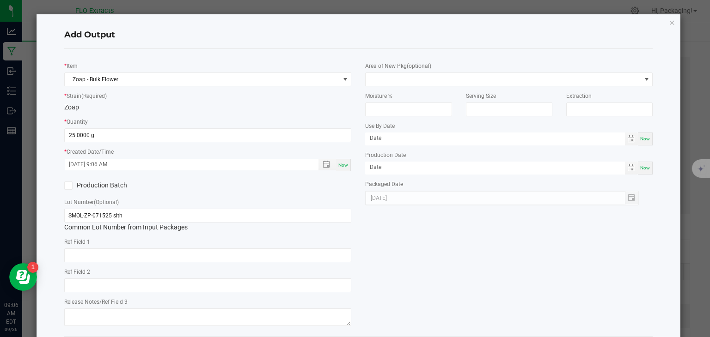
click at [435, 260] on div "* Item Zoap - Bulk Flower * Strain (Required) Zoap * Quantity 25.0000 g * Creat…" at bounding box center [358, 192] width 603 height 273
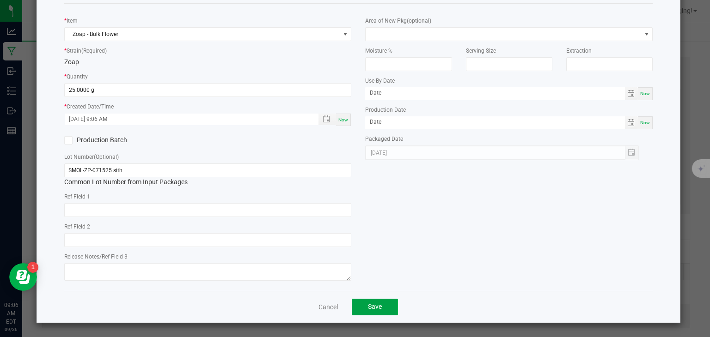
click at [378, 307] on span "Save" at bounding box center [375, 306] width 14 height 7
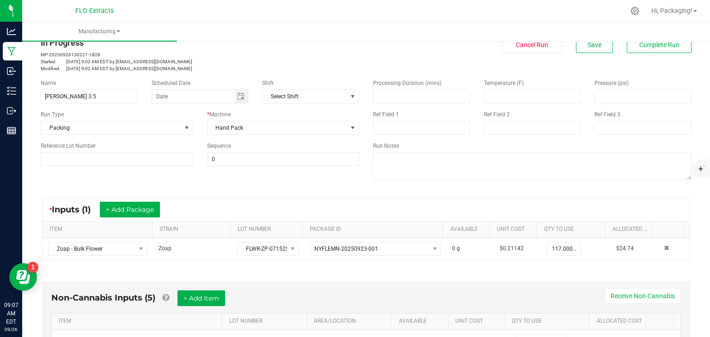
scroll to position [0, 0]
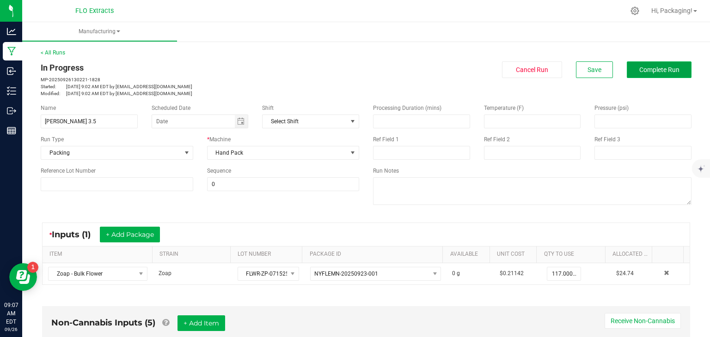
click at [651, 70] on span "Complete Run" at bounding box center [659, 69] width 40 height 7
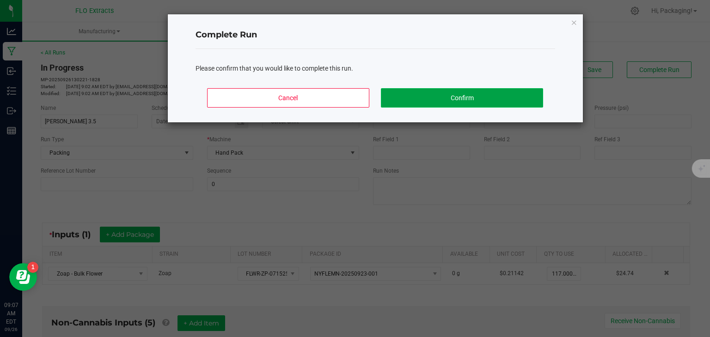
click at [442, 95] on button "Confirm" at bounding box center [462, 97] width 162 height 19
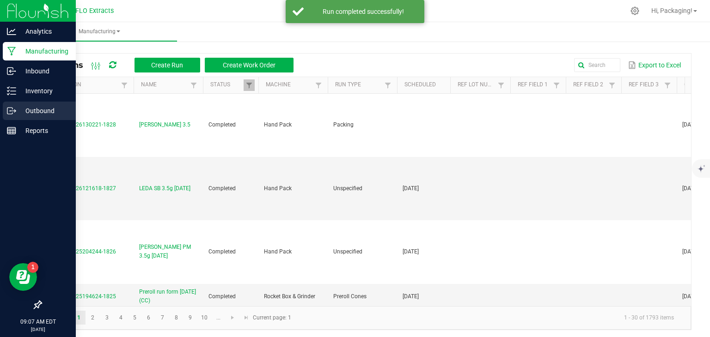
click at [37, 109] on p "Outbound" at bounding box center [43, 110] width 55 height 11
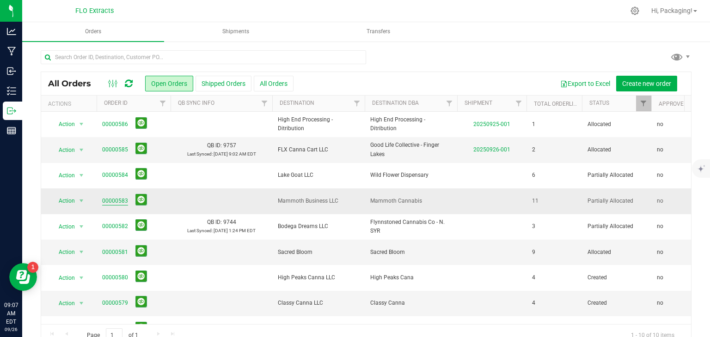
click at [122, 200] on link "00000583" at bounding box center [115, 201] width 26 height 9
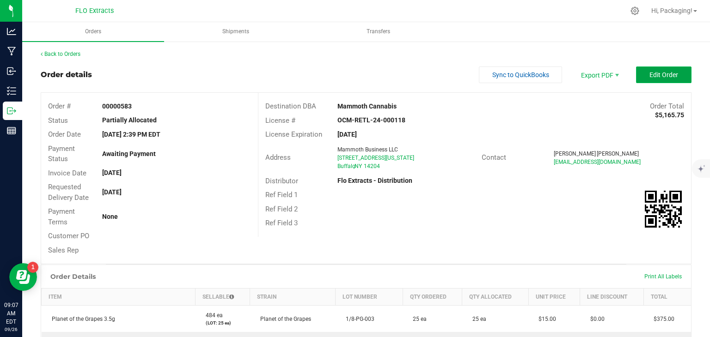
click at [649, 75] on span "Edit Order" at bounding box center [663, 74] width 29 height 7
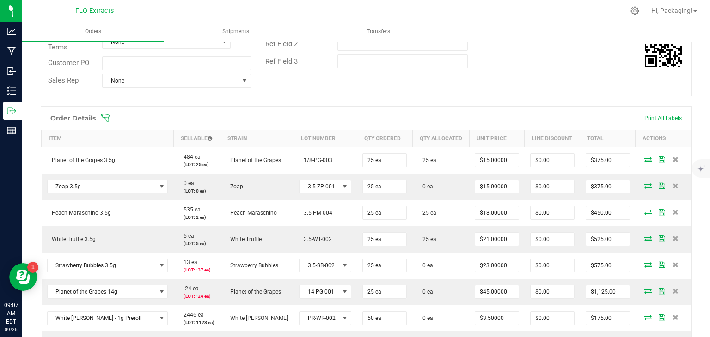
scroll to position [179, 0]
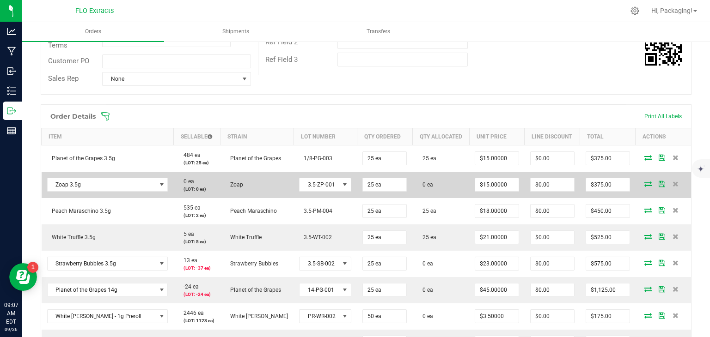
click at [644, 183] on icon at bounding box center [647, 184] width 7 height 6
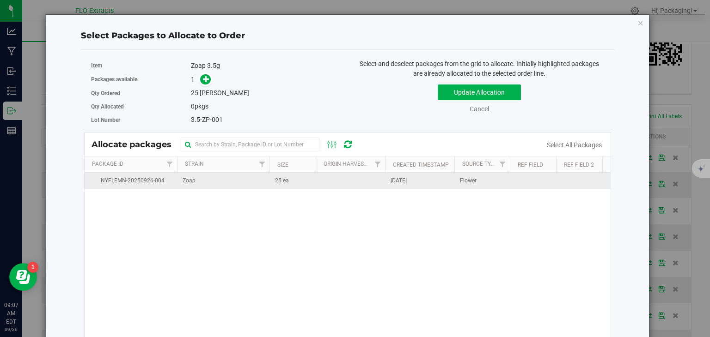
click at [407, 180] on span "[DATE]" at bounding box center [399, 181] width 16 height 9
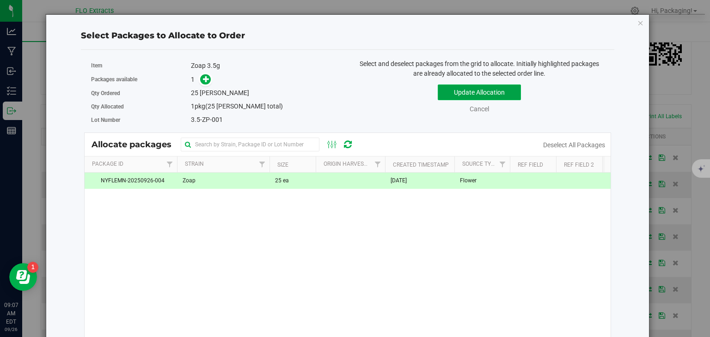
click at [476, 92] on button "Update Allocation" at bounding box center [479, 93] width 83 height 16
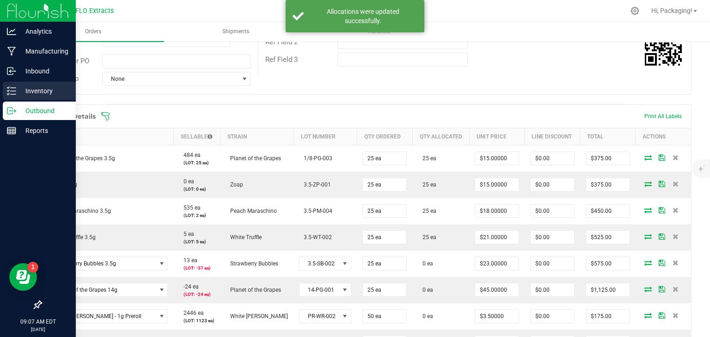
click at [30, 91] on p "Inventory" at bounding box center [43, 91] width 55 height 11
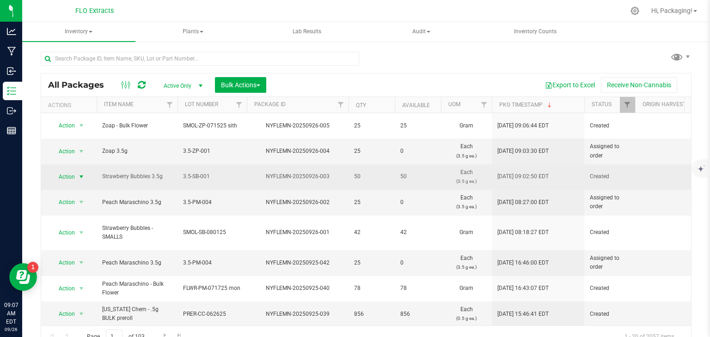
click at [70, 171] on span "Action" at bounding box center [62, 177] width 25 height 13
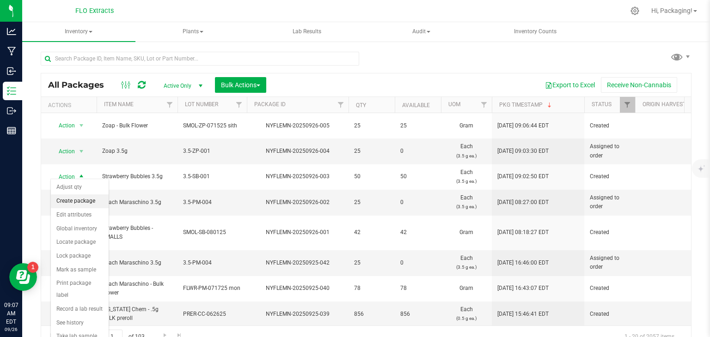
click at [86, 200] on li "Create package" at bounding box center [80, 202] width 58 height 14
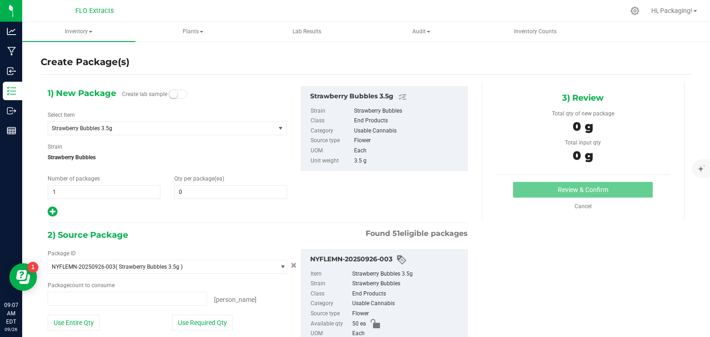
type input "0 ea"
click at [197, 187] on span at bounding box center [230, 192] width 113 height 14
type input "0"
click at [59, 191] on span "1 1" at bounding box center [104, 192] width 113 height 14
type input "2"
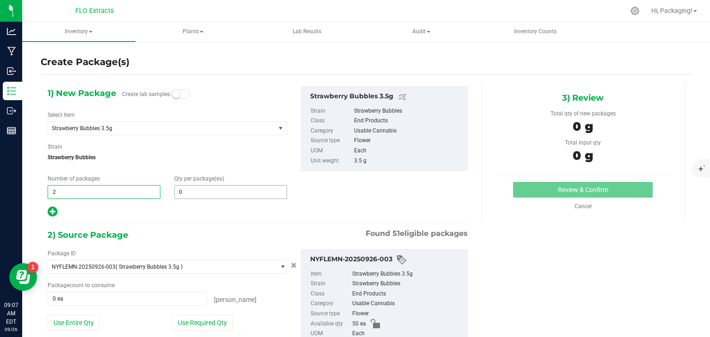
type input "2"
click at [187, 196] on span at bounding box center [230, 192] width 113 height 14
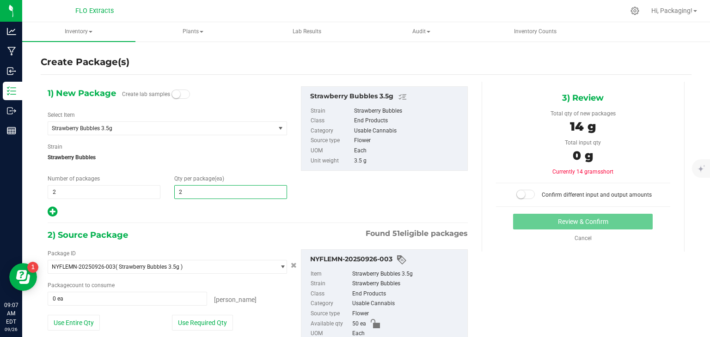
type input "25"
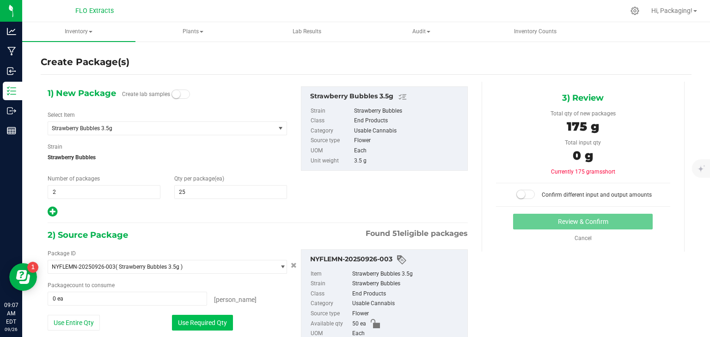
click at [205, 322] on button "Use Required Qty" at bounding box center [202, 323] width 61 height 16
type input "50 ea"
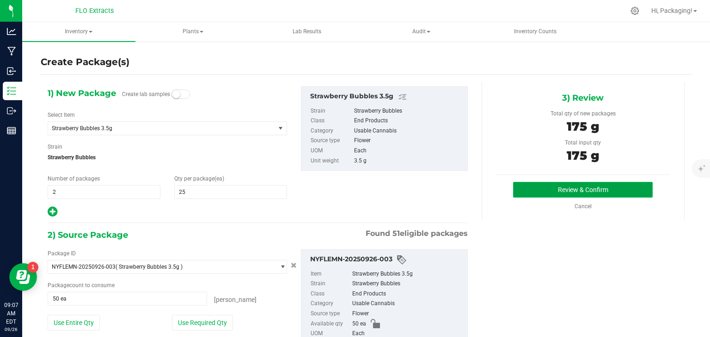
click at [594, 186] on button "Review & Confirm" at bounding box center [583, 190] width 140 height 16
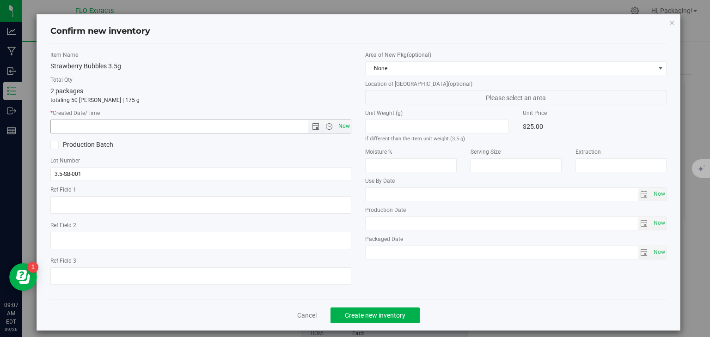
click at [346, 127] on span "Now" at bounding box center [344, 126] width 16 height 13
type input "[DATE] 9:07 AM"
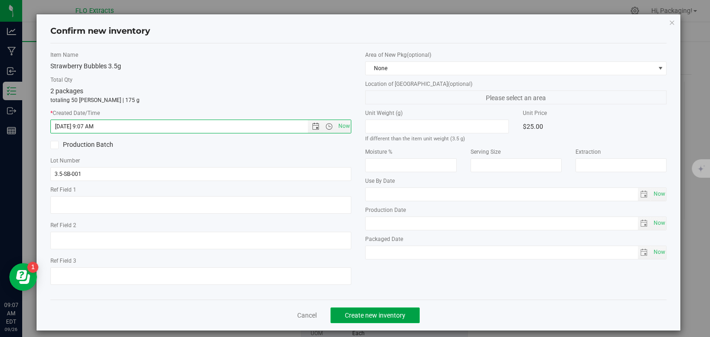
click at [364, 314] on span "Create new inventory" at bounding box center [375, 315] width 61 height 7
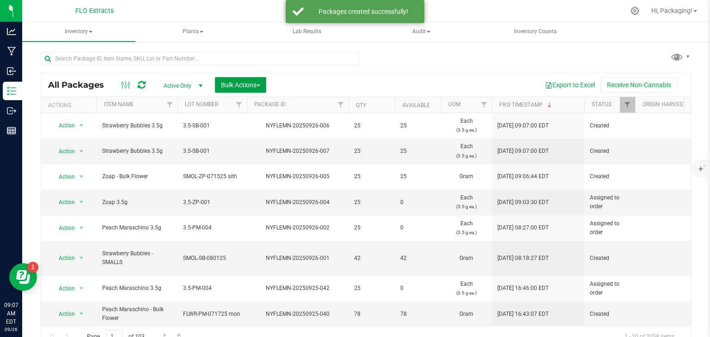
click at [226, 87] on span "Bulk Actions" at bounding box center [240, 84] width 39 height 7
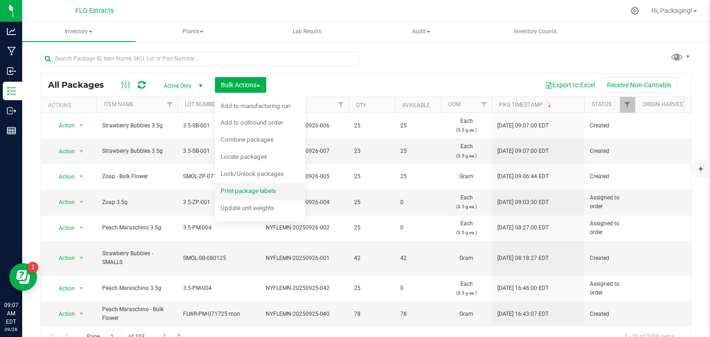
click at [242, 194] on span "Print package labels" at bounding box center [247, 190] width 55 height 7
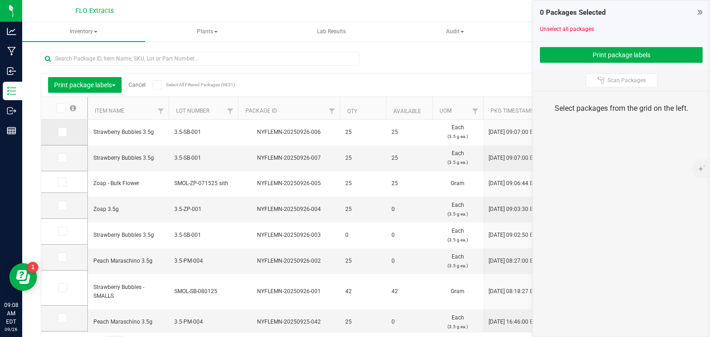
click at [60, 132] on icon at bounding box center [62, 132] width 6 height 0
click at [0, 0] on input "checkbox" at bounding box center [0, 0] width 0 height 0
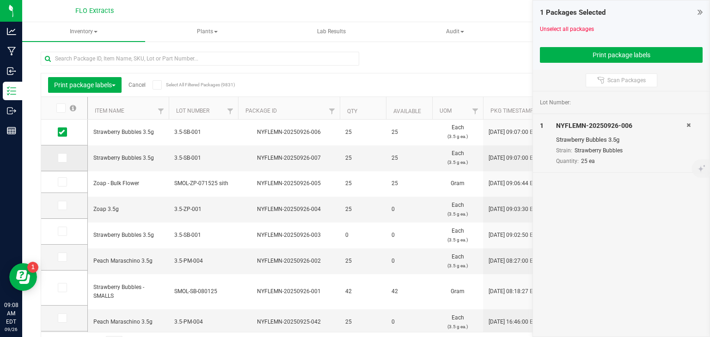
click at [60, 158] on icon at bounding box center [62, 158] width 6 height 0
click at [0, 0] on input "checkbox" at bounding box center [0, 0] width 0 height 0
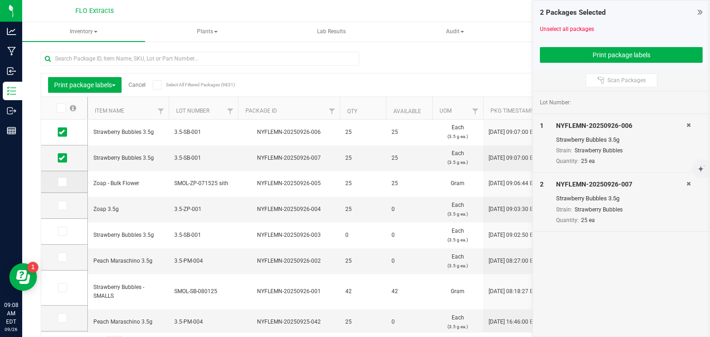
click at [61, 182] on icon at bounding box center [62, 182] width 6 height 0
click at [0, 0] on input "checkbox" at bounding box center [0, 0] width 0 height 0
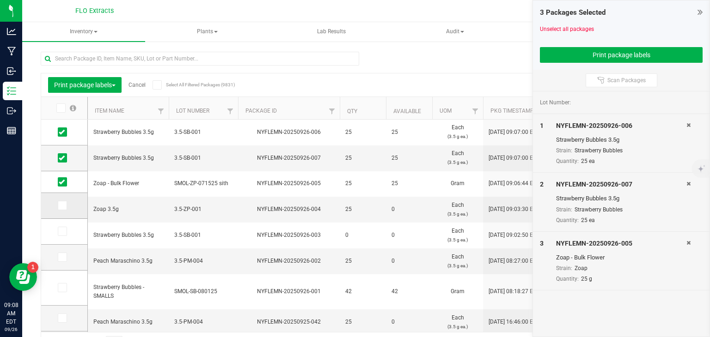
click at [63, 209] on span at bounding box center [62, 205] width 9 height 9
click at [0, 0] on input "checkbox" at bounding box center [0, 0] width 0 height 0
click at [586, 57] on button "Print package labels" at bounding box center [621, 55] width 163 height 16
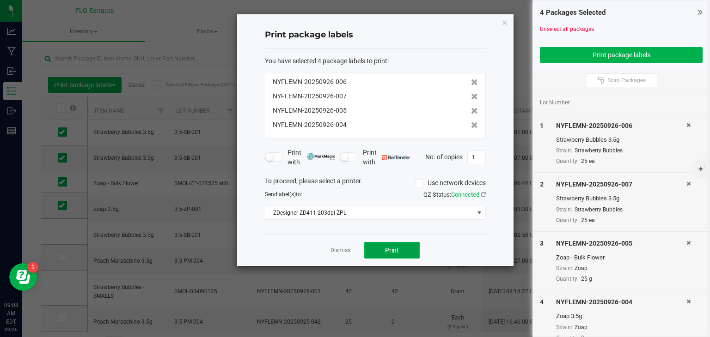
click at [383, 251] on button "Print" at bounding box center [391, 250] width 55 height 17
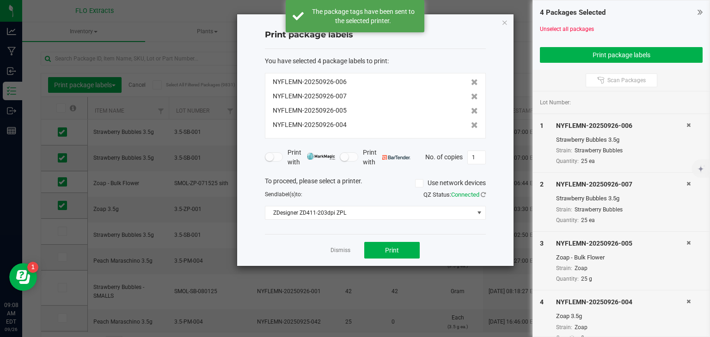
click at [344, 251] on link "Dismiss" at bounding box center [341, 251] width 20 height 8
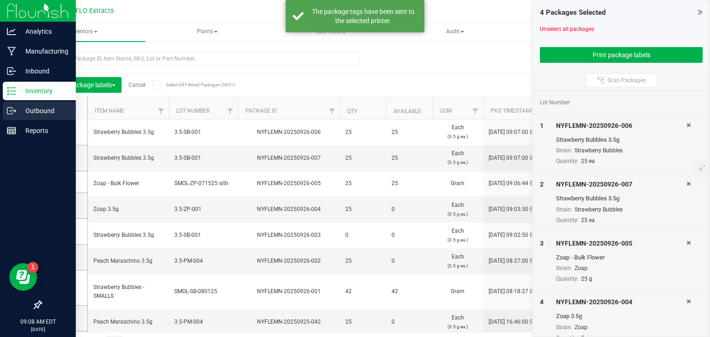
click at [26, 114] on p "Outbound" at bounding box center [43, 110] width 55 height 11
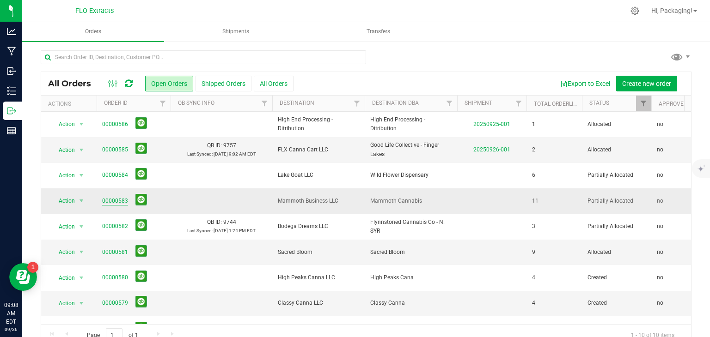
click at [114, 202] on link "00000583" at bounding box center [115, 201] width 26 height 9
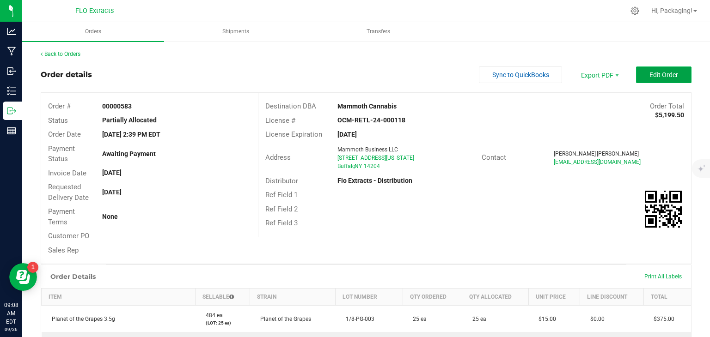
click at [651, 80] on button "Edit Order" at bounding box center [663, 75] width 55 height 17
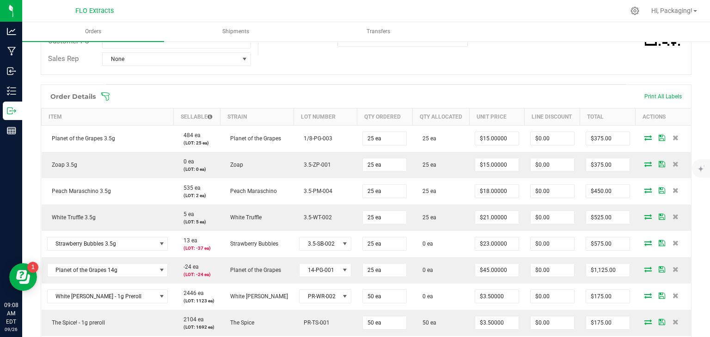
scroll to position [204, 0]
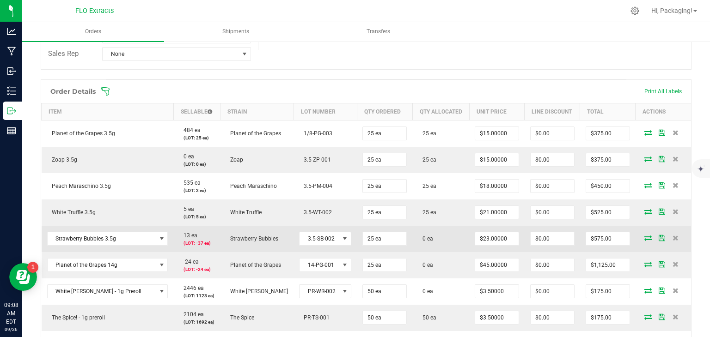
click at [644, 237] on icon at bounding box center [647, 238] width 7 height 6
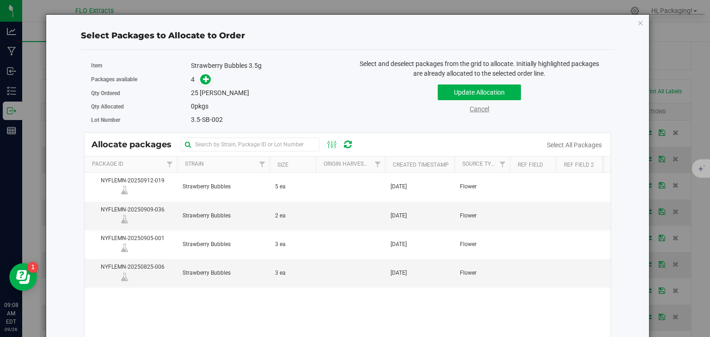
click at [473, 108] on link "Cancel" at bounding box center [479, 108] width 19 height 7
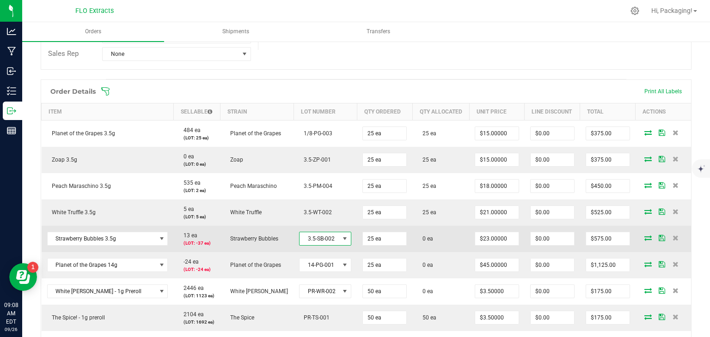
click at [341, 238] on span at bounding box center [344, 238] width 7 height 7
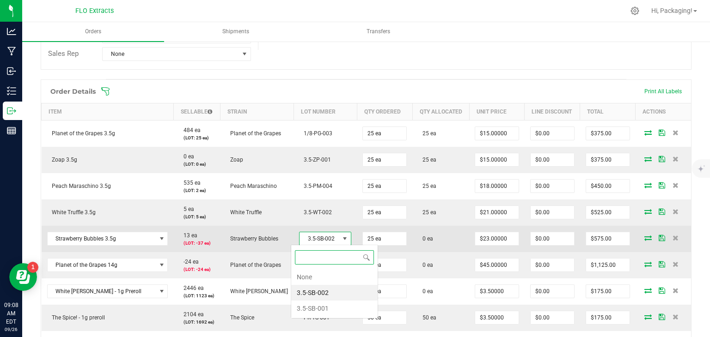
scroll to position [13, 52]
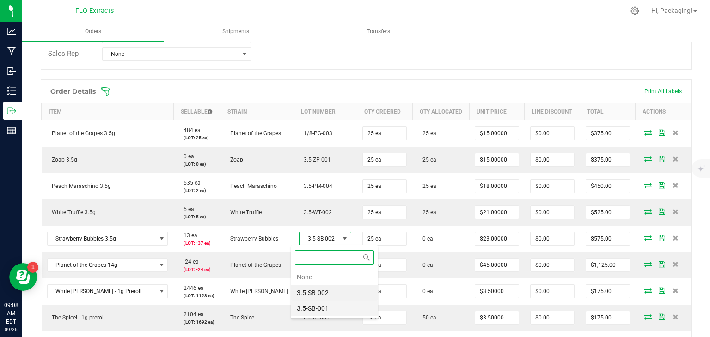
click at [325, 307] on li "3.5-SB-001" at bounding box center [334, 309] width 86 height 16
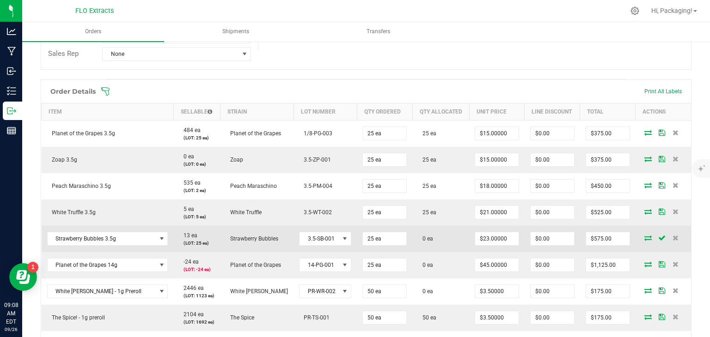
click at [644, 236] on icon at bounding box center [647, 238] width 7 height 6
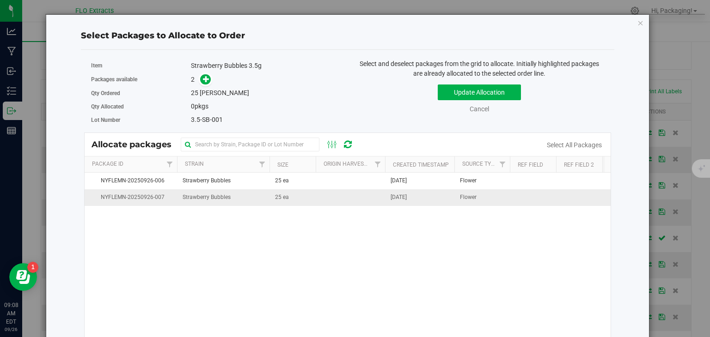
click at [407, 200] on span "[DATE]" at bounding box center [399, 197] width 16 height 9
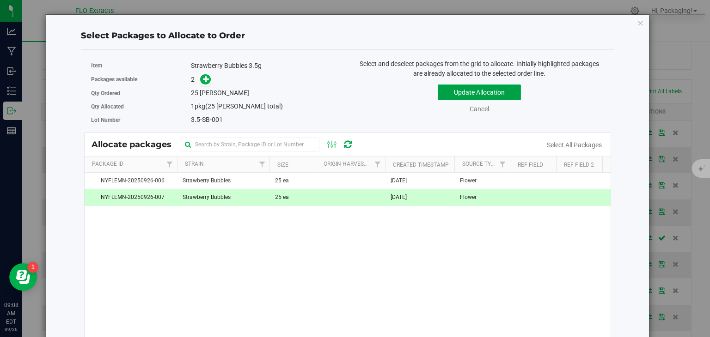
click at [484, 90] on button "Update Allocation" at bounding box center [479, 93] width 83 height 16
